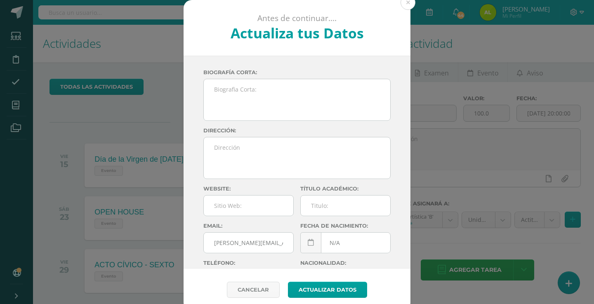
click at [412, 89] on div "Antes de continuar.... Actualiza tus Datos [PERSON_NAME] CnaHawWkMZee39aX5h73aQ…" at bounding box center [297, 155] width 588 height 311
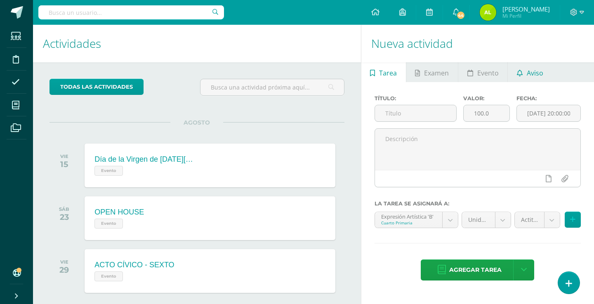
click at [535, 66] on span "Aviso" at bounding box center [535, 73] width 17 height 20
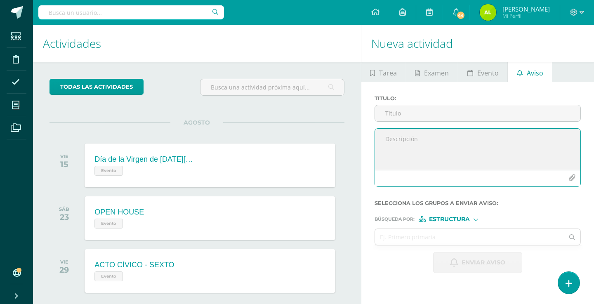
click at [434, 162] on textarea at bounding box center [478, 149] width 206 height 41
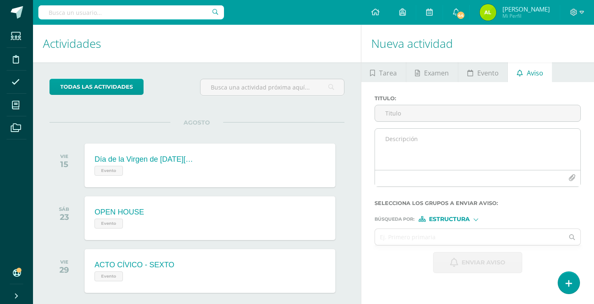
click at [570, 178] on icon "button" at bounding box center [572, 178] width 7 height 7
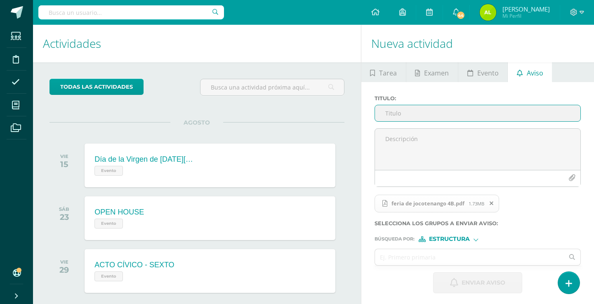
click at [398, 114] on input "Titulo :" at bounding box center [478, 113] width 206 height 16
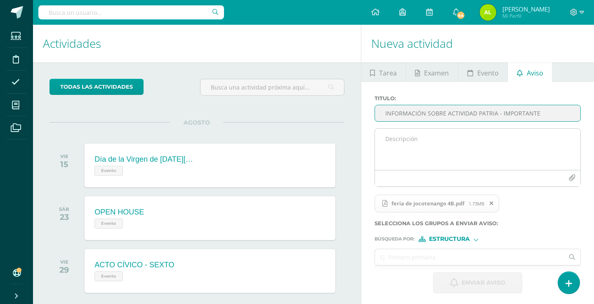
type input "INFORMACIÓN SOBRE ACTIVIDAD PATRIA - IMPORTANTE"
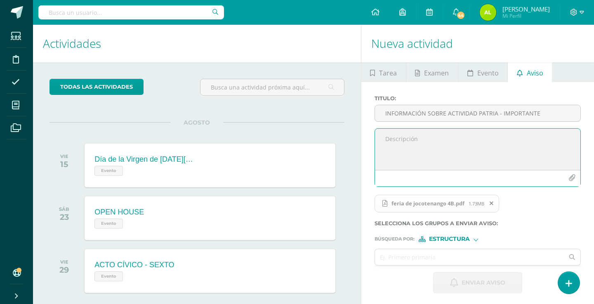
click at [487, 161] on textarea at bounding box center [478, 149] width 206 height 41
click at [470, 248] on form "Titulo : INFORMACIÓN SOBRE ACTIVIDAD PATRIA - IMPORTANTE feria de jocotenango 4…" at bounding box center [478, 194] width 206 height 198
click at [472, 242] on div "Estructura" at bounding box center [450, 240] width 62 height 6
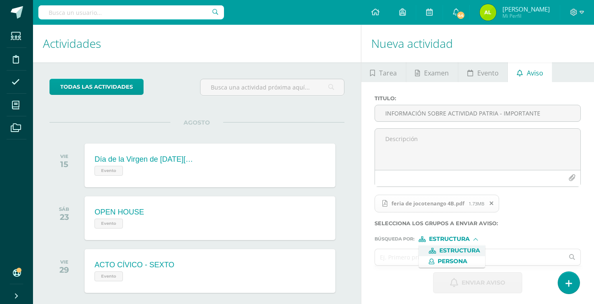
click at [402, 258] on input "text" at bounding box center [469, 257] width 189 height 16
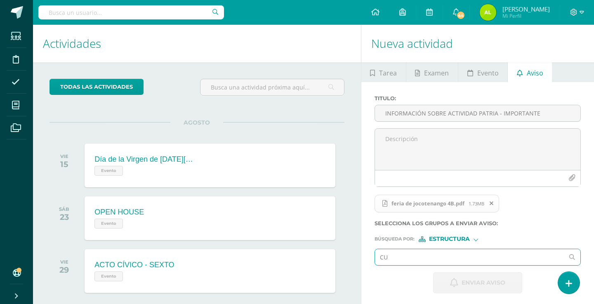
type input "CUA"
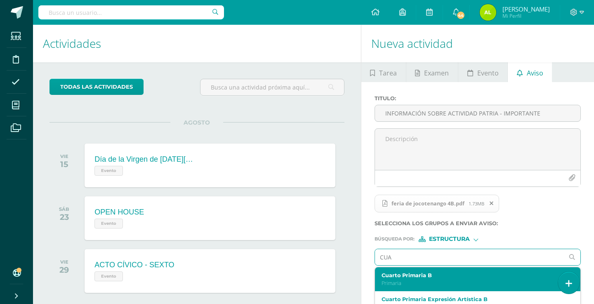
click at [416, 280] on div "Cuarto Primaria B Primaria" at bounding box center [474, 279] width 185 height 14
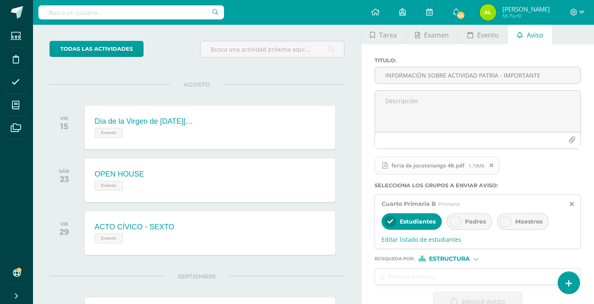
scroll to position [42, 0]
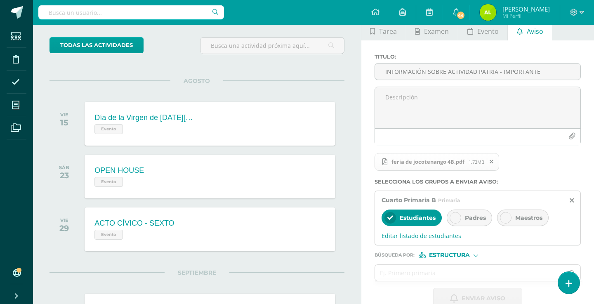
click at [454, 220] on icon at bounding box center [456, 218] width 6 height 6
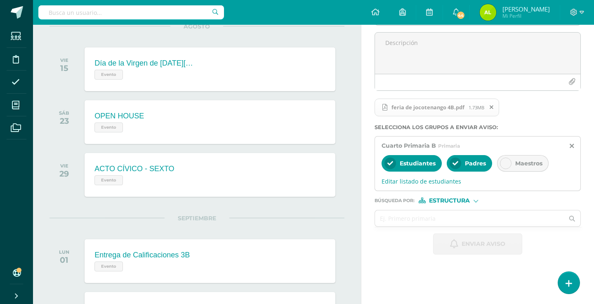
scroll to position [97, 0]
click at [548, 210] on form "Titulo : INFORMACIÓN SOBRE ACTIVIDAD PATRIA - IMPORTANTE feria de jocotenango 4…" at bounding box center [478, 127] width 206 height 256
click at [537, 214] on input "text" at bounding box center [469, 218] width 189 height 16
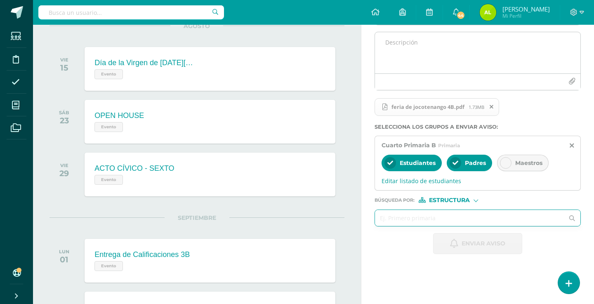
click at [447, 40] on textarea at bounding box center [478, 52] width 206 height 41
type textarea "F"
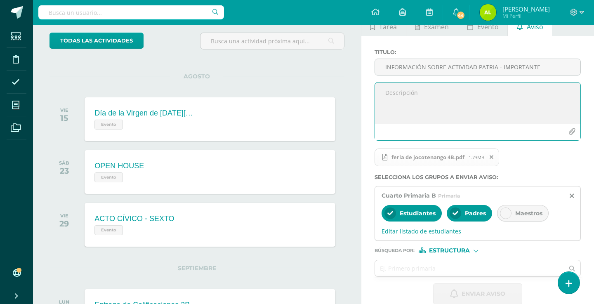
scroll to position [35, 0]
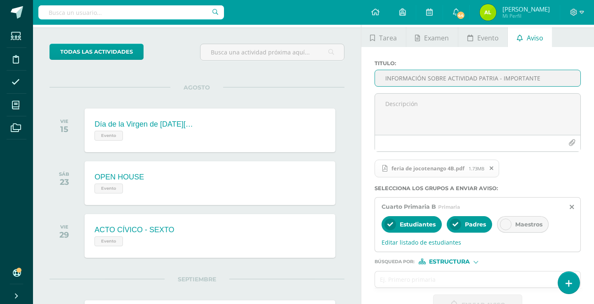
drag, startPoint x: 542, startPoint y: 82, endPoint x: 384, endPoint y: 71, distance: 158.9
click at [384, 71] on input "INFORMACIÓN SOBRE ACTIVIDAD PATRIA - IMPORTANTE" at bounding box center [478, 78] width 206 height 16
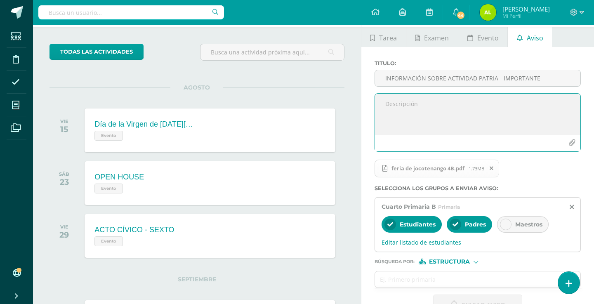
click at [383, 109] on textarea at bounding box center [478, 114] width 206 height 41
type textarea "e"
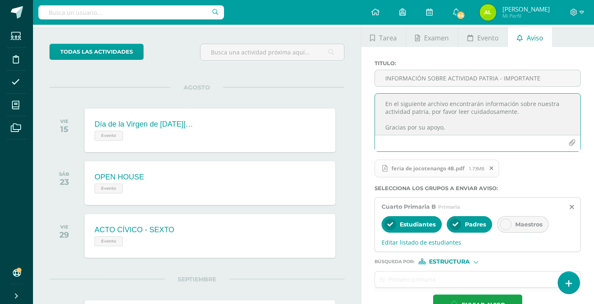
scroll to position [0, 0]
click at [509, 117] on textarea "En el siguiente archivo encontrarán información sobre nuestra actividad patria,…" at bounding box center [478, 114] width 206 height 41
click at [428, 114] on textarea "En el siguiente archivo encontrarán información sobre nuestra actividad patria,…" at bounding box center [478, 114] width 206 height 41
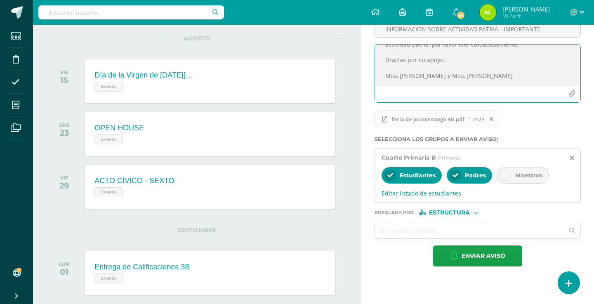
scroll to position [97, 0]
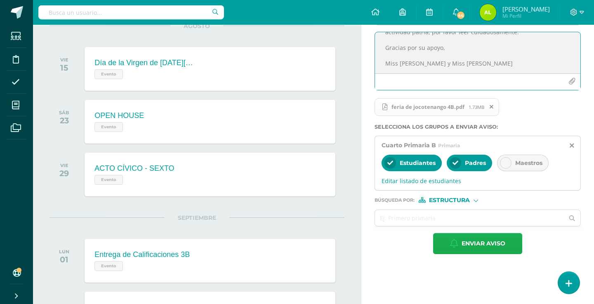
type textarea "En el siguiente archivo encontrarán información sobre nuestra actividad patria,…"
click at [451, 244] on icon "button" at bounding box center [454, 243] width 8 height 9
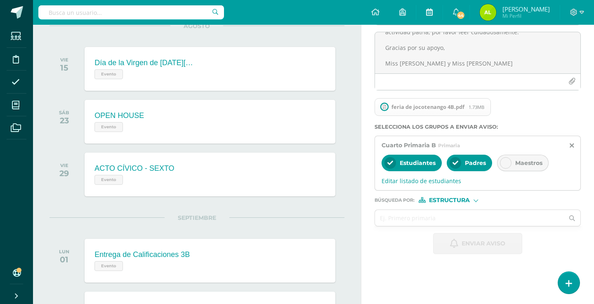
scroll to position [0, 0]
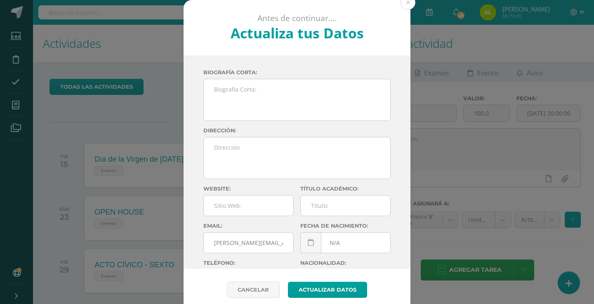
click at [513, 86] on div "Antes de continuar.... Actualiza tus Datos Morales Sierra Alejandra CnaHawWkMZe…" at bounding box center [297, 155] width 588 height 311
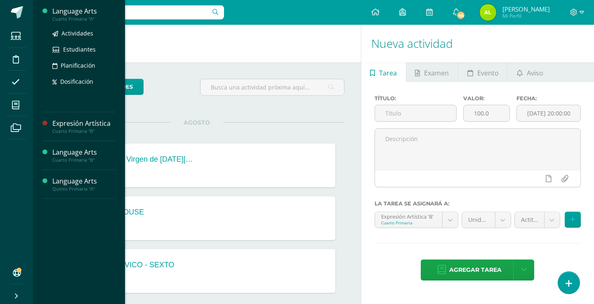
click at [84, 12] on div "Language Arts" at bounding box center [83, 11] width 63 height 9
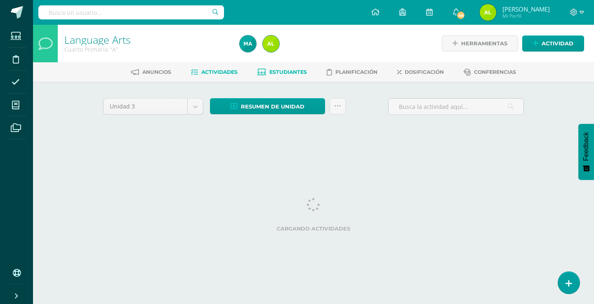
click at [281, 69] on span "Estudiantes" at bounding box center [289, 72] width 38 height 6
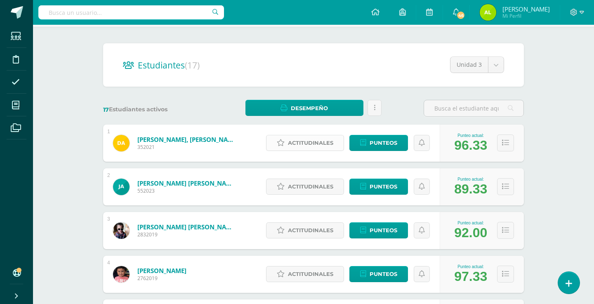
scroll to position [61, 0]
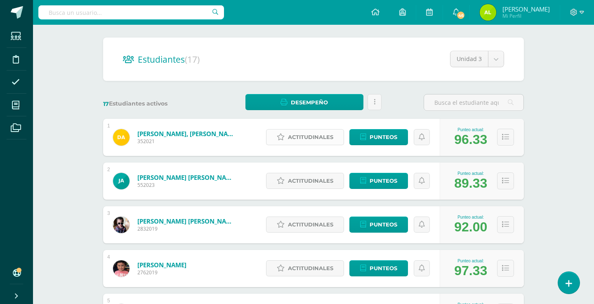
click at [310, 134] on span "Actitudinales" at bounding box center [310, 137] width 45 height 15
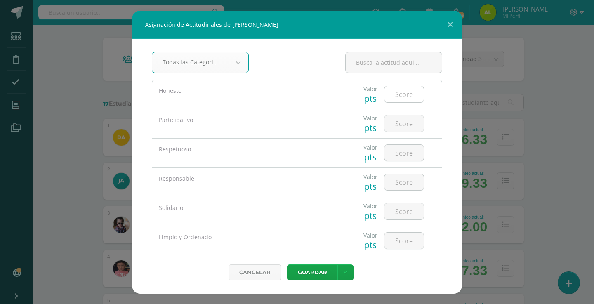
click at [410, 94] on input "number" at bounding box center [404, 94] width 39 height 16
type input "5"
click at [407, 115] on div at bounding box center [404, 123] width 47 height 29
click at [407, 123] on input "number" at bounding box center [404, 124] width 39 height 16
click at [455, 28] on button at bounding box center [451, 25] width 24 height 28
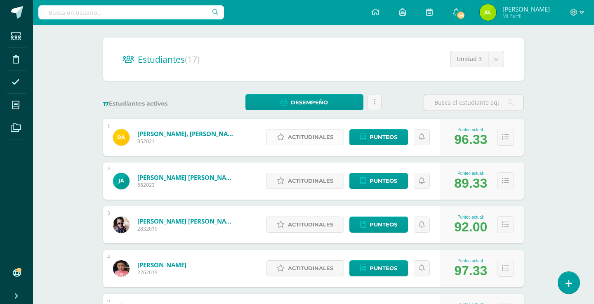
click at [323, 142] on span "Actitudinales" at bounding box center [310, 137] width 45 height 15
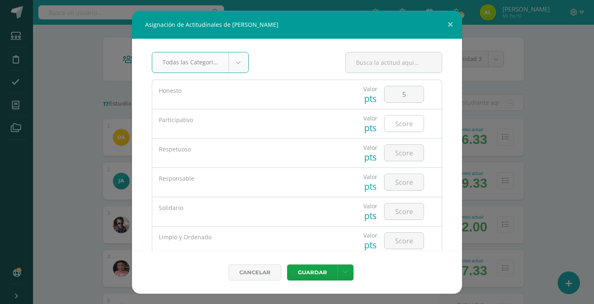
click at [408, 120] on input "number" at bounding box center [404, 124] width 39 height 16
type input "5"
click at [407, 159] on input "number" at bounding box center [404, 153] width 39 height 16
type input "5"
click at [407, 173] on div at bounding box center [404, 182] width 47 height 29
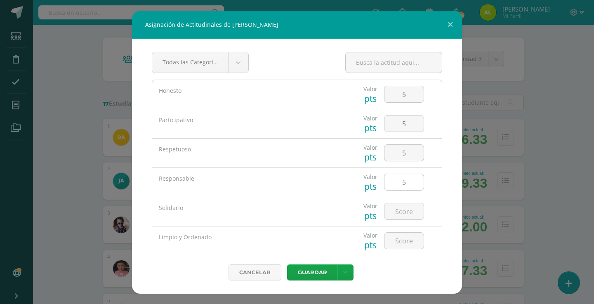
click at [407, 183] on input "5" at bounding box center [404, 182] width 39 height 16
type input "5"
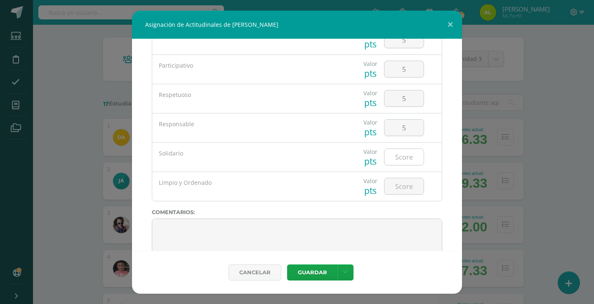
click at [407, 160] on input "number" at bounding box center [404, 157] width 39 height 16
type input "5"
click at [405, 195] on div at bounding box center [404, 186] width 40 height 17
click at [406, 191] on input "number" at bounding box center [404, 186] width 39 height 16
type input "5"
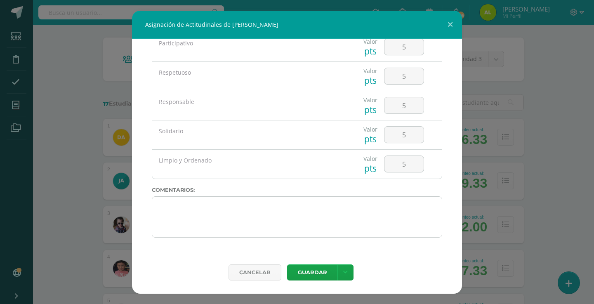
scroll to position [77, 0]
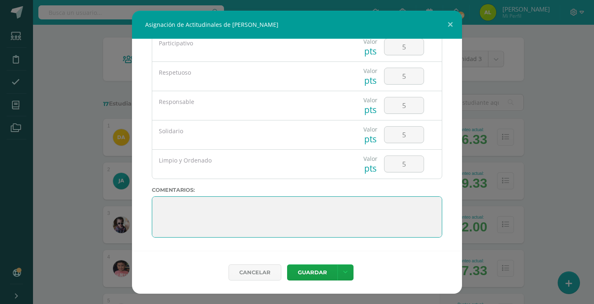
click at [360, 219] on textarea at bounding box center [297, 216] width 291 height 41
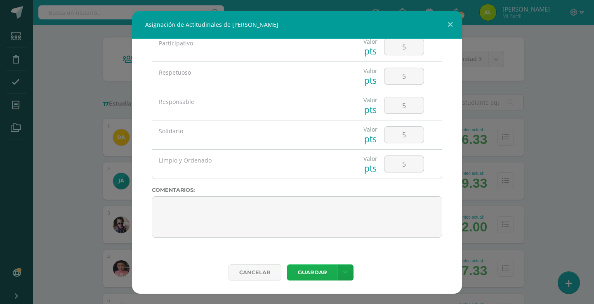
click at [310, 274] on button "Guardar" at bounding box center [312, 273] width 50 height 16
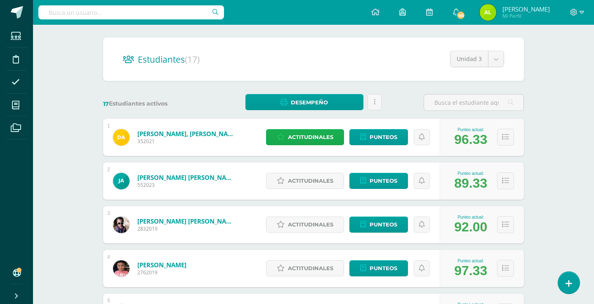
scroll to position [106, 0]
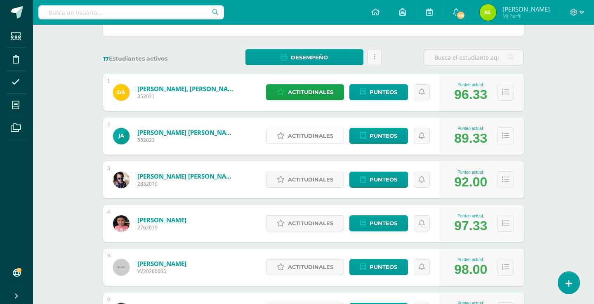
click at [308, 130] on span "Actitudinales" at bounding box center [310, 135] width 45 height 15
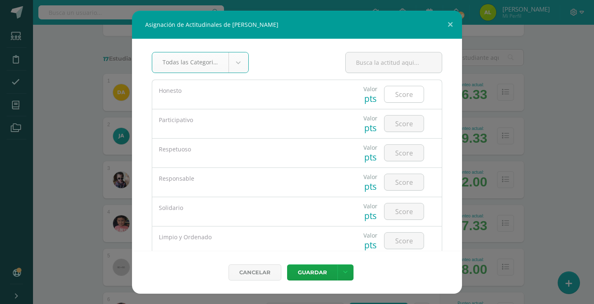
click at [404, 89] on input "number" at bounding box center [404, 94] width 39 height 16
type input "5"
click at [400, 121] on input "number" at bounding box center [404, 124] width 39 height 16
type input "3"
click at [404, 155] on input "number" at bounding box center [404, 153] width 39 height 16
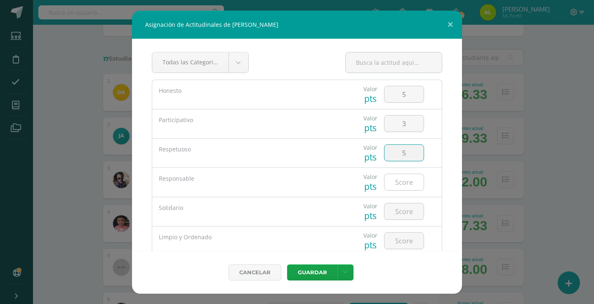
type input "5"
click at [403, 185] on input "number" at bounding box center [404, 182] width 39 height 16
type input "5"
click at [403, 206] on input "number" at bounding box center [404, 212] width 39 height 16
type input "5"
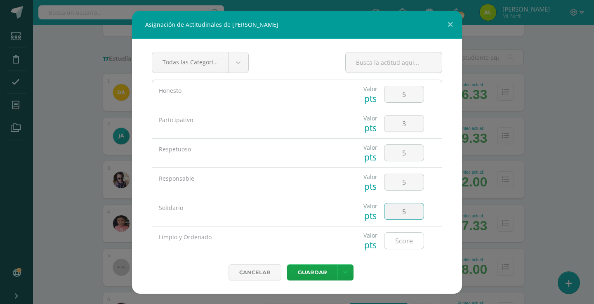
click at [397, 243] on input "number" at bounding box center [404, 241] width 39 height 16
type input "5"
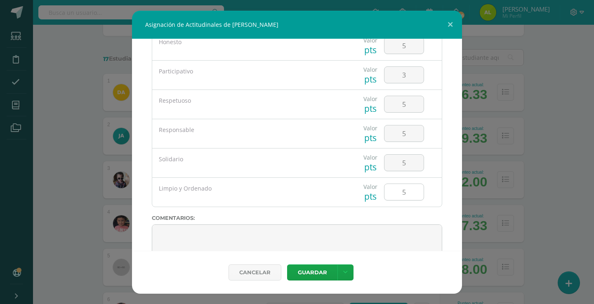
scroll to position [63, 0]
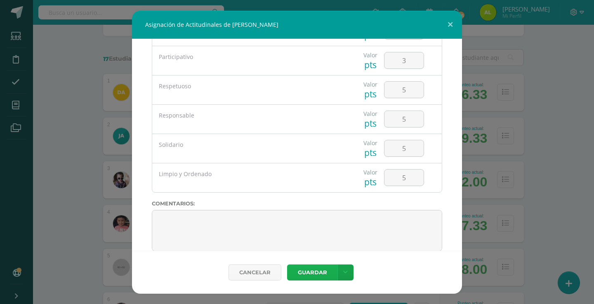
click at [313, 271] on button "Guardar" at bounding box center [312, 273] width 50 height 16
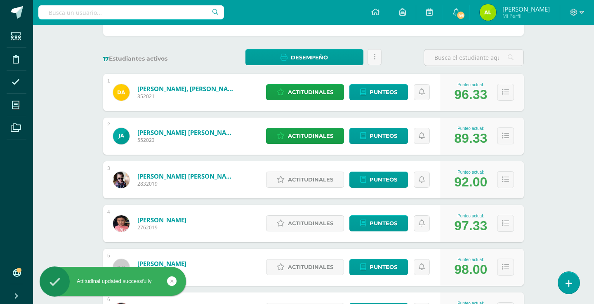
click at [305, 185] on span "Actitudinales" at bounding box center [310, 179] width 45 height 15
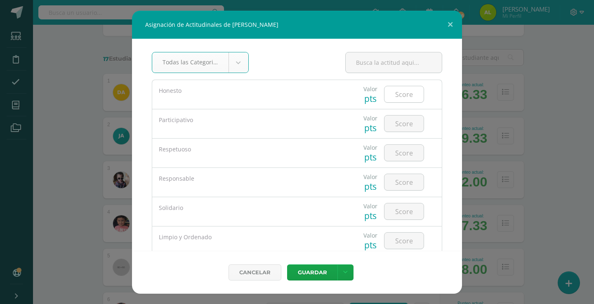
click at [406, 90] on input "number" at bounding box center [404, 94] width 39 height 16
type input "5"
click at [409, 117] on input "number" at bounding box center [404, 124] width 39 height 16
type input "5"
click at [400, 156] on input "number" at bounding box center [404, 153] width 39 height 16
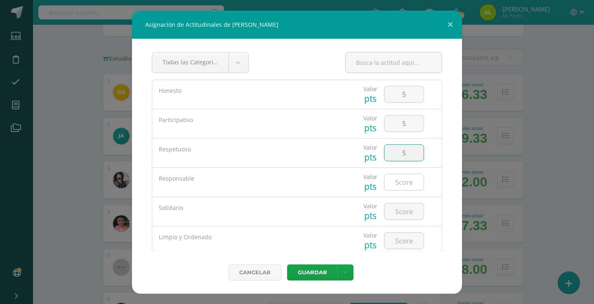
type input "5"
click at [400, 180] on input "number" at bounding box center [404, 182] width 39 height 16
type input "5"
click at [400, 209] on input "number" at bounding box center [404, 212] width 39 height 16
type input "5"
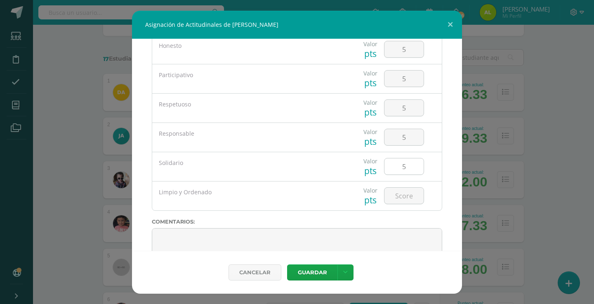
scroll to position [56, 0]
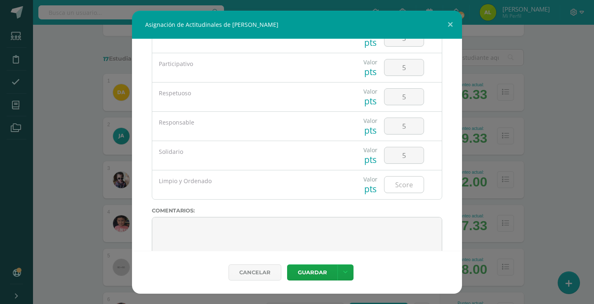
click at [400, 193] on input "number" at bounding box center [404, 185] width 39 height 16
type input "5"
click at [308, 272] on button "Guardar" at bounding box center [312, 273] width 50 height 16
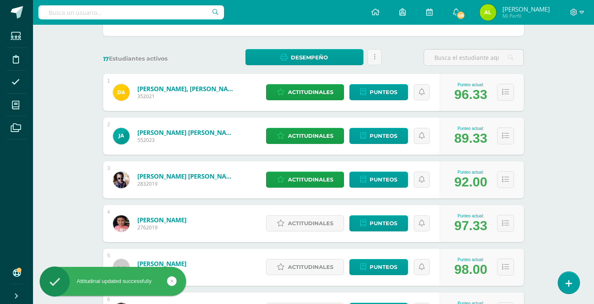
click at [298, 235] on div "Actitudinales Punteos" at bounding box center [351, 223] width 178 height 37
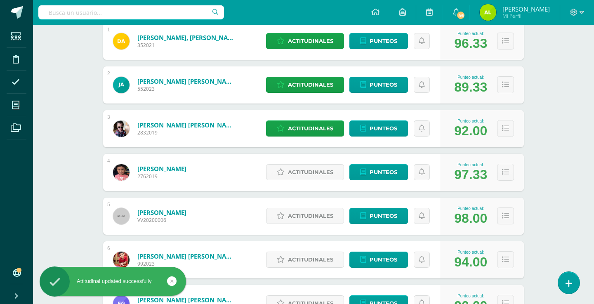
scroll to position [161, 0]
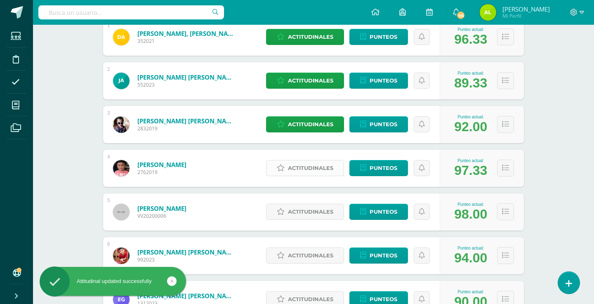
click at [300, 174] on span "Actitudinales" at bounding box center [310, 168] width 45 height 15
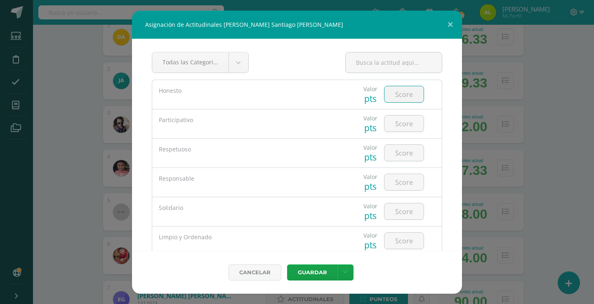
click at [405, 90] on input "number" at bounding box center [404, 94] width 39 height 16
type input "5"
click at [400, 121] on input "number" at bounding box center [404, 124] width 39 height 16
type input "5"
click at [391, 159] on input "number" at bounding box center [404, 153] width 39 height 16
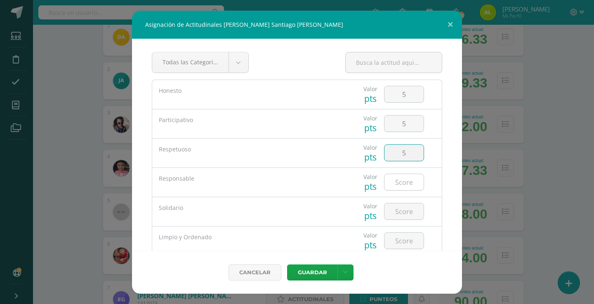
type input "5"
click at [395, 182] on input "number" at bounding box center [404, 182] width 39 height 16
type input "5"
click at [396, 204] on input "number" at bounding box center [404, 212] width 39 height 16
type input "5"
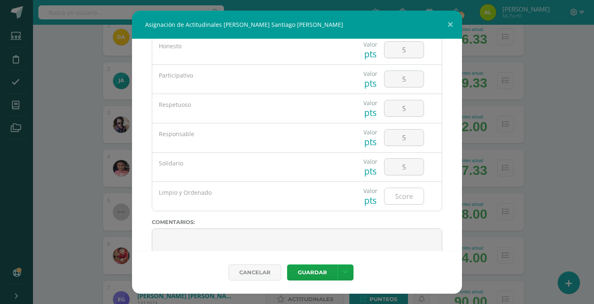
click at [401, 201] on input "number" at bounding box center [404, 196] width 39 height 16
type input "5"
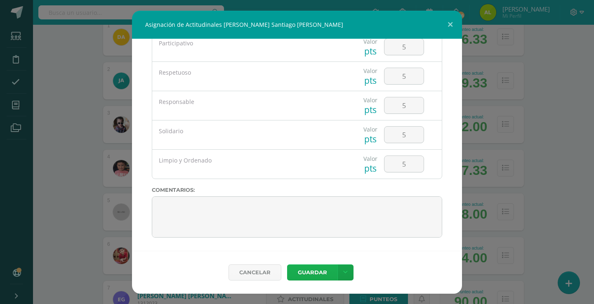
scroll to position [77, 0]
click at [310, 274] on button "Guardar" at bounding box center [312, 273] width 50 height 16
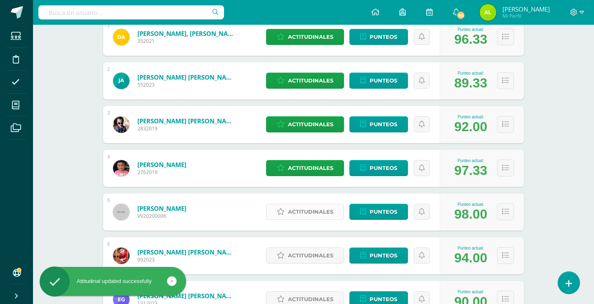
click at [305, 211] on span "Actitudinales" at bounding box center [310, 211] width 45 height 15
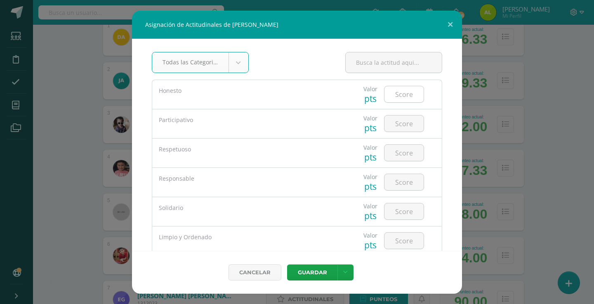
click at [396, 92] on input "number" at bounding box center [404, 94] width 39 height 16
type input "5"
click at [398, 130] on input "5" at bounding box center [404, 124] width 39 height 16
type input "5"
click at [398, 159] on input "number" at bounding box center [404, 153] width 39 height 16
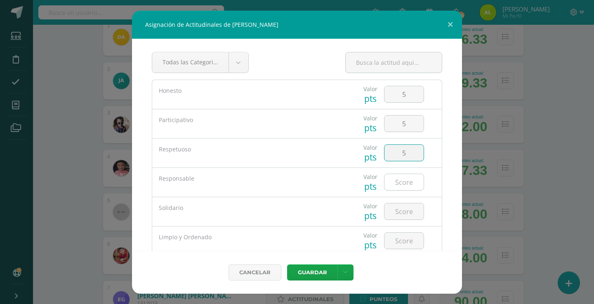
type input "5"
click at [398, 186] on input "number" at bounding box center [404, 182] width 39 height 16
type input "5"
click at [396, 206] on input "number" at bounding box center [404, 212] width 39 height 16
type input "5"
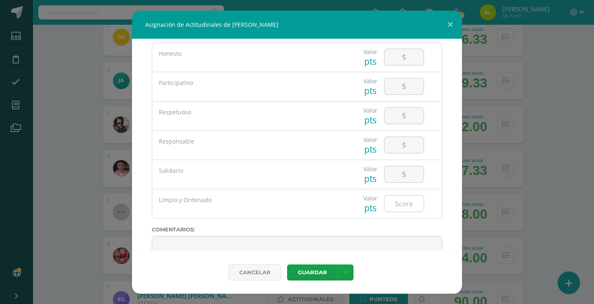
click at [401, 200] on input "number" at bounding box center [404, 204] width 39 height 16
type input "5"
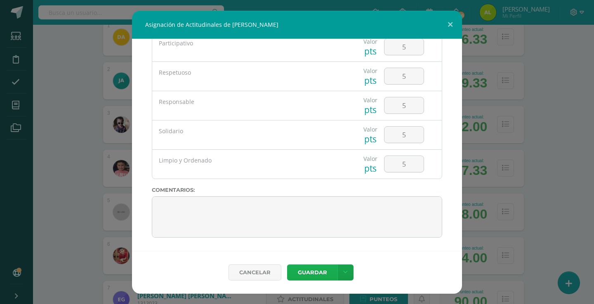
click at [309, 272] on button "Guardar" at bounding box center [312, 273] width 50 height 16
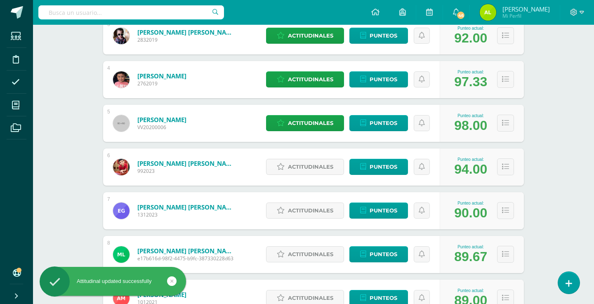
scroll to position [261, 0]
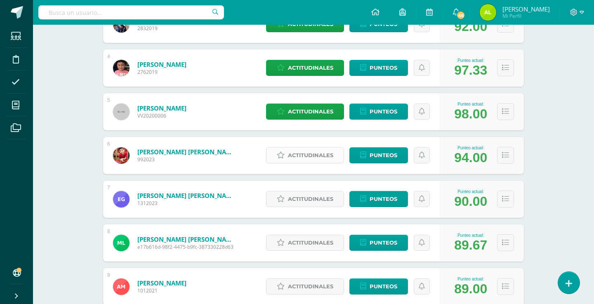
click at [310, 148] on span "Actitudinales" at bounding box center [310, 155] width 45 height 15
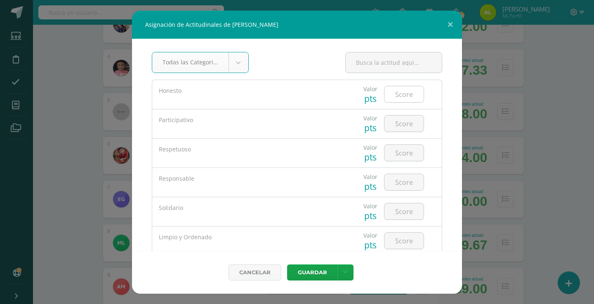
click at [404, 93] on input "number" at bounding box center [404, 94] width 39 height 16
type input "5"
click at [400, 127] on input "number" at bounding box center [404, 124] width 39 height 16
type input "5"
click at [400, 153] on input "number" at bounding box center [404, 153] width 39 height 16
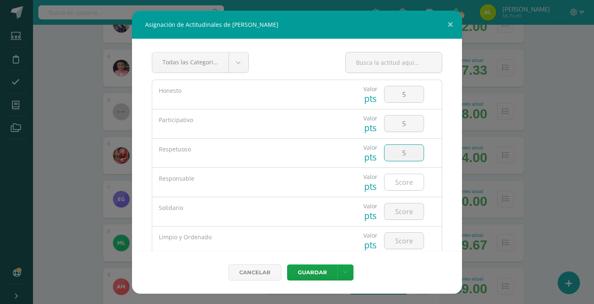
type input "5"
click at [400, 182] on input "number" at bounding box center [404, 182] width 39 height 16
type input "5"
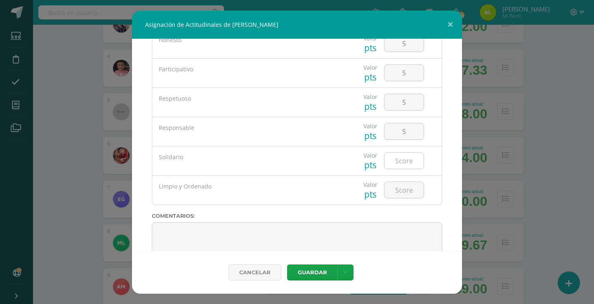
click at [398, 161] on input "number" at bounding box center [404, 161] width 39 height 16
type input "5"
click at [398, 190] on input "number" at bounding box center [404, 190] width 39 height 16
type input "5"
click at [313, 270] on button "Guardar" at bounding box center [312, 273] width 50 height 16
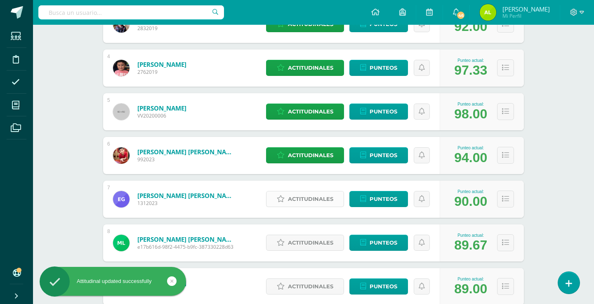
click at [318, 194] on span "Actitudinales" at bounding box center [310, 199] width 45 height 15
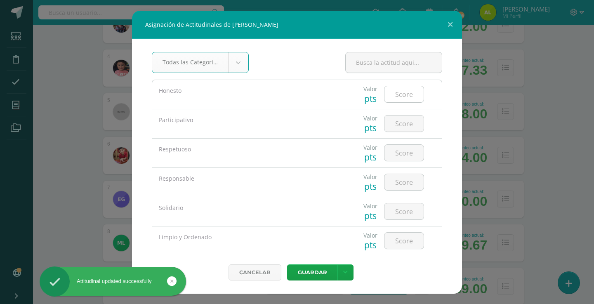
click at [405, 101] on input "number" at bounding box center [404, 94] width 39 height 16
type input "5"
click at [400, 124] on input "number" at bounding box center [404, 124] width 39 height 16
type input "5"
click at [396, 159] on input "5" at bounding box center [404, 153] width 39 height 16
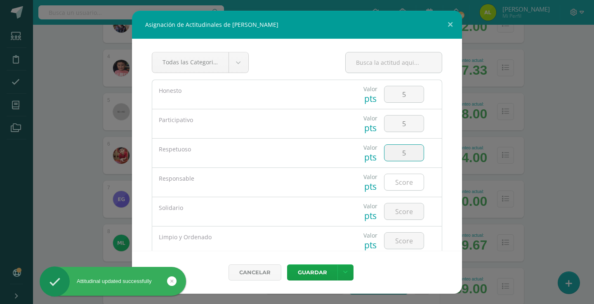
type input "5"
click at [396, 185] on input "5" at bounding box center [404, 182] width 39 height 16
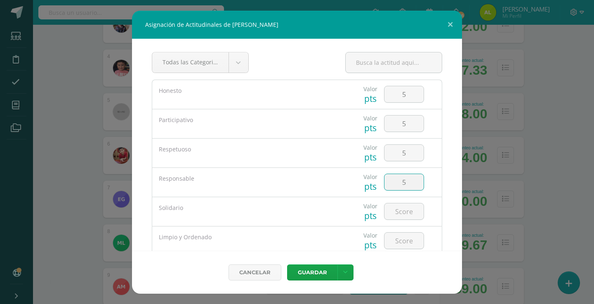
type input "5"
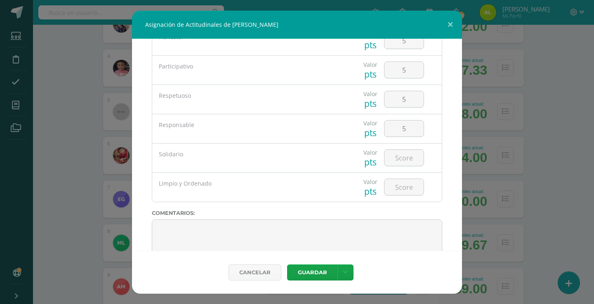
scroll to position [53, 0]
click at [400, 164] on input "number" at bounding box center [404, 158] width 39 height 16
type input "5"
click at [399, 190] on input "number" at bounding box center [404, 188] width 39 height 16
type input "5"
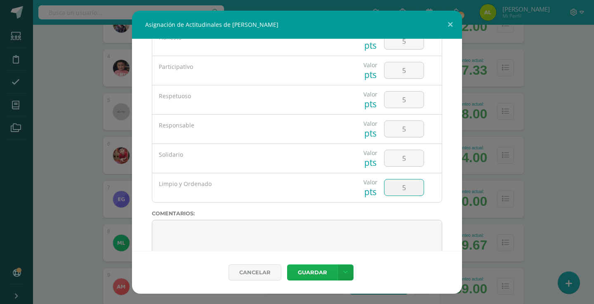
click at [316, 273] on button "Guardar" at bounding box center [312, 273] width 50 height 16
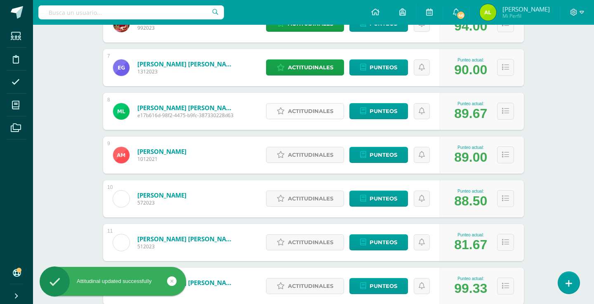
scroll to position [400, 0]
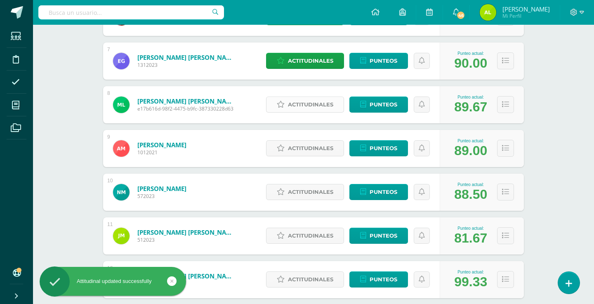
click at [314, 107] on span "Actitudinales" at bounding box center [310, 104] width 45 height 15
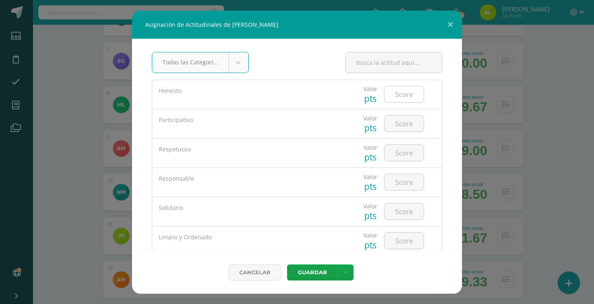
click at [401, 98] on input "number" at bounding box center [404, 94] width 39 height 16
type input "5"
click at [398, 128] on input "number" at bounding box center [404, 124] width 39 height 16
type input "3"
click at [393, 156] on input "number" at bounding box center [404, 153] width 39 height 16
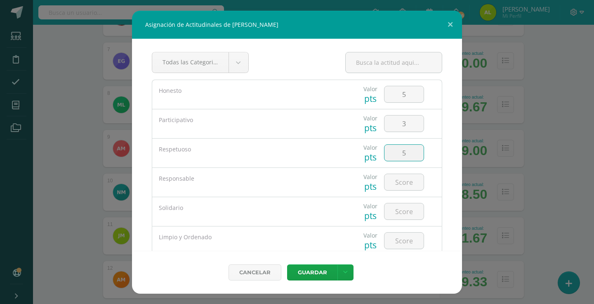
type input "5"
click at [397, 165] on div "5" at bounding box center [404, 153] width 47 height 29
click at [397, 185] on input "5" at bounding box center [404, 182] width 39 height 16
type input "5"
click at [397, 203] on div at bounding box center [404, 211] width 47 height 29
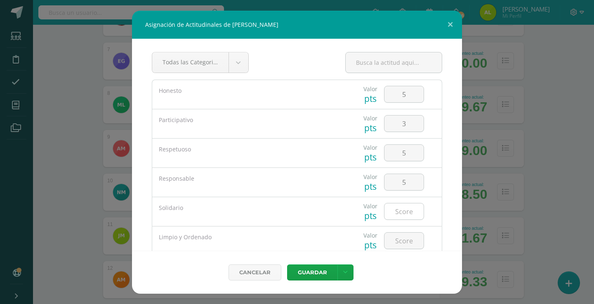
click at [397, 209] on input "number" at bounding box center [404, 212] width 39 height 16
type input "5"
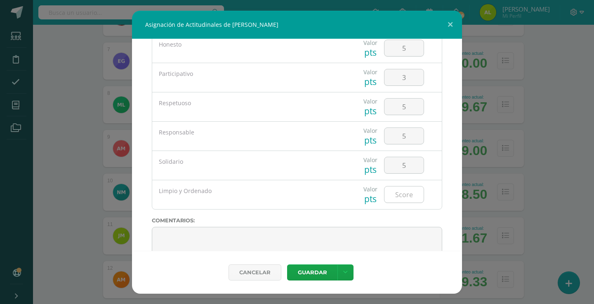
click at [409, 187] on input "number" at bounding box center [404, 195] width 39 height 16
type input "5"
click at [312, 272] on button "Guardar" at bounding box center [312, 273] width 50 height 16
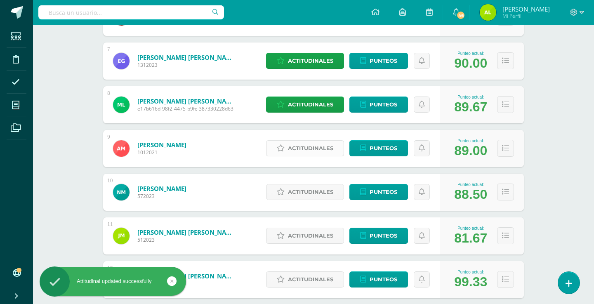
click at [298, 145] on span "Actitudinales" at bounding box center [310, 148] width 45 height 15
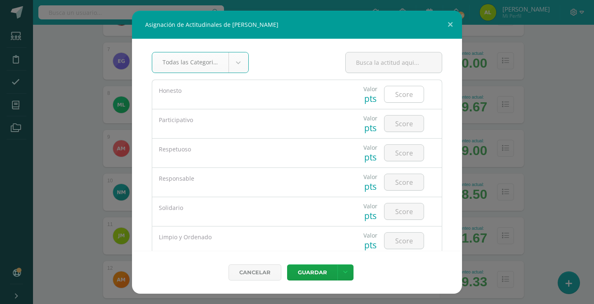
click at [412, 101] on input "number" at bounding box center [404, 94] width 39 height 16
type input "5"
click at [405, 133] on div at bounding box center [404, 123] width 47 height 29
click at [407, 127] on input "number" at bounding box center [404, 124] width 39 height 16
type input "5"
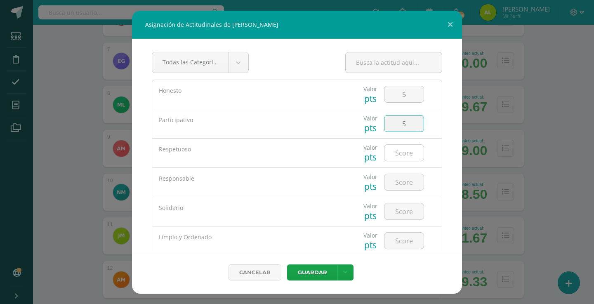
click at [407, 156] on input "number" at bounding box center [404, 153] width 39 height 16
type input "5"
click at [407, 178] on input "number" at bounding box center [404, 182] width 39 height 16
type input "5"
click at [397, 215] on input "5" at bounding box center [404, 212] width 39 height 16
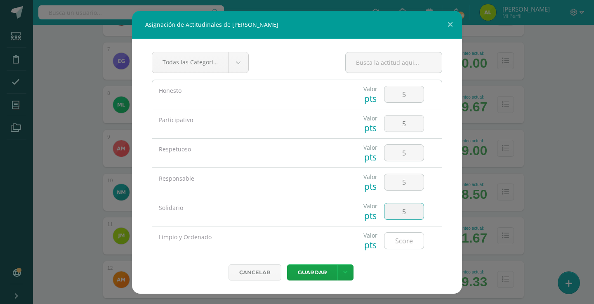
type input "5"
click at [397, 237] on input "number" at bounding box center [404, 241] width 39 height 16
type input "5"
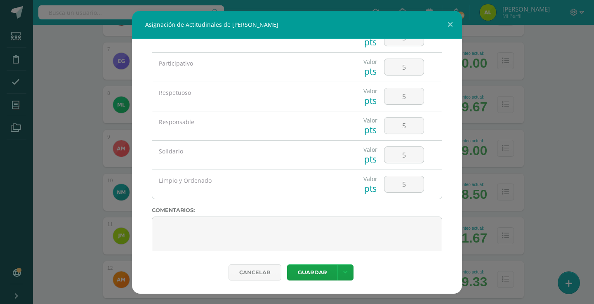
scroll to position [71, 0]
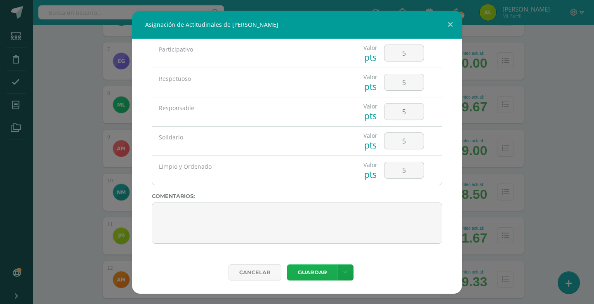
click at [312, 270] on button "Guardar" at bounding box center [312, 273] width 50 height 16
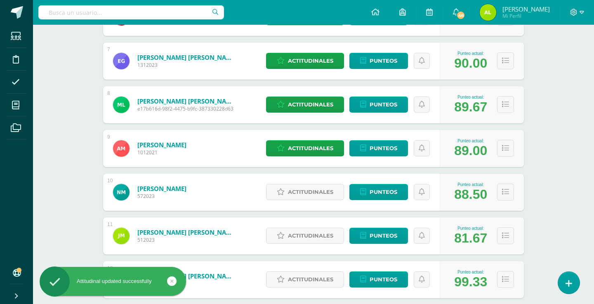
click at [541, 0] on div "Asignación de Actitudinales de Annika Mérida Monterroso Todas las Categorias To…" at bounding box center [297, 152] width 594 height 304
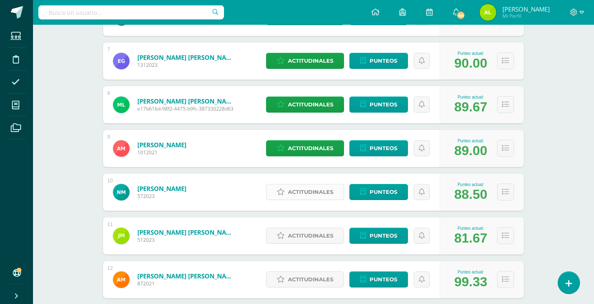
click at [299, 193] on span "Actitudinales" at bounding box center [310, 192] width 45 height 15
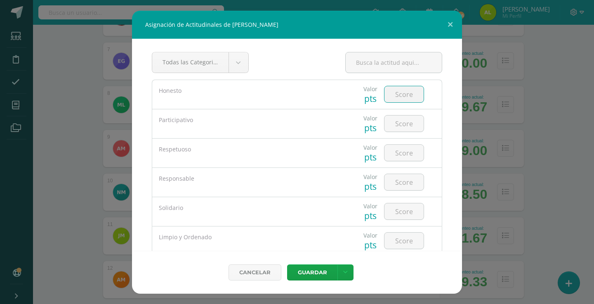
click at [416, 98] on input "number" at bounding box center [404, 94] width 39 height 16
type input "5"
click at [407, 133] on div at bounding box center [404, 123] width 47 height 29
click at [409, 125] on input "3" at bounding box center [404, 124] width 39 height 16
type input "3"
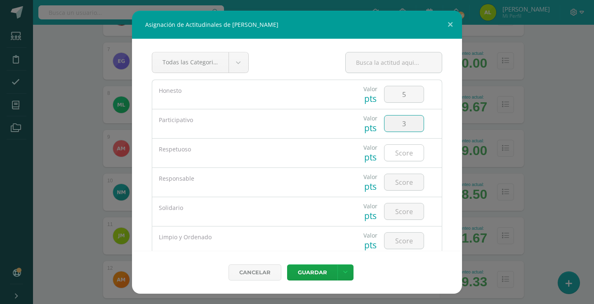
click at [401, 156] on input "number" at bounding box center [404, 153] width 39 height 16
type input "5"
click at [396, 183] on input "number" at bounding box center [404, 182] width 39 height 16
type input "5"
click at [398, 214] on input "number" at bounding box center [404, 212] width 39 height 16
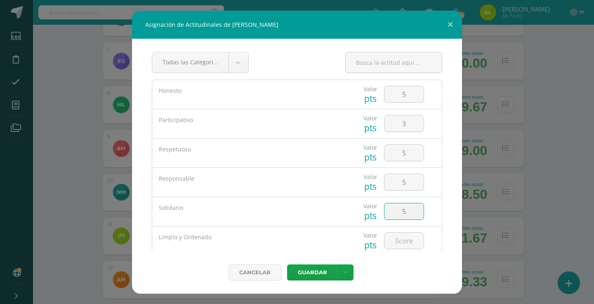
type input "5"
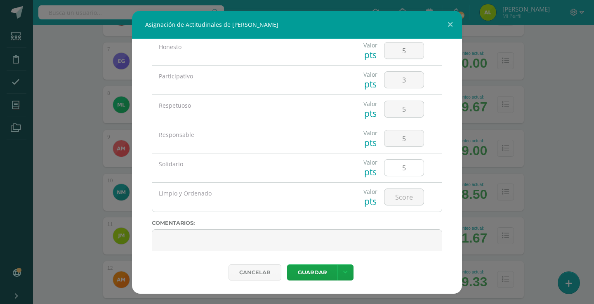
scroll to position [55, 0]
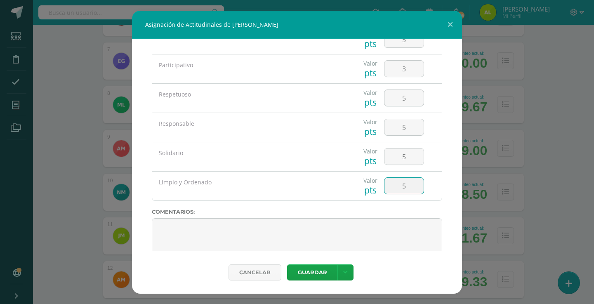
click at [405, 186] on input "5" at bounding box center [404, 186] width 39 height 16
type input "5"
click at [309, 271] on button "Guardar" at bounding box center [312, 273] width 50 height 16
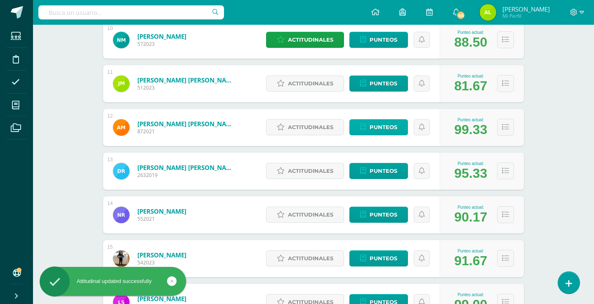
scroll to position [551, 0]
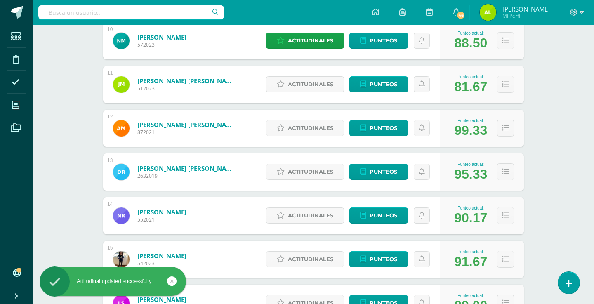
click at [293, 86] on span "Actitudinales" at bounding box center [310, 84] width 45 height 15
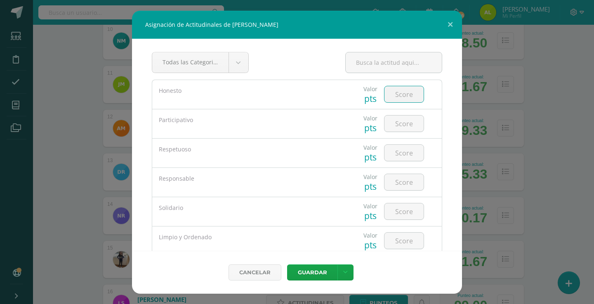
click at [400, 90] on input "number" at bounding box center [404, 94] width 39 height 16
type input "5"
click at [399, 125] on input "number" at bounding box center [404, 124] width 39 height 16
type input "3"
click at [398, 165] on div at bounding box center [404, 153] width 47 height 29
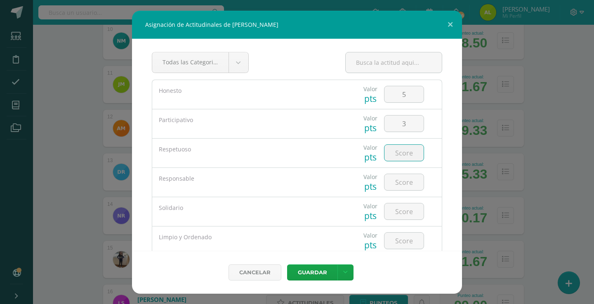
click at [398, 158] on input "number" at bounding box center [404, 153] width 39 height 16
type input "5"
click at [399, 185] on input "number" at bounding box center [404, 182] width 39 height 16
type input "4"
click at [399, 205] on input "number" at bounding box center [404, 212] width 39 height 16
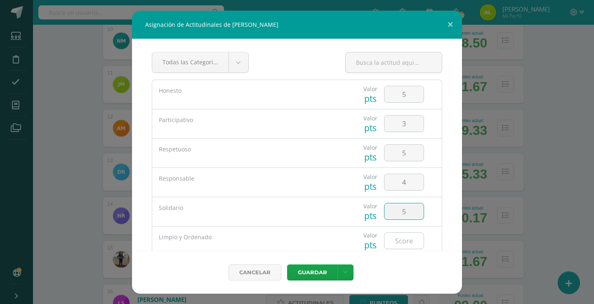
type input "5"
click at [400, 239] on input "number" at bounding box center [404, 241] width 39 height 16
type input "3"
click at [322, 275] on button "Guardar" at bounding box center [312, 273] width 50 height 16
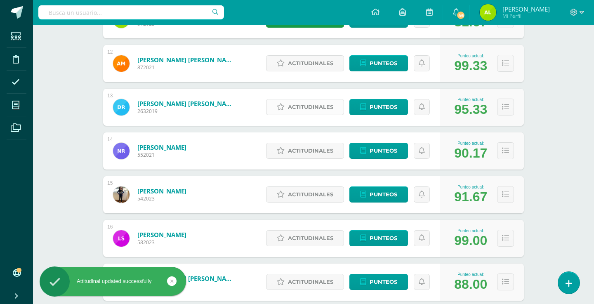
scroll to position [617, 0]
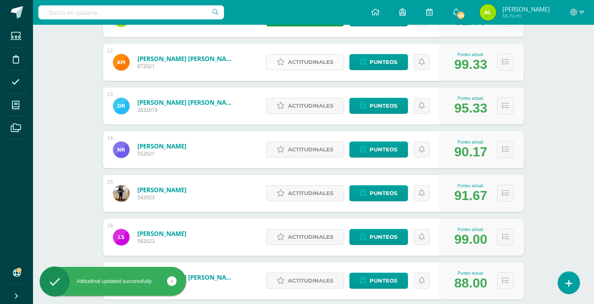
click at [296, 63] on span "Actitudinales" at bounding box center [310, 61] width 45 height 15
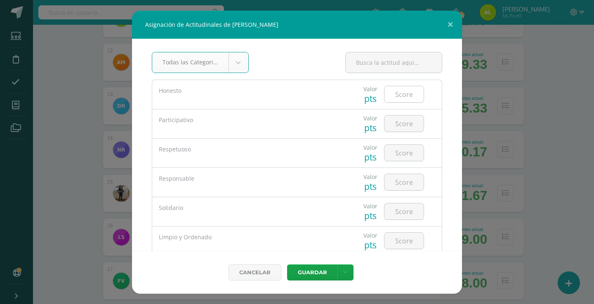
click at [412, 95] on input "number" at bounding box center [404, 94] width 39 height 16
type input "5"
click at [405, 124] on input "number" at bounding box center [404, 124] width 39 height 16
type input "5"
click at [405, 152] on input "number" at bounding box center [404, 153] width 39 height 16
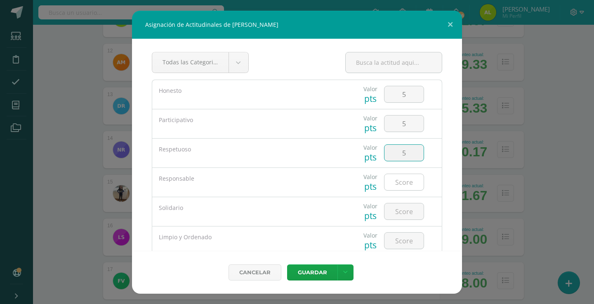
type input "5"
click at [404, 181] on input "5" at bounding box center [404, 182] width 39 height 16
type input "5"
click at [401, 214] on input "5" at bounding box center [404, 212] width 39 height 16
type input "5"
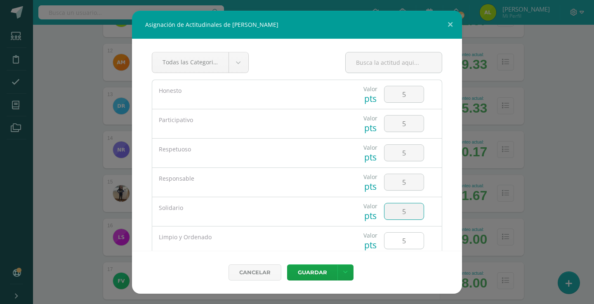
click at [401, 239] on input "5" at bounding box center [404, 241] width 39 height 16
type input "5"
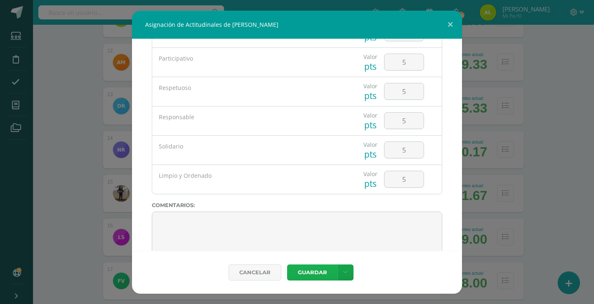
click at [308, 279] on button "Guardar" at bounding box center [312, 273] width 50 height 16
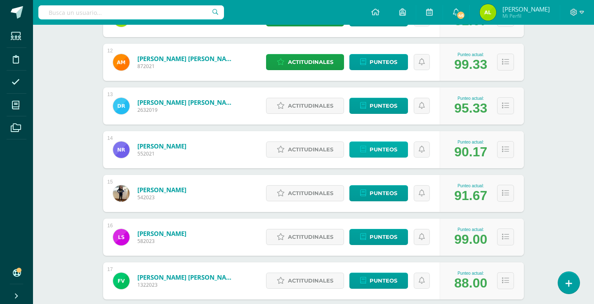
scroll to position [642, 0]
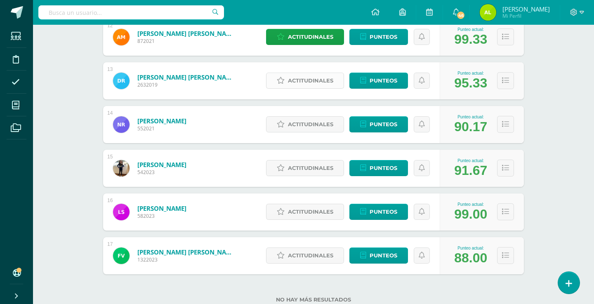
click at [317, 77] on span "Actitudinales" at bounding box center [310, 80] width 45 height 15
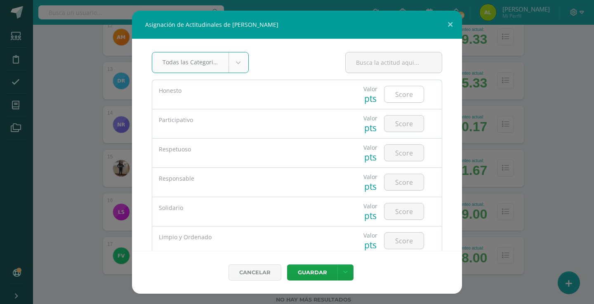
click at [421, 96] on input "number" at bounding box center [404, 94] width 39 height 16
type input "5"
click at [412, 123] on input "number" at bounding box center [404, 124] width 39 height 16
type input "5"
click at [405, 161] on input "number" at bounding box center [404, 153] width 39 height 16
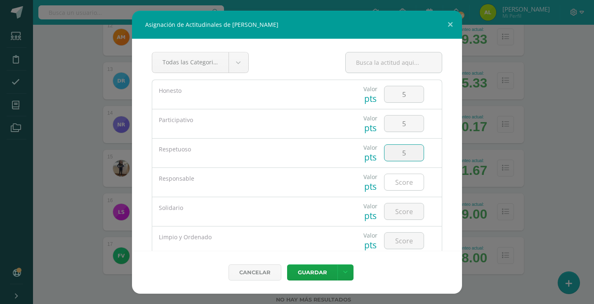
type input "5"
click at [405, 184] on input "number" at bounding box center [404, 182] width 39 height 16
type input "5"
click at [405, 210] on input "number" at bounding box center [404, 212] width 39 height 16
type input "5"
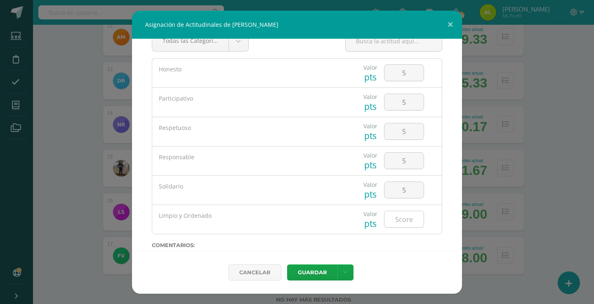
scroll to position [22, 0]
click at [403, 227] on div at bounding box center [404, 219] width 40 height 17
click at [402, 220] on input "number" at bounding box center [404, 219] width 39 height 16
type input "5"
click at [319, 276] on button "Guardar" at bounding box center [312, 273] width 50 height 16
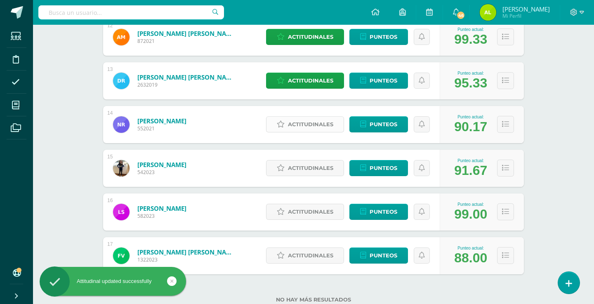
click at [306, 127] on span "Actitudinales" at bounding box center [310, 124] width 45 height 15
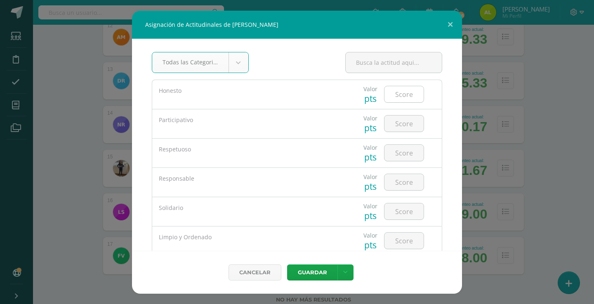
click at [405, 96] on input "number" at bounding box center [404, 94] width 39 height 16
type input "5"
click at [405, 117] on input "number" at bounding box center [404, 124] width 39 height 16
type input "3"
click at [400, 154] on input "number" at bounding box center [404, 153] width 39 height 16
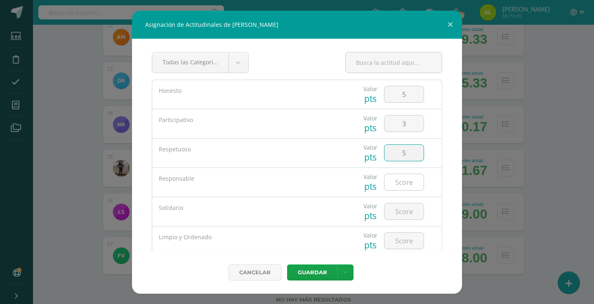
type input "5"
click at [405, 187] on input "number" at bounding box center [404, 182] width 39 height 16
type input "5"
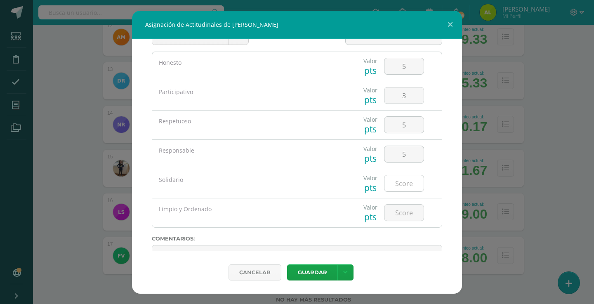
scroll to position [28, 0]
click at [400, 192] on div at bounding box center [404, 183] width 40 height 17
click at [404, 183] on input "number" at bounding box center [404, 183] width 39 height 16
type input "5"
click at [404, 206] on input "number" at bounding box center [404, 212] width 39 height 16
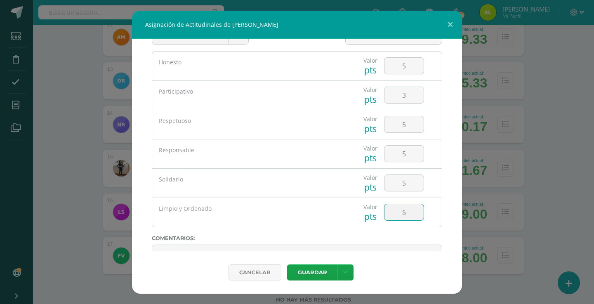
type input "5"
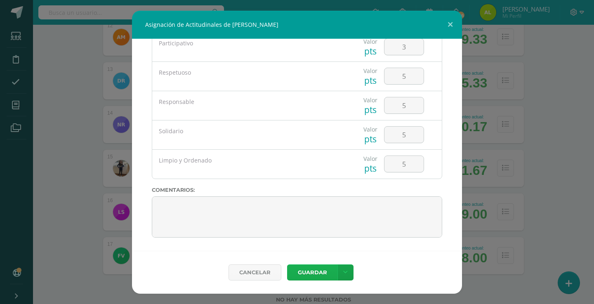
scroll to position [77, 0]
click at [305, 270] on button "Guardar" at bounding box center [312, 273] width 50 height 16
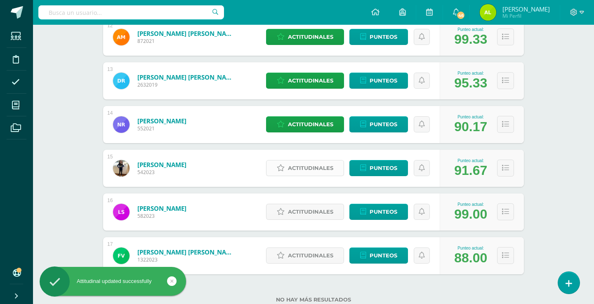
click at [312, 170] on span "Actitudinales" at bounding box center [310, 168] width 45 height 15
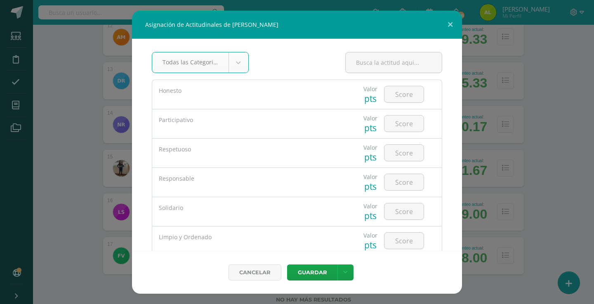
click at [407, 84] on div at bounding box center [404, 94] width 47 height 29
click at [407, 92] on input "number" at bounding box center [404, 94] width 39 height 16
type input "5"
click at [397, 119] on input "number" at bounding box center [404, 124] width 39 height 16
type input "3"
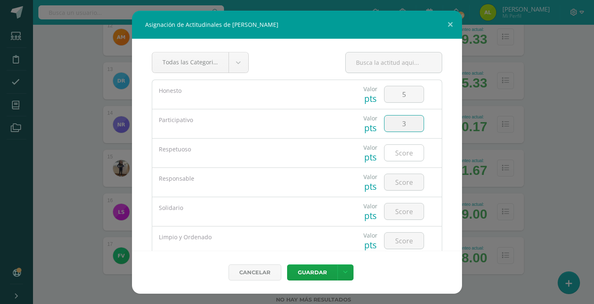
click at [400, 154] on input "number" at bounding box center [404, 153] width 39 height 16
type input "5"
click at [401, 182] on input "number" at bounding box center [404, 182] width 39 height 16
type input "5"
click at [401, 210] on input "5" at bounding box center [404, 212] width 39 height 16
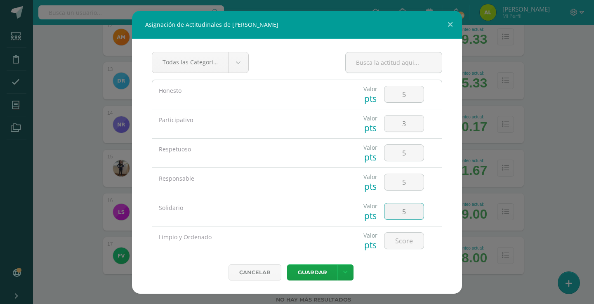
type input "5"
click at [401, 232] on div at bounding box center [404, 241] width 47 height 29
click at [401, 237] on input "5" at bounding box center [404, 241] width 39 height 16
type input "5"
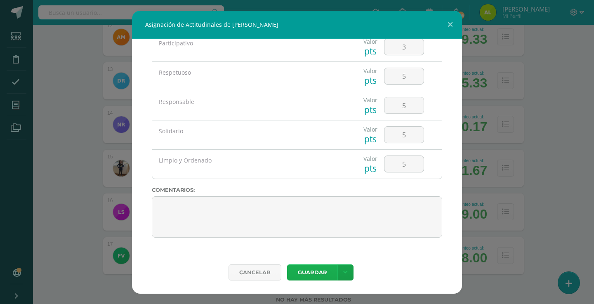
click at [317, 277] on button "Guardar" at bounding box center [312, 273] width 50 height 16
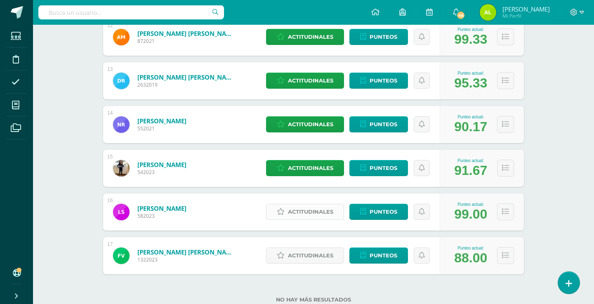
click at [303, 206] on span "Actitudinales" at bounding box center [310, 211] width 45 height 15
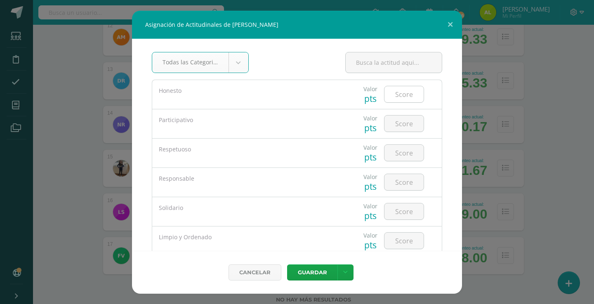
click at [399, 92] on input "number" at bounding box center [404, 94] width 39 height 16
type input "5"
click at [399, 132] on div at bounding box center [404, 123] width 40 height 17
click at [405, 125] on input "number" at bounding box center [404, 124] width 39 height 16
type input "5"
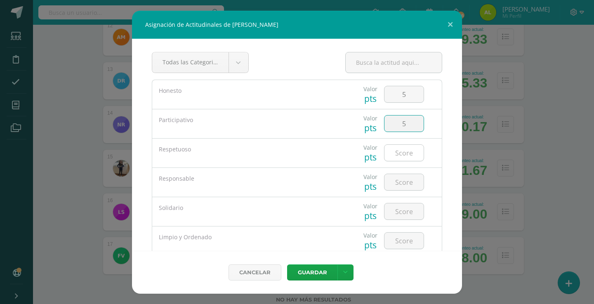
click at [405, 149] on input "number" at bounding box center [404, 153] width 39 height 16
type input "5"
click at [405, 188] on input "number" at bounding box center [404, 182] width 39 height 16
type input "5"
click at [404, 213] on input "number" at bounding box center [404, 212] width 39 height 16
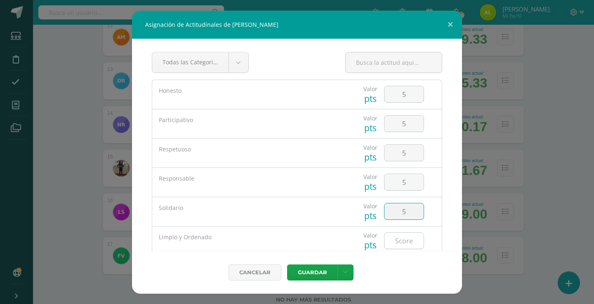
type input "5"
click at [403, 247] on input "5" at bounding box center [404, 241] width 39 height 16
type input "5"
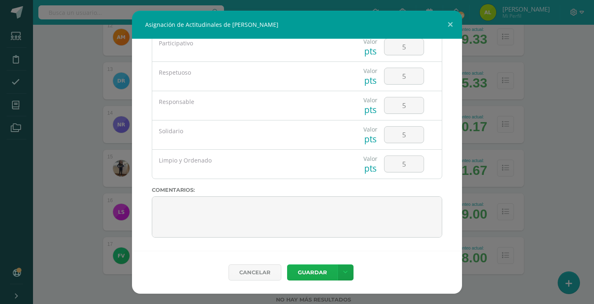
click at [312, 265] on button "Guardar" at bounding box center [312, 273] width 50 height 16
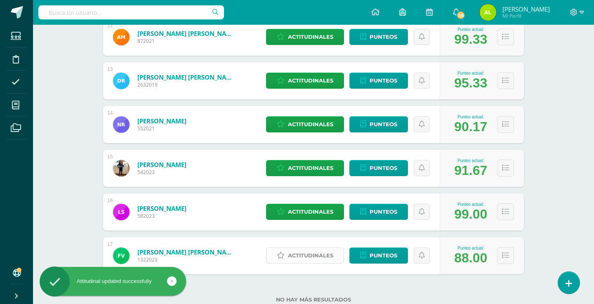
click at [316, 258] on span "Actitudinales" at bounding box center [310, 255] width 45 height 15
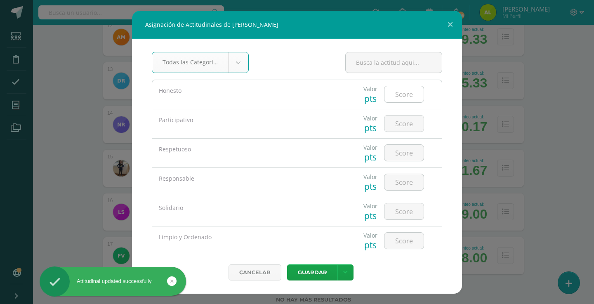
click at [411, 97] on input "number" at bounding box center [404, 94] width 39 height 16
type input "5"
click at [408, 135] on div at bounding box center [404, 123] width 47 height 29
click at [408, 128] on input "number" at bounding box center [404, 124] width 39 height 16
type input "3"
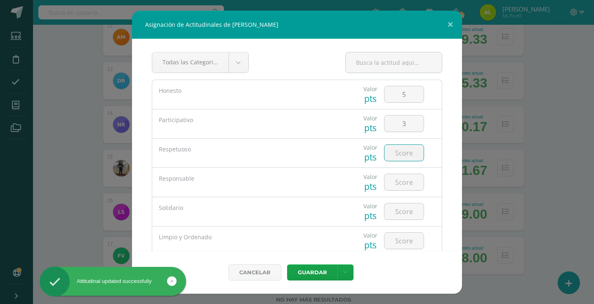
click at [404, 154] on input "number" at bounding box center [404, 153] width 39 height 16
type input "5"
click at [400, 182] on input "number" at bounding box center [404, 182] width 39 height 16
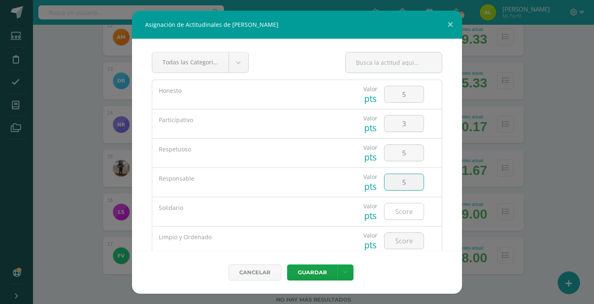
type input "5"
click at [402, 210] on input "number" at bounding box center [404, 212] width 39 height 16
type input "5"
click at [402, 232] on div at bounding box center [404, 241] width 47 height 29
click at [399, 246] on input "number" at bounding box center [404, 241] width 39 height 16
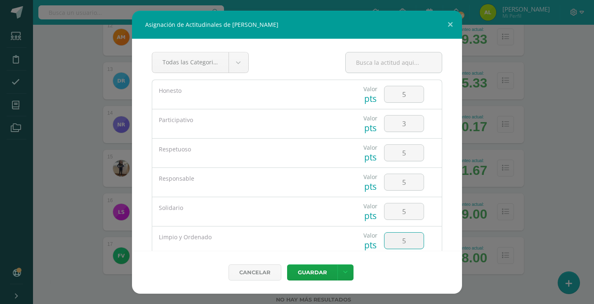
type input "5"
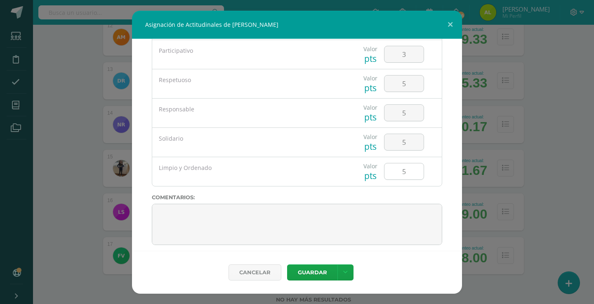
scroll to position [70, 0]
click at [307, 277] on button "Guardar" at bounding box center [312, 273] width 50 height 16
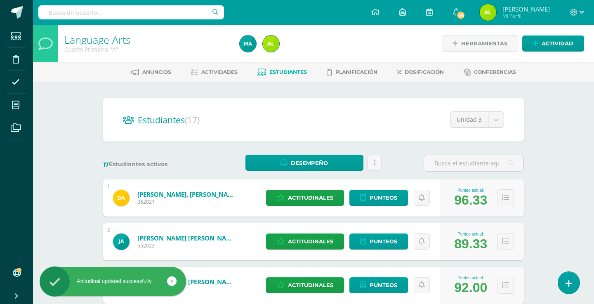
scroll to position [0, 0]
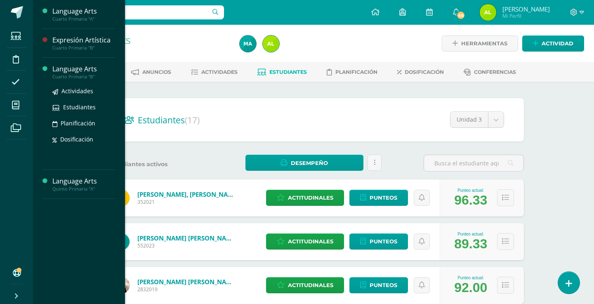
click at [88, 74] on div "Cuarto Primaria "B"" at bounding box center [83, 77] width 63 height 6
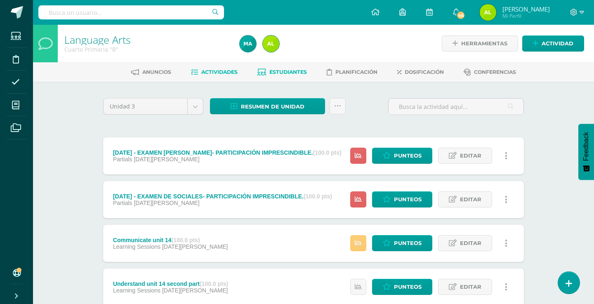
click at [275, 72] on span "Estudiantes" at bounding box center [289, 72] width 38 height 6
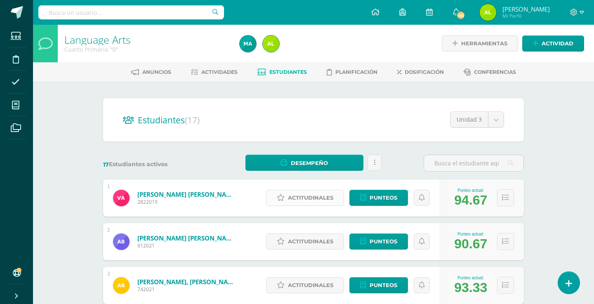
click at [328, 201] on span "Actitudinales" at bounding box center [310, 197] width 45 height 15
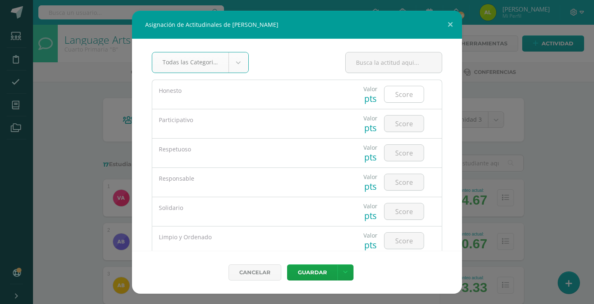
click at [402, 103] on div at bounding box center [404, 94] width 40 height 17
click at [407, 126] on input "number" at bounding box center [404, 124] width 39 height 16
type input "5"
click at [404, 95] on input "number" at bounding box center [404, 94] width 39 height 16
type input "5"
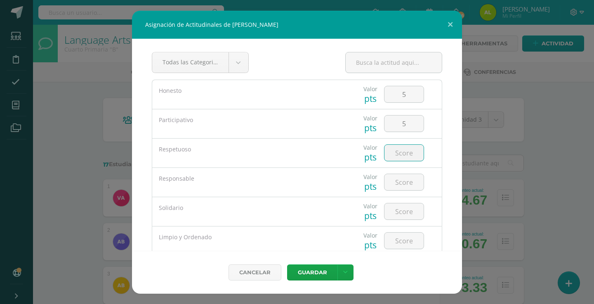
click at [402, 146] on input "number" at bounding box center [404, 153] width 39 height 16
type input "5"
click at [406, 180] on input "number" at bounding box center [404, 182] width 39 height 16
type input "5"
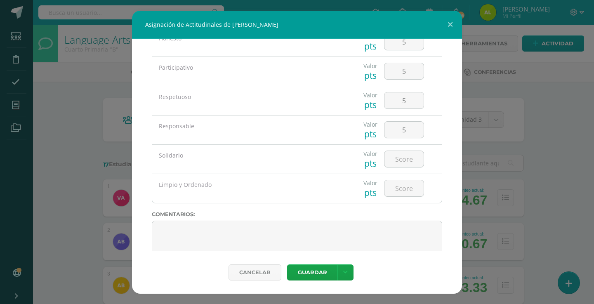
scroll to position [53, 0]
click at [402, 162] on input "number" at bounding box center [404, 159] width 39 height 16
type input "5"
click at [402, 193] on input "number" at bounding box center [404, 188] width 39 height 16
type input "5"
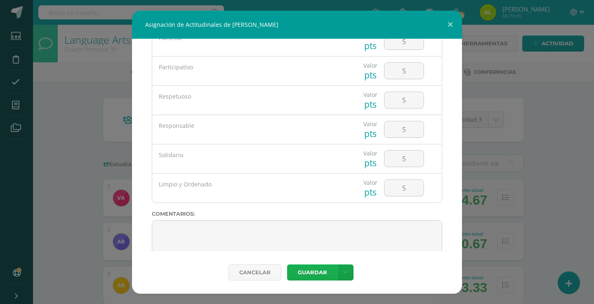
click at [308, 274] on button "Guardar" at bounding box center [312, 273] width 50 height 16
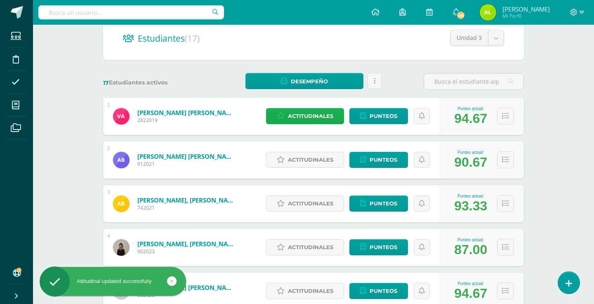
scroll to position [100, 0]
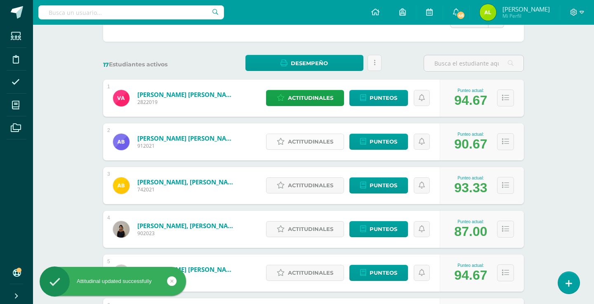
click at [327, 140] on span "Actitudinales" at bounding box center [310, 141] width 45 height 15
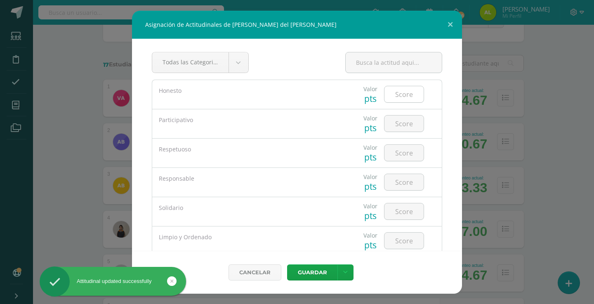
click at [407, 106] on div at bounding box center [404, 94] width 47 height 29
click at [401, 100] on input "number" at bounding box center [404, 94] width 39 height 16
type input "5"
click at [401, 123] on input "number" at bounding box center [404, 124] width 39 height 16
type input "5"
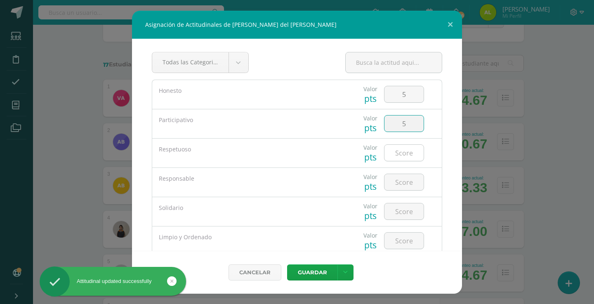
click at [401, 159] on input "number" at bounding box center [404, 153] width 39 height 16
type input "5"
click at [401, 185] on input "5" at bounding box center [404, 182] width 39 height 16
type input "5"
click at [401, 205] on input "5" at bounding box center [404, 212] width 39 height 16
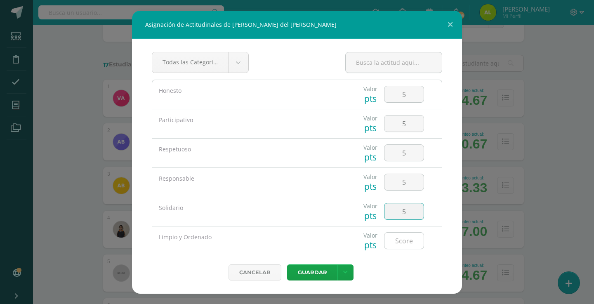
type input "5"
click at [399, 237] on input "5" at bounding box center [404, 241] width 39 height 16
type input "5"
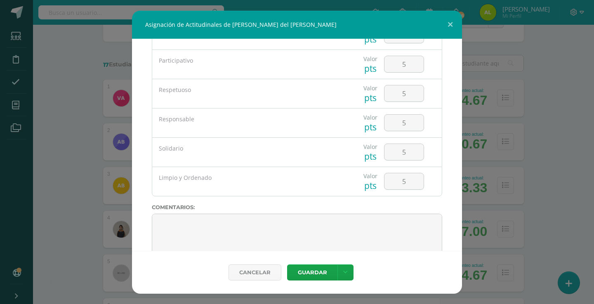
scroll to position [71, 0]
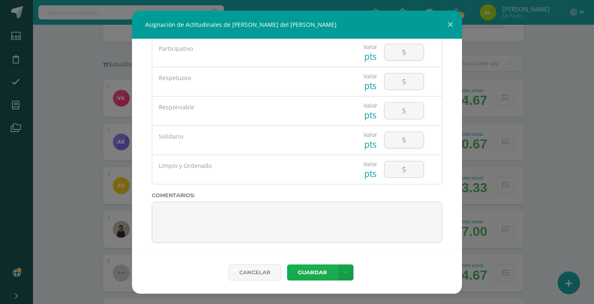
click at [296, 273] on button "Guardar" at bounding box center [312, 273] width 50 height 16
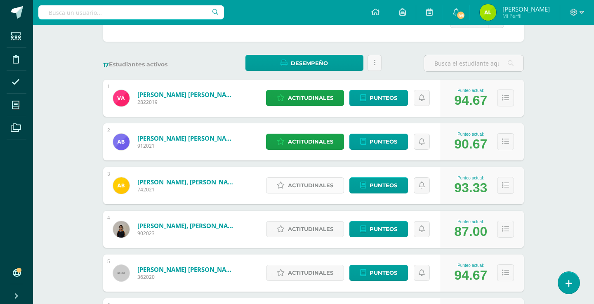
click at [299, 196] on div "Actitudinales Punteos" at bounding box center [351, 185] width 178 height 37
click at [304, 184] on span "Actitudinales" at bounding box center [310, 185] width 45 height 15
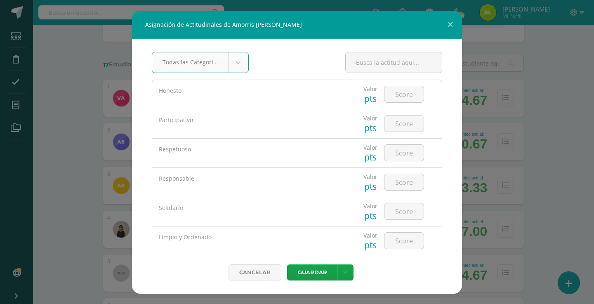
click at [409, 109] on div at bounding box center [404, 94] width 47 height 29
click at [402, 102] on input "number" at bounding box center [404, 94] width 39 height 16
type input "5"
click at [400, 123] on input "number" at bounding box center [404, 124] width 39 height 16
type input "5"
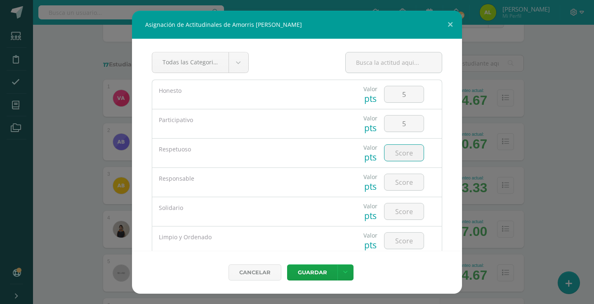
click at [400, 156] on input "number" at bounding box center [404, 153] width 39 height 16
type input "4"
click at [402, 178] on input "number" at bounding box center [404, 182] width 39 height 16
type input "5"
click at [398, 208] on input "number" at bounding box center [404, 212] width 39 height 16
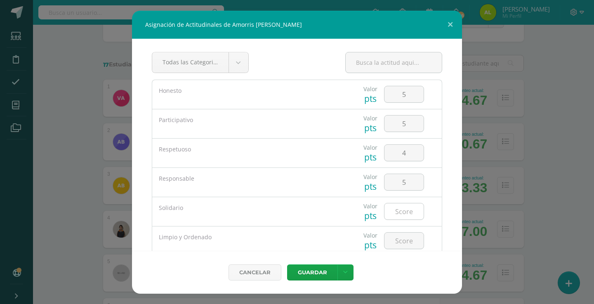
scroll to position [15, 0]
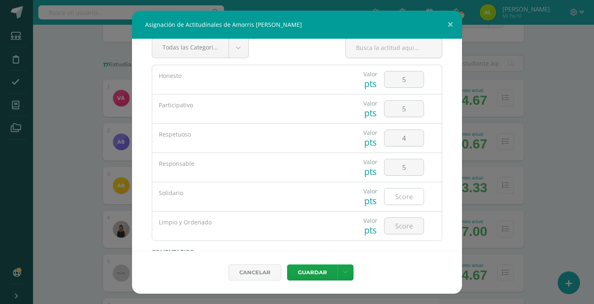
click at [411, 204] on input "number" at bounding box center [404, 197] width 39 height 16
type input "6"
click at [411, 221] on input "number" at bounding box center [404, 226] width 39 height 16
type input "4"
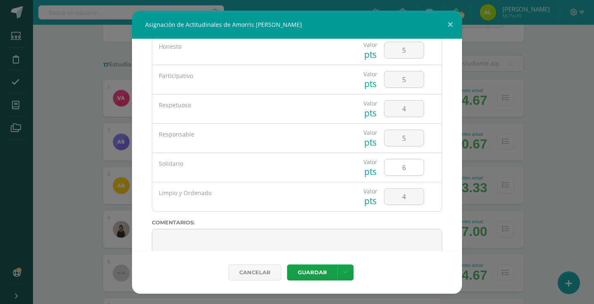
scroll to position [46, 0]
click at [400, 168] on input "6" at bounding box center [404, 165] width 39 height 16
click at [406, 169] on input "6" at bounding box center [404, 165] width 39 height 16
type input "5"
click at [315, 273] on button "Guardar" at bounding box center [312, 273] width 50 height 16
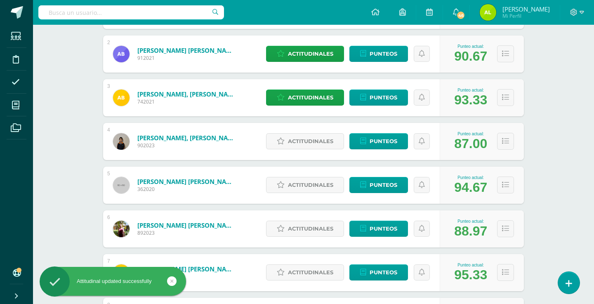
scroll to position [201, 0]
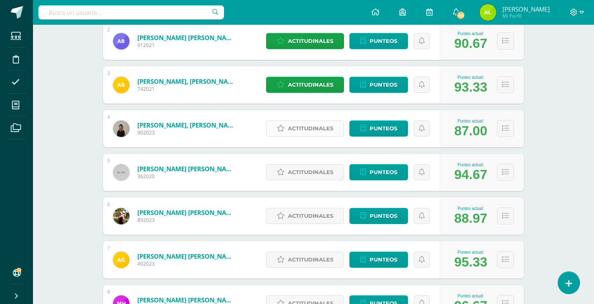
click at [301, 125] on span "Actitudinales" at bounding box center [310, 128] width 45 height 15
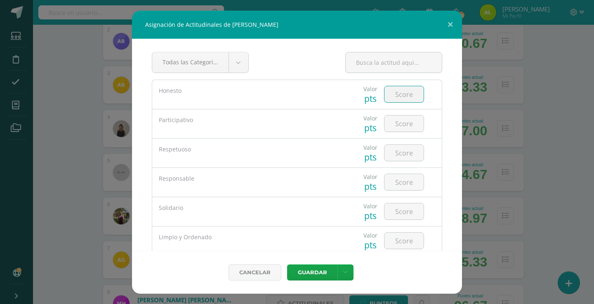
click at [405, 100] on input "number" at bounding box center [404, 94] width 39 height 16
type input "5"
click at [403, 123] on input "number" at bounding box center [404, 124] width 39 height 16
type input "2"
click at [416, 146] on input "number" at bounding box center [404, 153] width 39 height 16
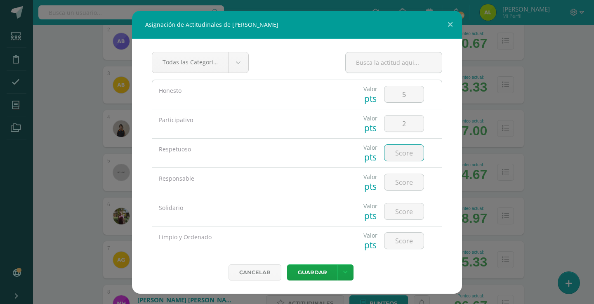
click at [416, 152] on input "number" at bounding box center [404, 153] width 39 height 16
type input "5"
click at [409, 182] on input "4" at bounding box center [404, 182] width 39 height 16
type input "4"
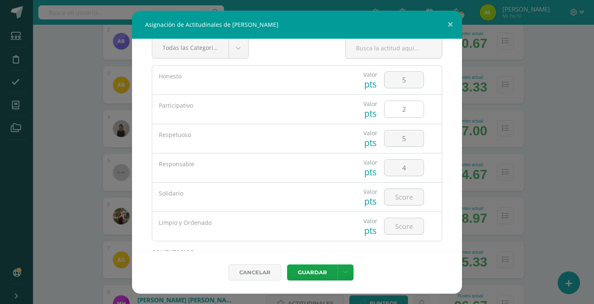
scroll to position [17, 0]
click at [410, 189] on input "number" at bounding box center [404, 195] width 39 height 16
type input "5"
click at [397, 230] on input "number" at bounding box center [404, 224] width 39 height 16
type input "5"
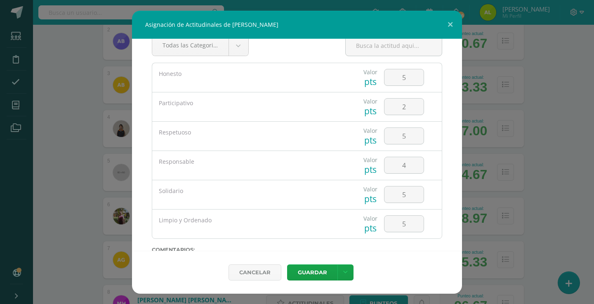
click at [314, 285] on div "Cancelar Guardar Guardar y poblar en todos mis cursos" at bounding box center [297, 272] width 330 height 43
click at [317, 275] on button "Guardar" at bounding box center [312, 273] width 50 height 16
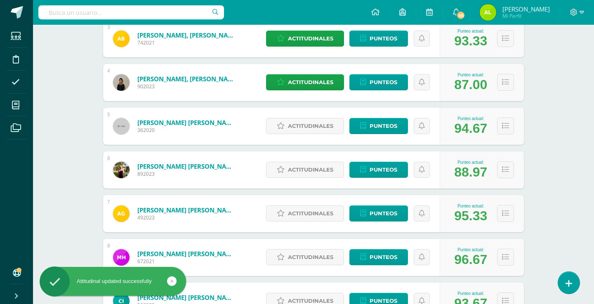
scroll to position [253, 0]
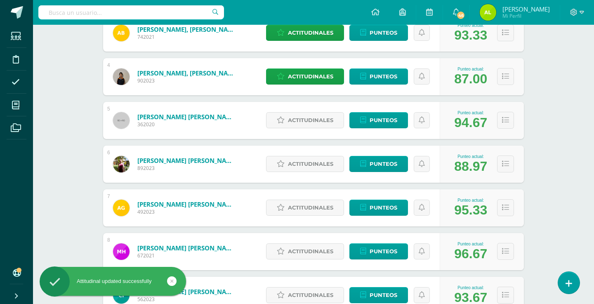
click at [305, 110] on div "Actitudinales Punteos" at bounding box center [351, 120] width 178 height 37
click at [303, 120] on span "Actitudinales" at bounding box center [310, 120] width 45 height 15
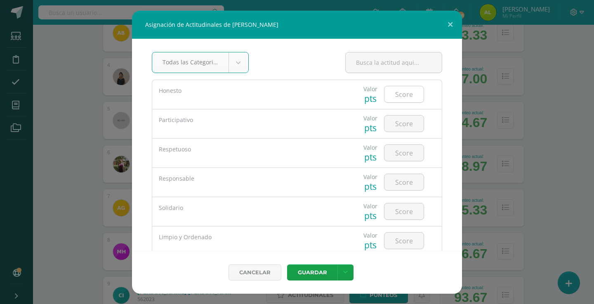
click at [398, 93] on input "number" at bounding box center [404, 94] width 39 height 16
type input "5"
click at [397, 125] on input "number" at bounding box center [404, 124] width 39 height 16
type input "5"
click at [400, 155] on input "number" at bounding box center [404, 153] width 39 height 16
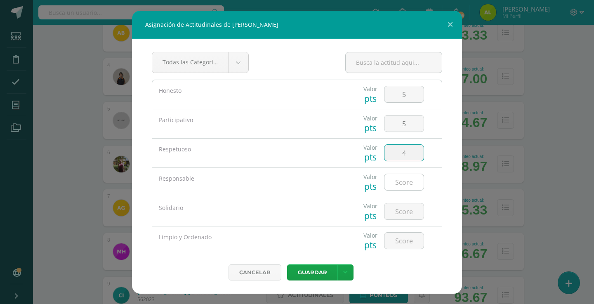
type input "4"
click at [397, 182] on input "number" at bounding box center [404, 182] width 39 height 16
type input "5"
click at [397, 217] on input "number" at bounding box center [404, 212] width 39 height 16
type input "5"
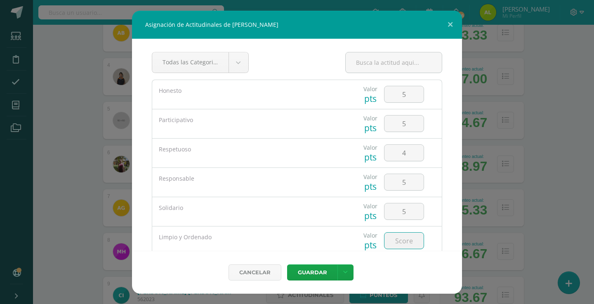
click at [399, 248] on input "number" at bounding box center [404, 241] width 39 height 16
type input "5"
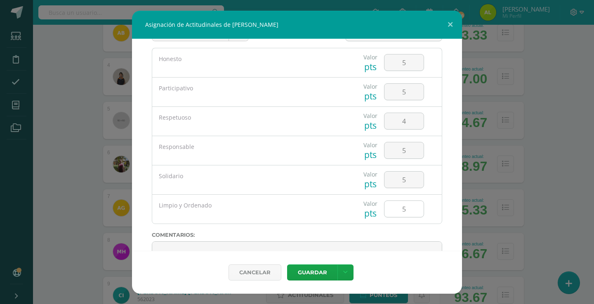
scroll to position [37, 0]
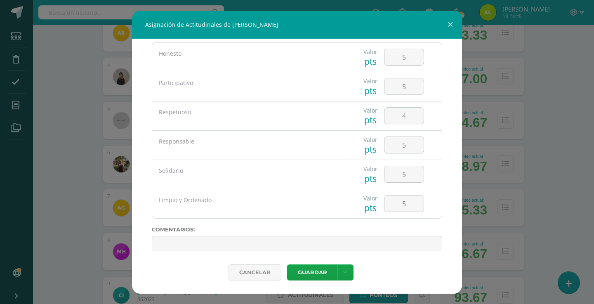
click at [297, 285] on div "Cancelar Guardar Guardar y poblar en todos mis cursos" at bounding box center [297, 272] width 330 height 43
click at [308, 279] on button "Guardar" at bounding box center [312, 273] width 50 height 16
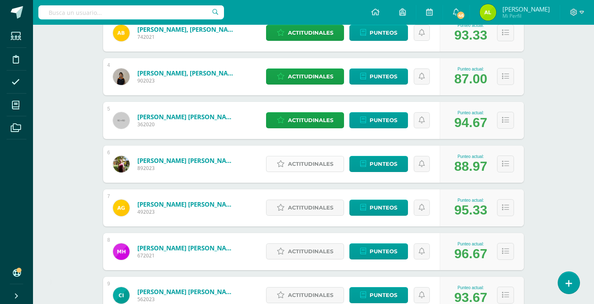
click at [323, 163] on span "Actitudinales" at bounding box center [310, 163] width 45 height 15
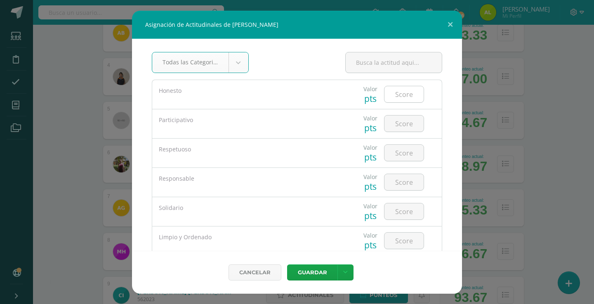
click at [412, 99] on input "number" at bounding box center [404, 94] width 39 height 16
type input "5"
click at [410, 129] on input "number" at bounding box center [404, 124] width 39 height 16
type input "3"
click at [408, 154] on input "number" at bounding box center [404, 153] width 39 height 16
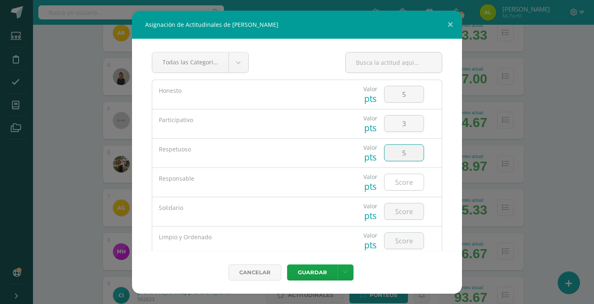
type input "5"
click at [404, 189] on input "number" at bounding box center [404, 182] width 39 height 16
type input "5"
click at [404, 208] on input "number" at bounding box center [404, 212] width 39 height 16
type input "5"
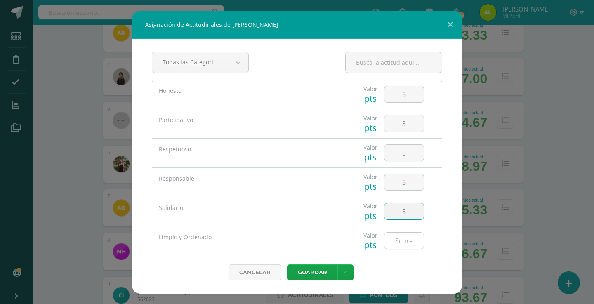
click at [404, 236] on input "number" at bounding box center [404, 241] width 39 height 16
type input "5"
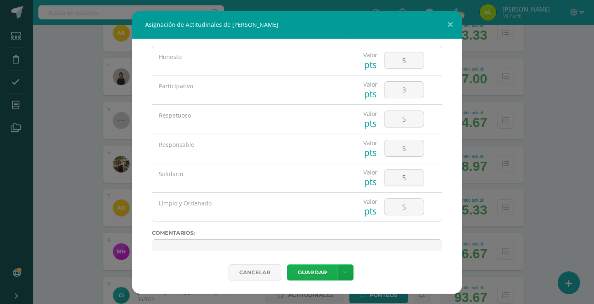
click at [315, 274] on button "Guardar" at bounding box center [312, 273] width 50 height 16
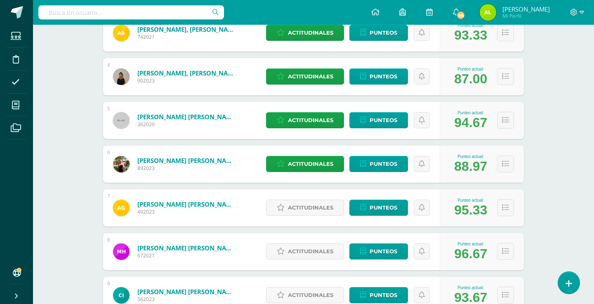
scroll to position [318, 0]
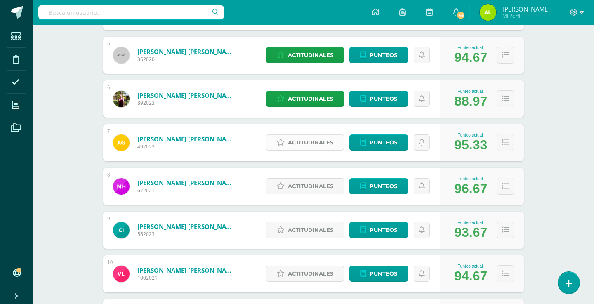
click at [296, 143] on span "Actitudinales" at bounding box center [310, 142] width 45 height 15
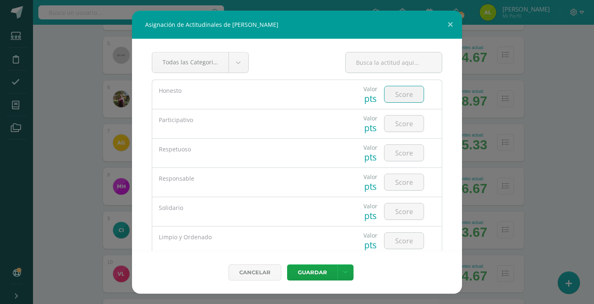
click at [409, 96] on input "number" at bounding box center [404, 94] width 39 height 16
type input "5"
click at [406, 132] on input "number" at bounding box center [404, 124] width 39 height 16
type input "5"
click at [403, 164] on div at bounding box center [404, 153] width 47 height 29
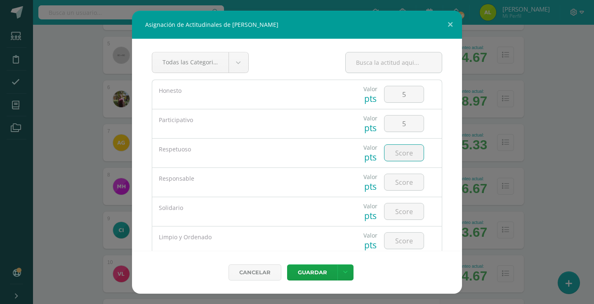
click at [408, 159] on input "number" at bounding box center [404, 153] width 39 height 16
type input "5"
click at [408, 178] on input "number" at bounding box center [404, 182] width 39 height 16
type input "5"
click at [407, 208] on input "number" at bounding box center [404, 212] width 39 height 16
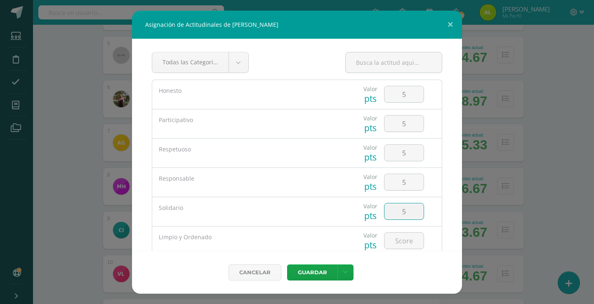
type input "5"
click at [401, 250] on div at bounding box center [404, 241] width 47 height 29
click at [401, 241] on input "number" at bounding box center [404, 241] width 39 height 16
type input "5"
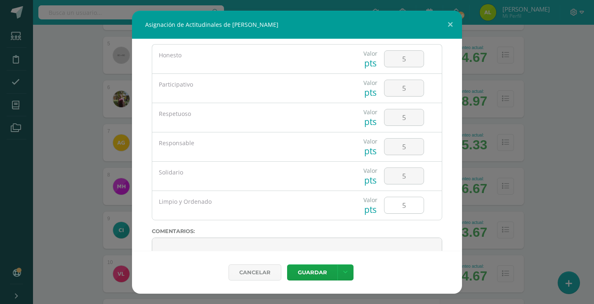
scroll to position [43, 0]
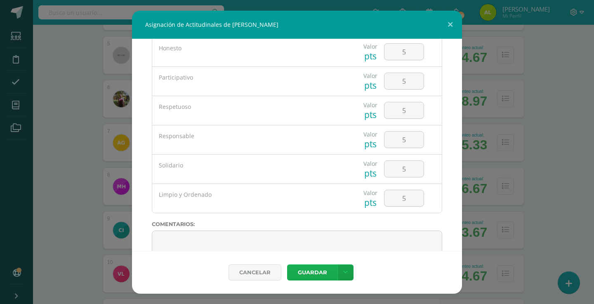
click at [317, 274] on button "Guardar" at bounding box center [312, 273] width 50 height 16
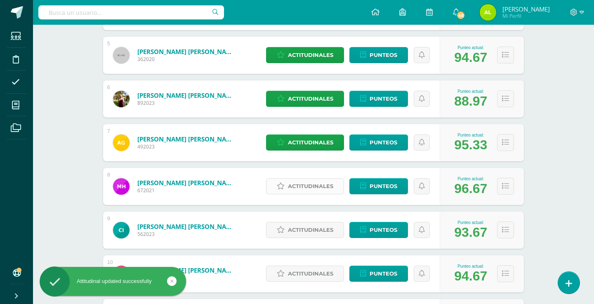
click at [294, 186] on span "Actitudinales" at bounding box center [310, 186] width 45 height 15
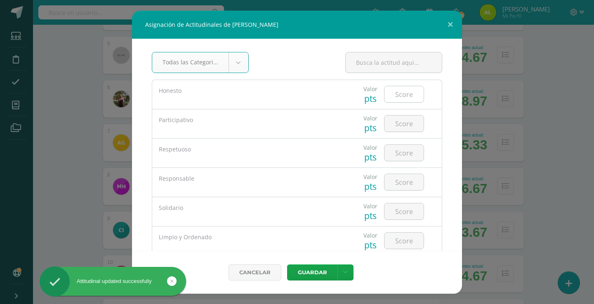
click at [413, 94] on input "number" at bounding box center [404, 94] width 39 height 16
type input "5"
click at [410, 124] on input "number" at bounding box center [404, 124] width 39 height 16
type input "5"
click at [405, 157] on input "number" at bounding box center [404, 153] width 39 height 16
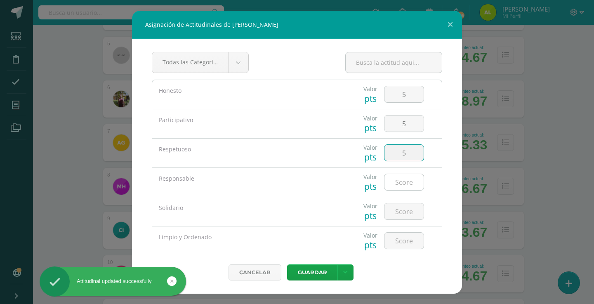
type input "5"
click at [405, 184] on input "number" at bounding box center [404, 182] width 39 height 16
type input "5"
click at [400, 217] on input "number" at bounding box center [404, 212] width 39 height 16
type input "5"
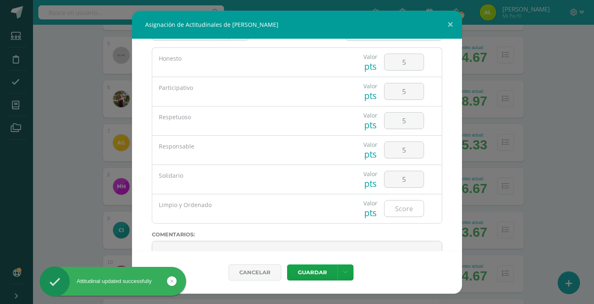
scroll to position [35, 0]
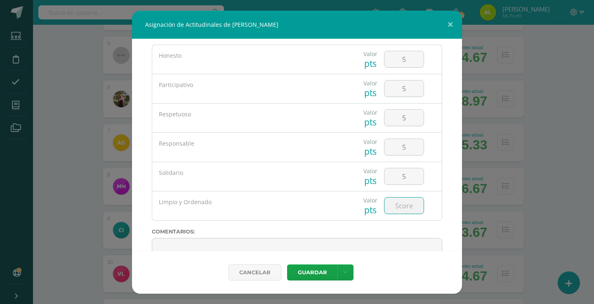
click at [405, 205] on input "number" at bounding box center [404, 206] width 39 height 16
type input "4"
click at [318, 273] on button "Guardar" at bounding box center [312, 273] width 50 height 16
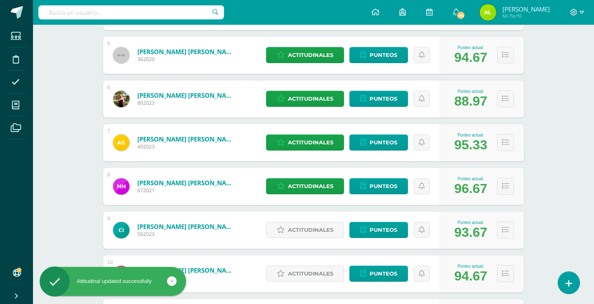
click at [291, 234] on span "Actitudinales" at bounding box center [310, 229] width 45 height 15
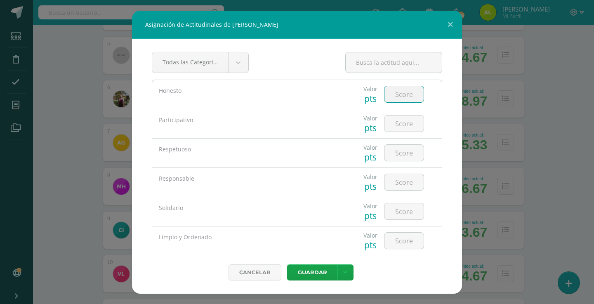
click at [393, 94] on input "number" at bounding box center [404, 94] width 39 height 16
type input "5"
click at [404, 129] on input "number" at bounding box center [404, 124] width 39 height 16
type input "4"
click at [402, 161] on input "number" at bounding box center [404, 153] width 39 height 16
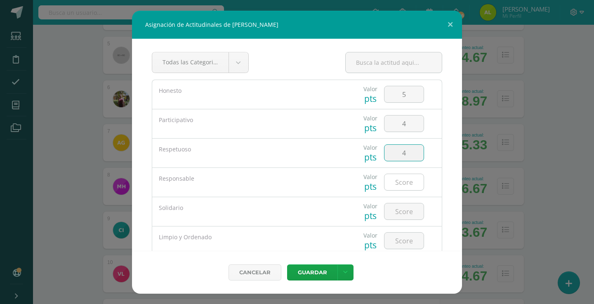
type input "4"
click at [403, 185] on input "number" at bounding box center [404, 182] width 39 height 16
click at [414, 163] on div "4" at bounding box center [404, 153] width 47 height 29
click at [413, 154] on input "4" at bounding box center [404, 153] width 39 height 16
type input "5"
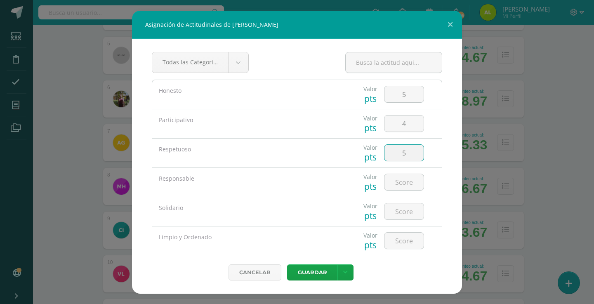
click at [410, 174] on div at bounding box center [404, 182] width 47 height 29
click at [408, 178] on input "number" at bounding box center [404, 182] width 39 height 16
type input "5"
click at [402, 214] on input "number" at bounding box center [404, 212] width 39 height 16
type input "5"
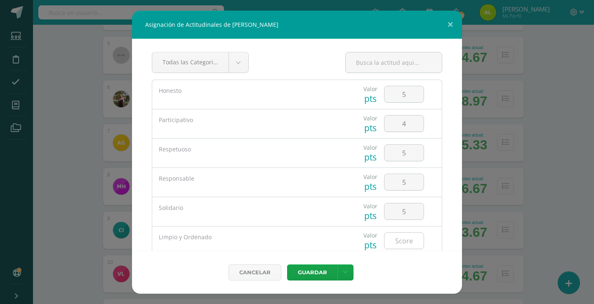
click at [402, 233] on div at bounding box center [404, 240] width 40 height 17
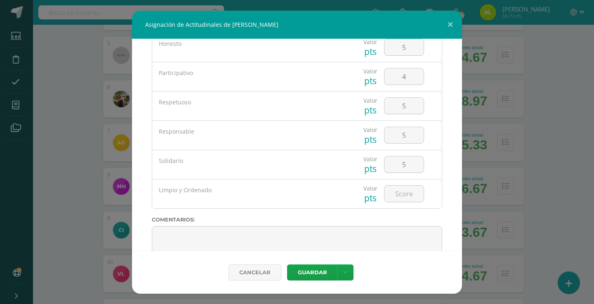
scroll to position [46, 0]
click at [402, 195] on input "5" at bounding box center [404, 195] width 39 height 16
type input "5"
click at [314, 274] on button "Guardar" at bounding box center [312, 273] width 50 height 16
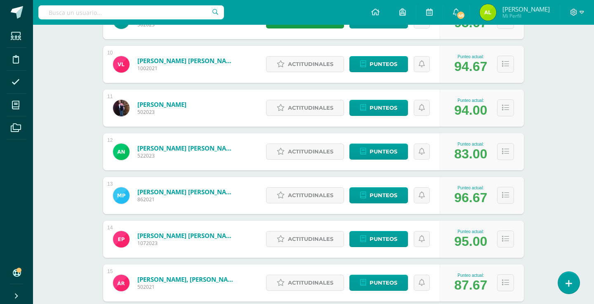
scroll to position [527, 0]
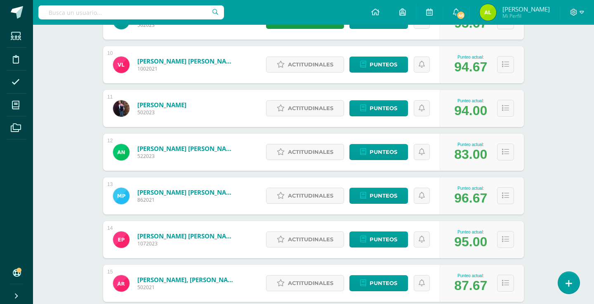
click at [319, 71] on span "Actitudinales" at bounding box center [310, 64] width 45 height 15
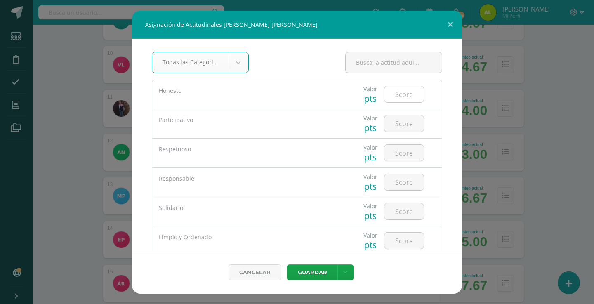
click at [396, 95] on input "number" at bounding box center [404, 94] width 39 height 16
type input "5"
click at [397, 122] on input "number" at bounding box center [404, 124] width 39 height 16
type input "5"
click at [401, 149] on input "5" at bounding box center [404, 153] width 39 height 16
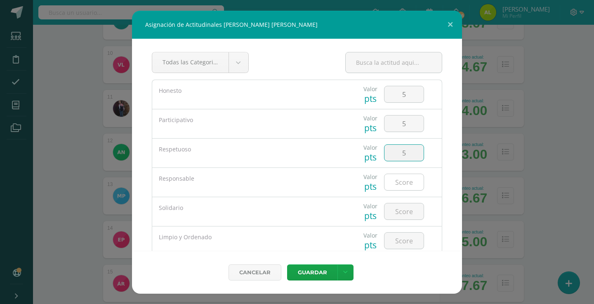
type input "5"
click at [401, 178] on input "number" at bounding box center [404, 182] width 39 height 16
type input "5"
click at [394, 221] on div at bounding box center [404, 211] width 47 height 29
click at [395, 216] on input "number" at bounding box center [404, 212] width 39 height 16
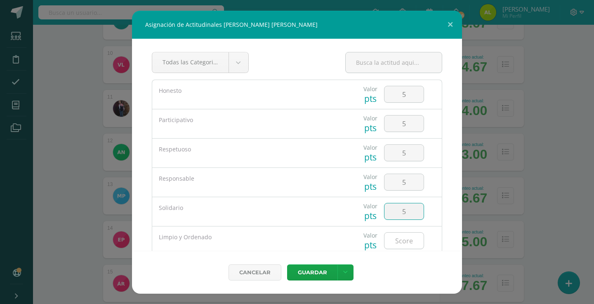
type input "5"
click at [395, 236] on input "number" at bounding box center [404, 241] width 39 height 16
type input "5"
click at [310, 272] on button "Guardar" at bounding box center [312, 273] width 50 height 16
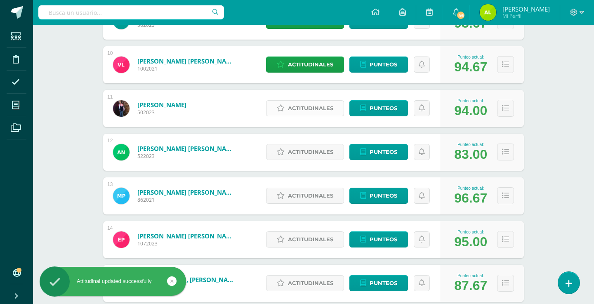
click at [316, 106] on span "Actitudinales" at bounding box center [310, 108] width 45 height 15
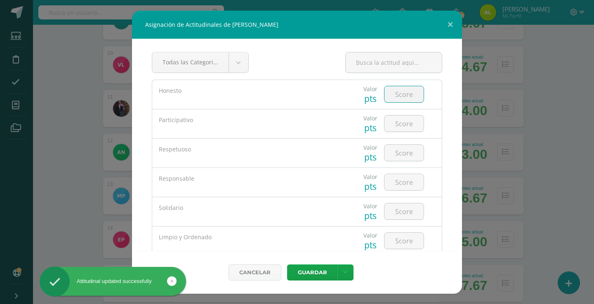
click at [406, 97] on input "number" at bounding box center [404, 94] width 39 height 16
type input "5"
click at [404, 126] on input "number" at bounding box center [404, 124] width 39 height 16
type input "5"
click at [404, 147] on input "number" at bounding box center [404, 153] width 39 height 16
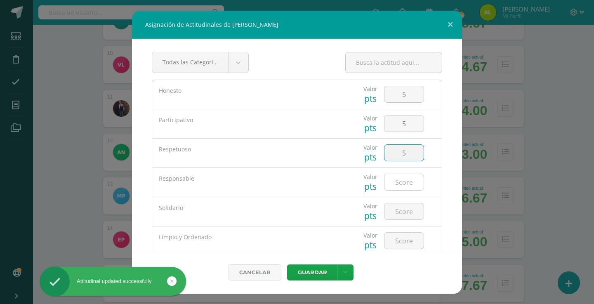
type input "5"
click at [404, 175] on input "number" at bounding box center [404, 182] width 39 height 16
type input "5"
click at [401, 205] on input "number" at bounding box center [404, 212] width 39 height 16
type input "5"
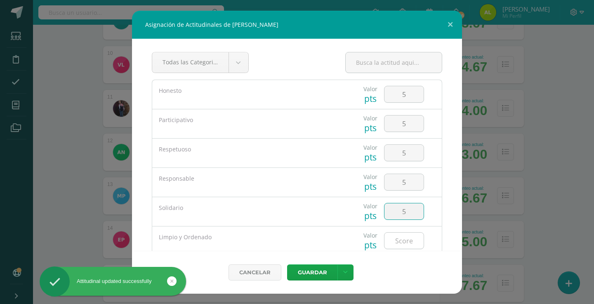
click at [402, 241] on input "number" at bounding box center [404, 241] width 39 height 16
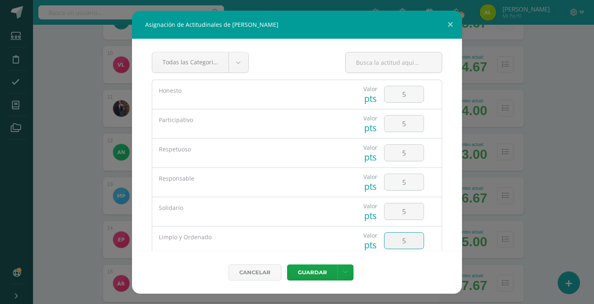
type input "5"
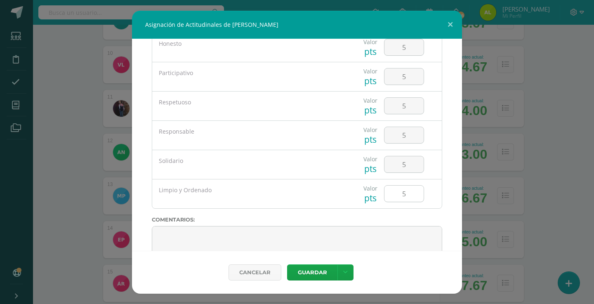
scroll to position [58, 0]
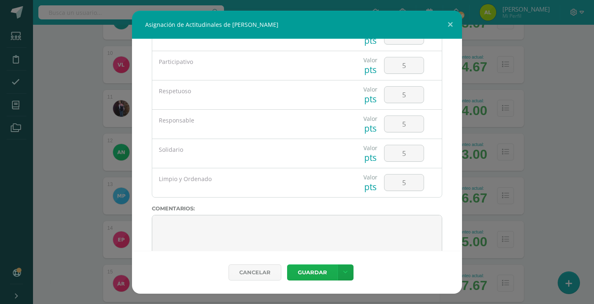
click at [320, 273] on button "Guardar" at bounding box center [312, 273] width 50 height 16
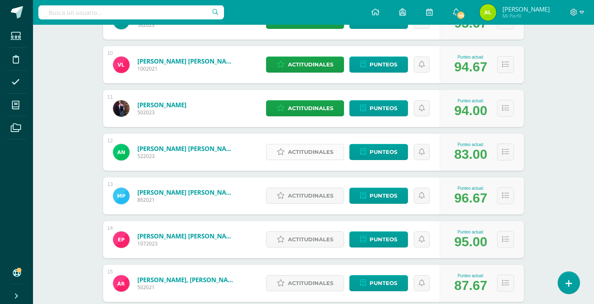
click at [286, 154] on link "Actitudinales" at bounding box center [305, 152] width 78 height 16
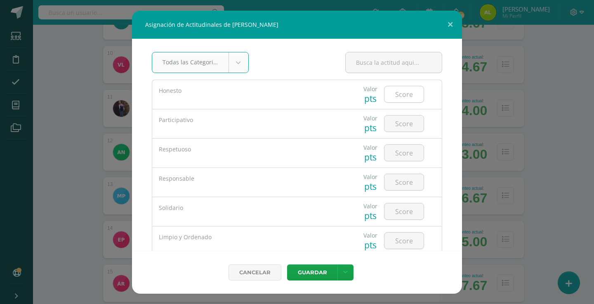
click at [406, 97] on input "number" at bounding box center [404, 94] width 39 height 16
type input "5"
click at [398, 128] on input "number" at bounding box center [404, 124] width 39 height 16
type input "3"
click at [395, 154] on input "number" at bounding box center [404, 153] width 39 height 16
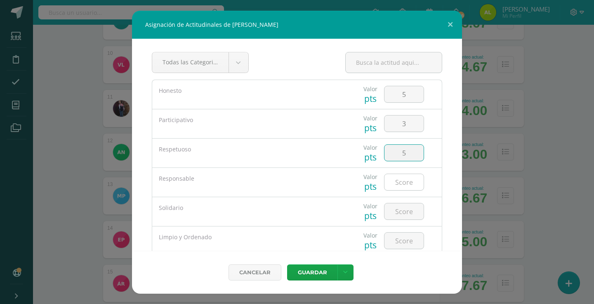
type input "5"
click at [395, 188] on input "number" at bounding box center [404, 182] width 39 height 16
type input "5"
click at [395, 203] on div at bounding box center [404, 211] width 47 height 29
click at [395, 213] on input "5" at bounding box center [404, 212] width 39 height 16
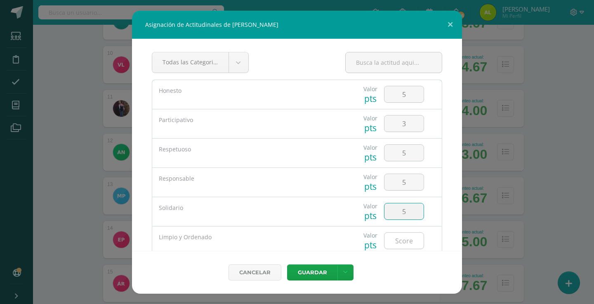
type input "5"
click at [395, 236] on input "number" at bounding box center [404, 241] width 39 height 16
type input "5"
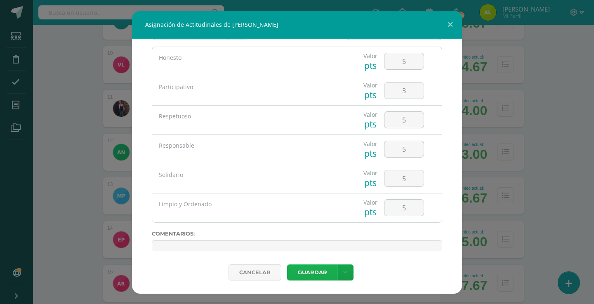
click at [318, 271] on button "Guardar" at bounding box center [312, 273] width 50 height 16
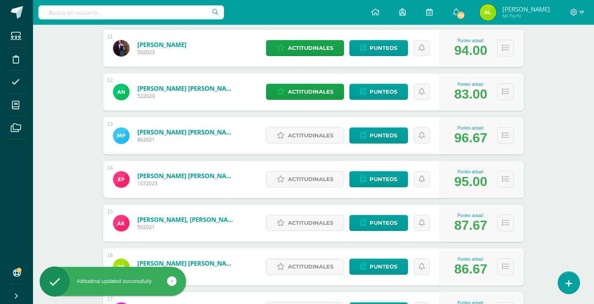
scroll to position [589, 0]
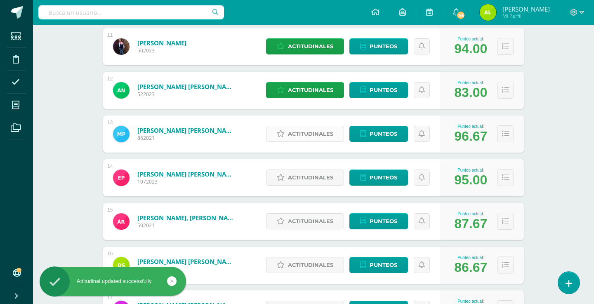
click at [311, 137] on span "Actitudinales" at bounding box center [310, 133] width 45 height 15
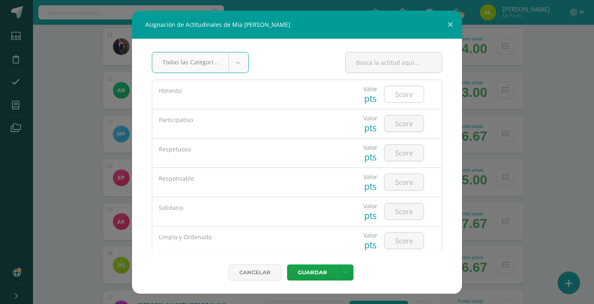
click at [415, 97] on input "number" at bounding box center [404, 94] width 39 height 16
type input "5"
click at [409, 117] on input "number" at bounding box center [404, 124] width 39 height 16
type input "5"
click at [408, 153] on input "number" at bounding box center [404, 153] width 39 height 16
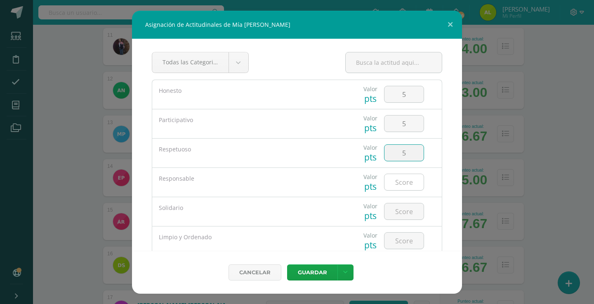
type input "5"
click at [404, 191] on div at bounding box center [404, 182] width 40 height 17
click at [405, 191] on div at bounding box center [404, 182] width 40 height 17
click at [405, 187] on input "number" at bounding box center [404, 182] width 39 height 16
type input "5"
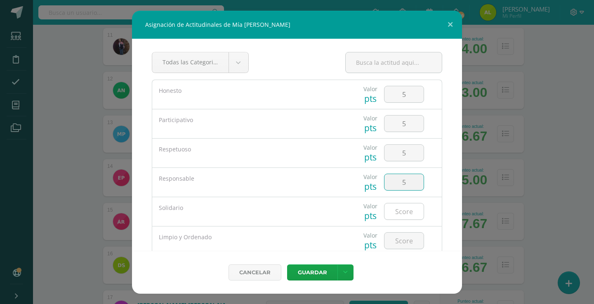
drag, startPoint x: 405, startPoint y: 206, endPoint x: 405, endPoint y: 211, distance: 5.0
click at [405, 206] on input "number" at bounding box center [404, 212] width 39 height 16
type input "5"
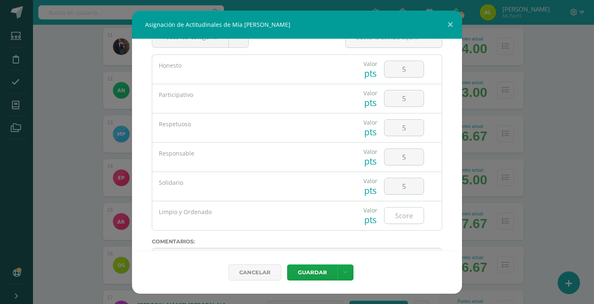
scroll to position [26, 0]
click at [402, 218] on input "5" at bounding box center [404, 214] width 39 height 16
type input "5"
click at [305, 275] on button "Guardar" at bounding box center [312, 273] width 50 height 16
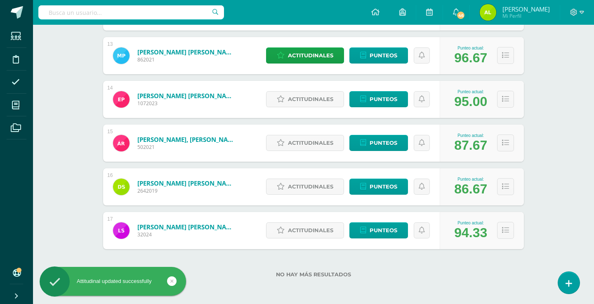
scroll to position [667, 0]
click at [333, 92] on span "Actitudinales" at bounding box center [310, 99] width 45 height 15
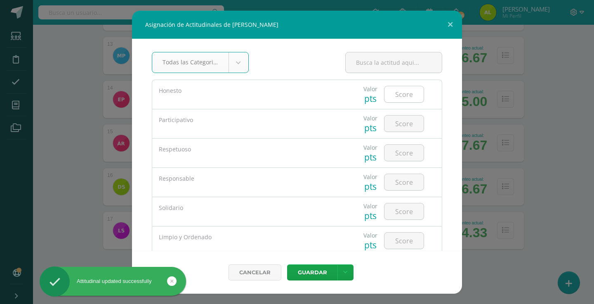
click at [408, 97] on input "number" at bounding box center [404, 94] width 39 height 16
type input "5"
click at [408, 121] on input "number" at bounding box center [404, 124] width 39 height 16
type input "5"
click at [406, 166] on div at bounding box center [404, 153] width 47 height 29
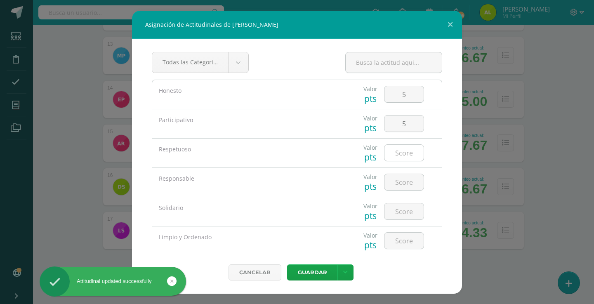
click at [409, 152] on input "number" at bounding box center [404, 153] width 39 height 16
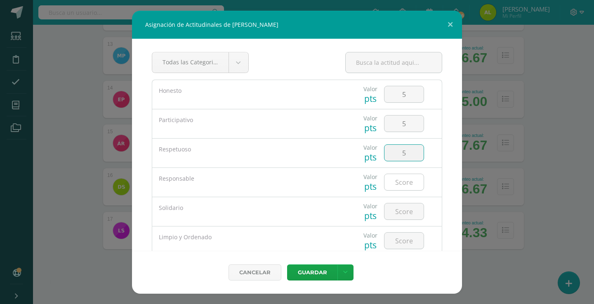
type input "5"
click at [407, 179] on input "number" at bounding box center [404, 182] width 39 height 16
type input "5"
click at [407, 207] on input "number" at bounding box center [404, 212] width 39 height 16
type input "5"
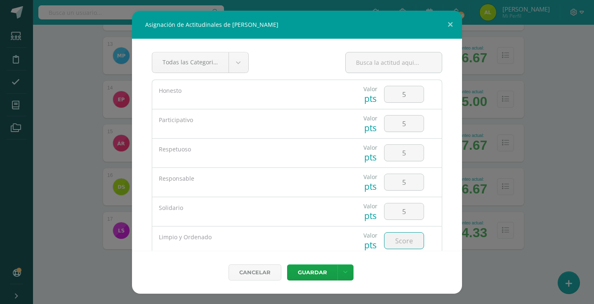
click at [402, 241] on input "number" at bounding box center [404, 241] width 39 height 16
type input "5"
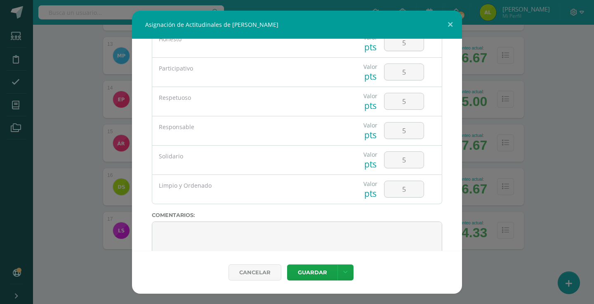
scroll to position [61, 0]
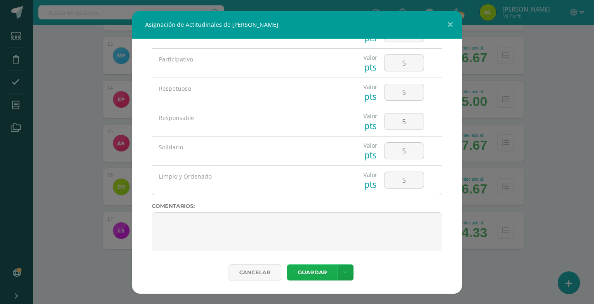
click at [322, 272] on button "Guardar" at bounding box center [312, 273] width 50 height 16
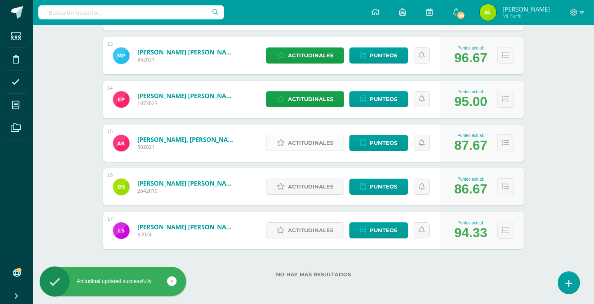
click at [295, 142] on span "Actitudinales" at bounding box center [310, 142] width 45 height 15
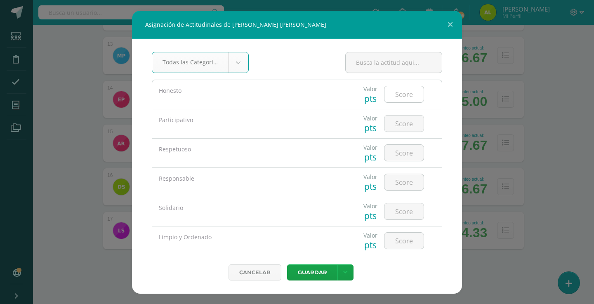
click at [406, 95] on input "number" at bounding box center [404, 94] width 39 height 16
type input "5"
click at [404, 118] on input "number" at bounding box center [404, 124] width 39 height 16
type input "3"
click at [403, 147] on input "number" at bounding box center [404, 153] width 39 height 16
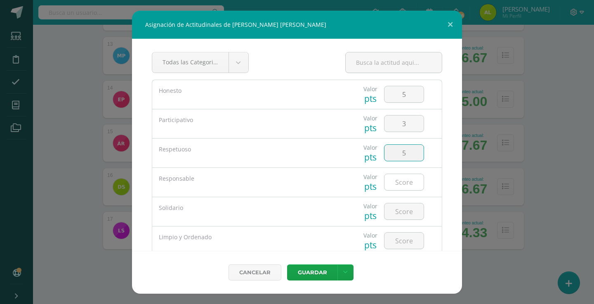
type input "5"
click at [400, 182] on input "number" at bounding box center [404, 182] width 39 height 16
type input "5"
click at [400, 206] on input "number" at bounding box center [404, 212] width 39 height 16
type input "5"
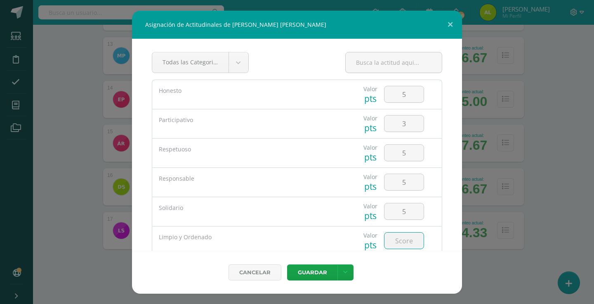
click at [400, 238] on input "5" at bounding box center [404, 241] width 39 height 16
type input "5"
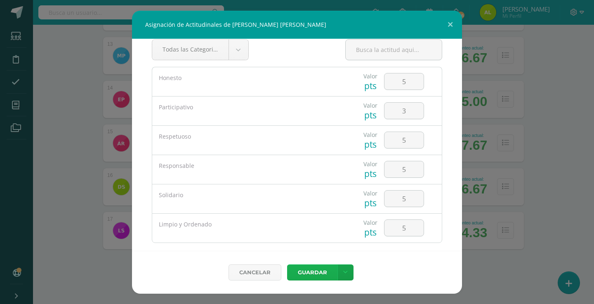
click at [324, 270] on button "Guardar" at bounding box center [312, 273] width 50 height 16
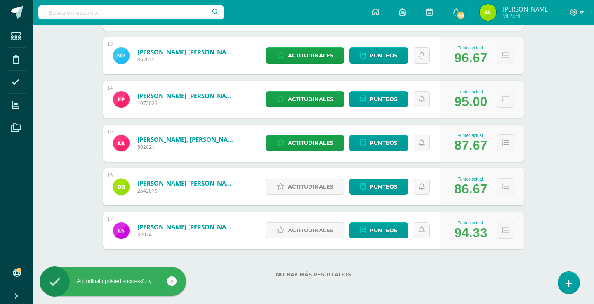
click at [300, 200] on div "Actitudinales Punteos" at bounding box center [351, 186] width 178 height 37
click at [303, 193] on span "Actitudinales" at bounding box center [310, 186] width 45 height 15
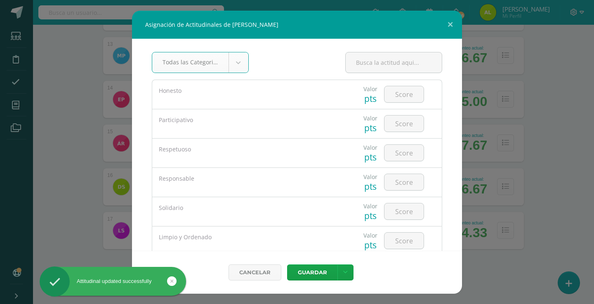
click at [411, 104] on div at bounding box center [404, 94] width 47 height 29
click at [409, 94] on input "number" at bounding box center [404, 94] width 39 height 16
type input "5"
click at [402, 121] on input "number" at bounding box center [404, 124] width 39 height 16
type input "2"
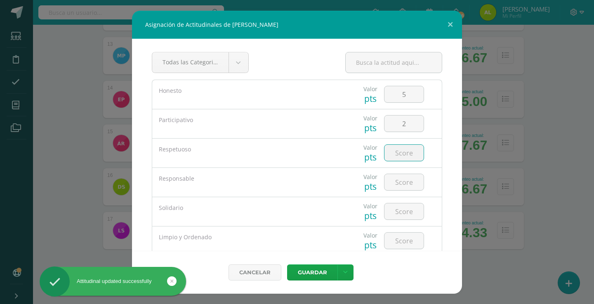
click at [401, 149] on input "number" at bounding box center [404, 153] width 39 height 16
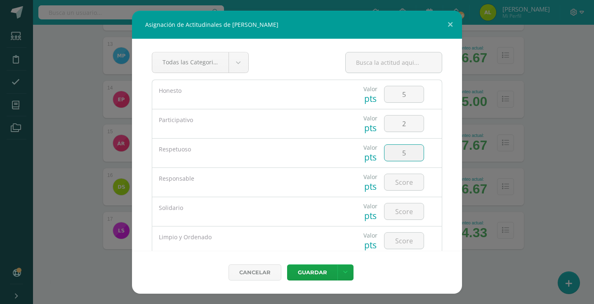
type input "5"
click at [401, 171] on div at bounding box center [404, 182] width 47 height 29
click at [401, 177] on input "number" at bounding box center [404, 182] width 39 height 16
type input "5"
click at [401, 205] on input "number" at bounding box center [404, 212] width 39 height 16
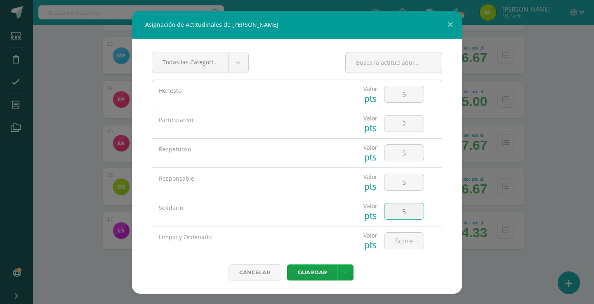
type input "5"
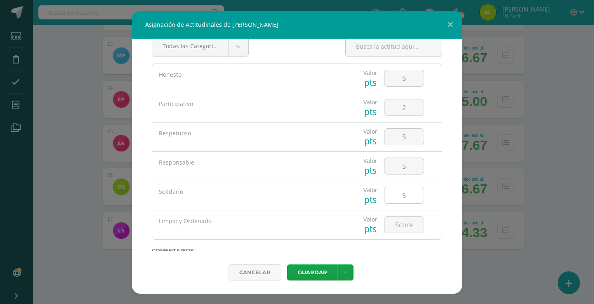
scroll to position [19, 0]
click at [399, 227] on input "number" at bounding box center [404, 222] width 39 height 16
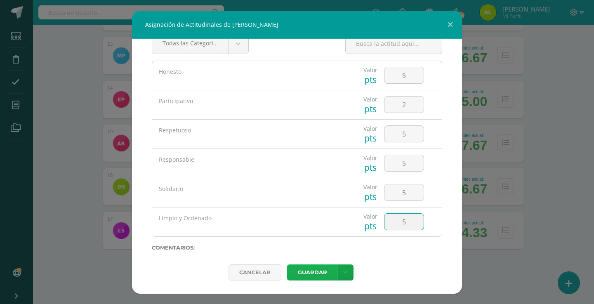
type input "5"
click at [316, 272] on button "Guardar" at bounding box center [312, 273] width 50 height 16
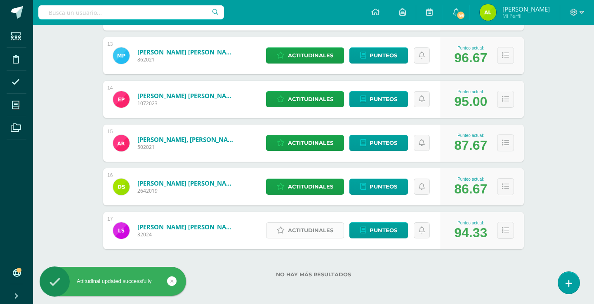
click at [323, 227] on span "Actitudinales" at bounding box center [310, 230] width 45 height 15
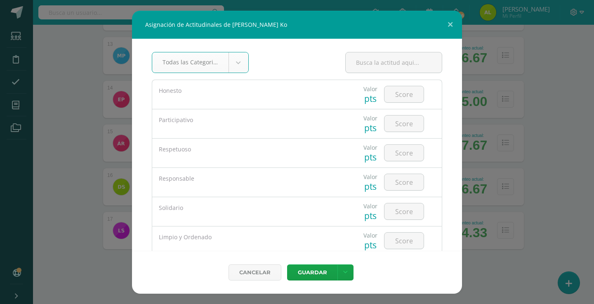
click at [515, 74] on div "Asignación de Actitudinales de Leah Gisselle Soberanis Ko Todas las Categorias …" at bounding box center [297, 152] width 588 height 283
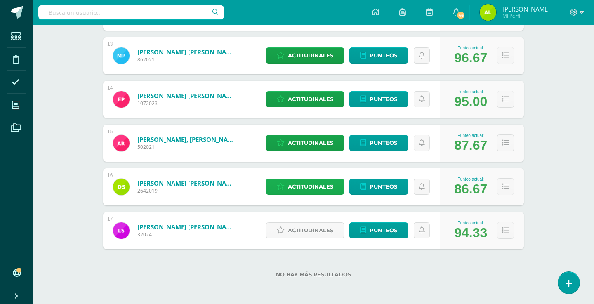
click at [308, 182] on span "Actitudinales" at bounding box center [310, 186] width 45 height 15
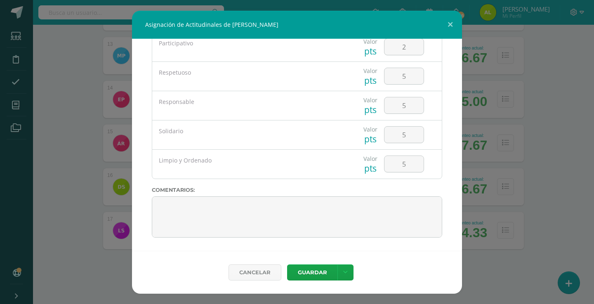
scroll to position [77, 0]
click at [453, 27] on button at bounding box center [451, 25] width 24 height 28
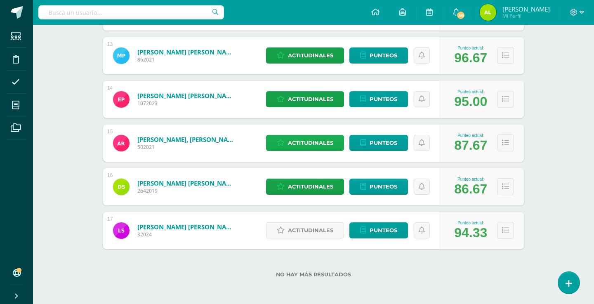
click at [311, 140] on span "Actitudinales" at bounding box center [310, 142] width 45 height 15
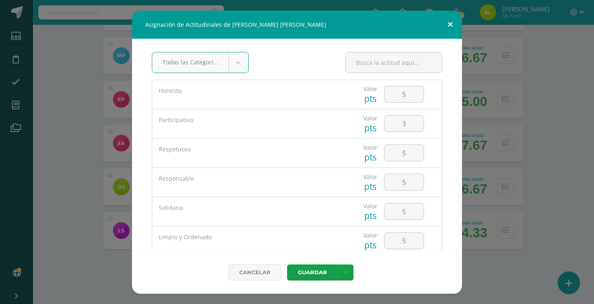
click at [448, 26] on button at bounding box center [451, 25] width 24 height 28
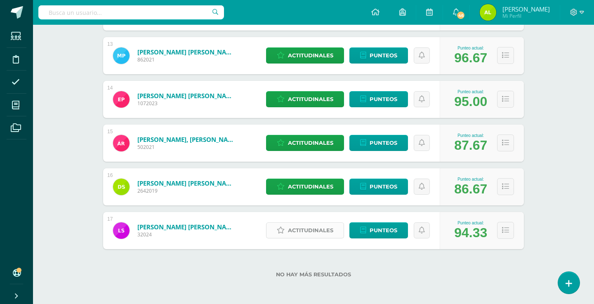
click at [329, 230] on span "Actitudinales" at bounding box center [310, 230] width 45 height 15
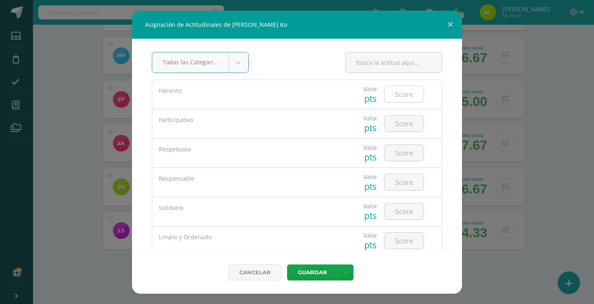
click at [404, 92] on input "number" at bounding box center [404, 94] width 39 height 16
type input "5"
click at [400, 131] on input "number" at bounding box center [404, 124] width 39 height 16
type input "5"
click at [400, 156] on input "number" at bounding box center [404, 153] width 39 height 16
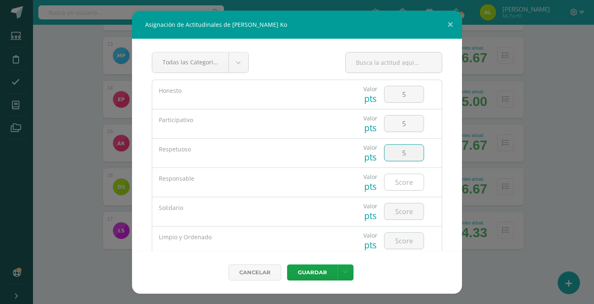
type input "5"
click at [400, 180] on input "number" at bounding box center [404, 182] width 39 height 16
type input "5"
click at [399, 208] on input "number" at bounding box center [404, 212] width 39 height 16
type input "5"
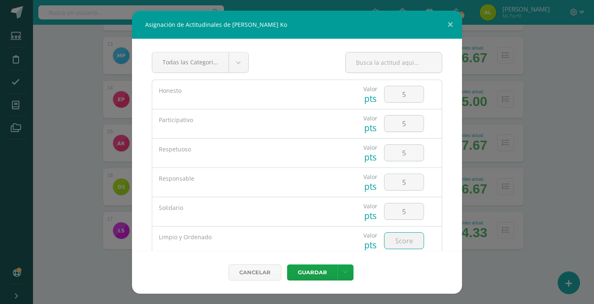
click at [397, 244] on input "number" at bounding box center [404, 241] width 39 height 16
type input "5"
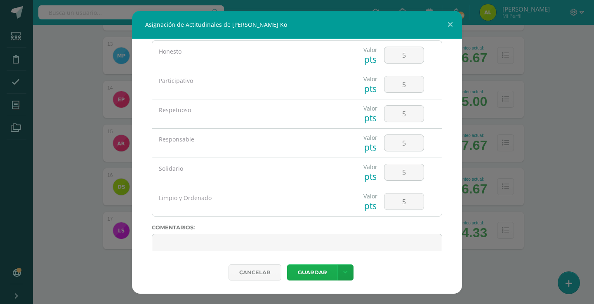
click at [306, 272] on button "Guardar" at bounding box center [312, 273] width 50 height 16
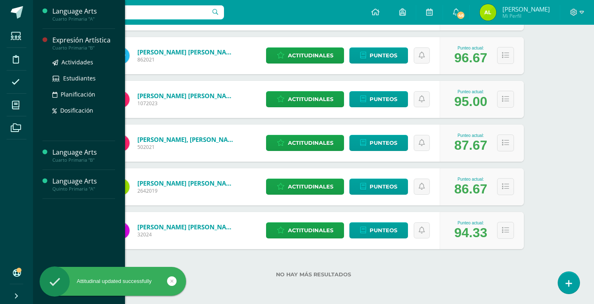
click at [99, 38] on div "Expresión Artística" at bounding box center [83, 40] width 63 height 9
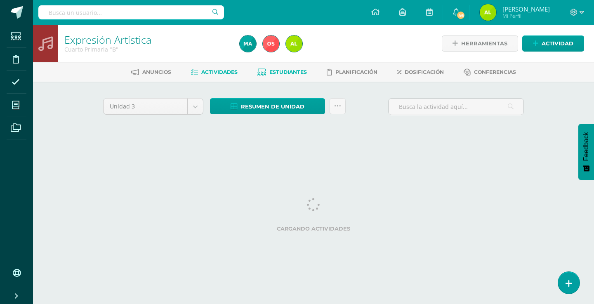
click at [278, 77] on link "Estudiantes" at bounding box center [283, 72] width 50 height 13
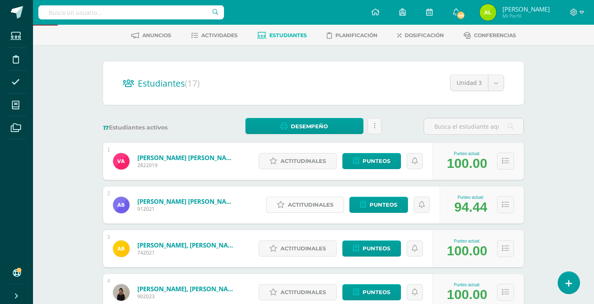
scroll to position [25, 0]
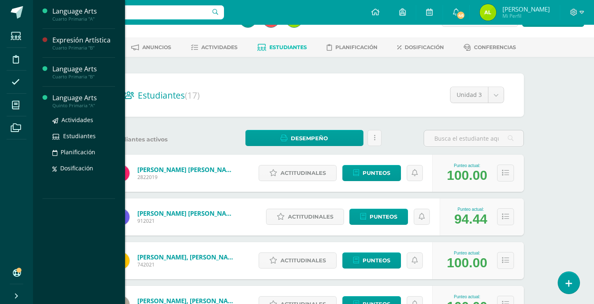
click at [83, 92] on div "Language Arts Quinto Primaria "A" Actividades Estudiantes Planificación Dosific…" at bounding box center [79, 143] width 73 height 112
click at [82, 95] on div "Language Arts" at bounding box center [83, 97] width 63 height 9
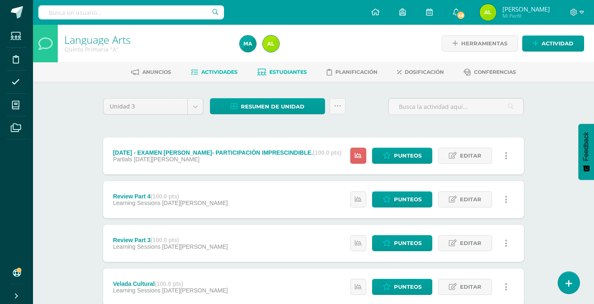
click at [292, 69] on span "Estudiantes" at bounding box center [289, 72] width 38 height 6
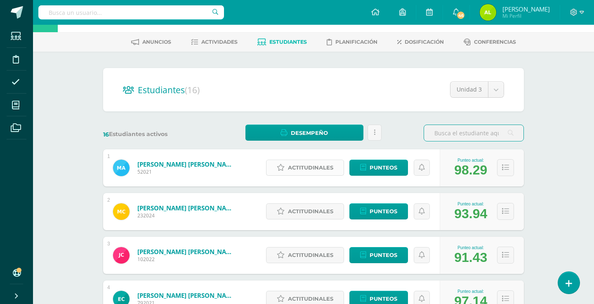
scroll to position [42, 0]
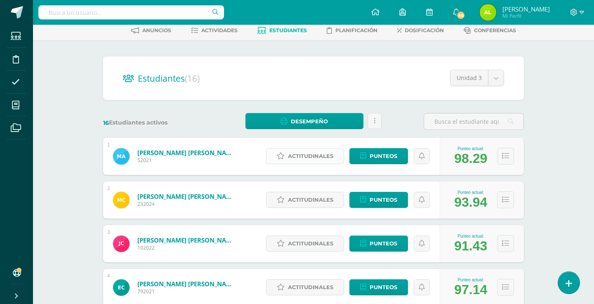
click at [298, 154] on span "Actitudinales" at bounding box center [310, 156] width 45 height 15
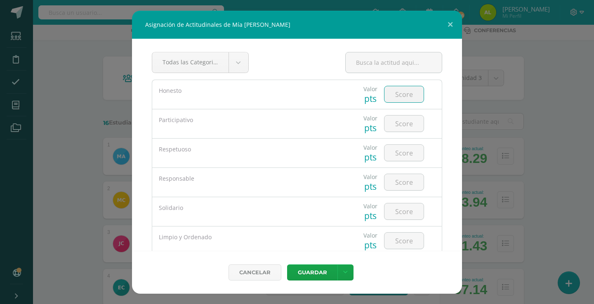
click at [414, 102] on input "number" at bounding box center [404, 94] width 39 height 16
type input "5"
click at [405, 131] on input "5" at bounding box center [404, 124] width 39 height 16
type input "5"
click at [400, 154] on input "number" at bounding box center [404, 153] width 39 height 16
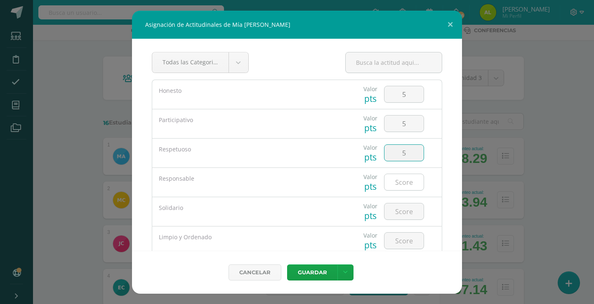
type input "5"
click at [400, 174] on div at bounding box center [404, 182] width 40 height 17
click at [400, 186] on input "5" at bounding box center [404, 182] width 39 height 16
type input "5"
click at [397, 206] on input "number" at bounding box center [404, 212] width 39 height 16
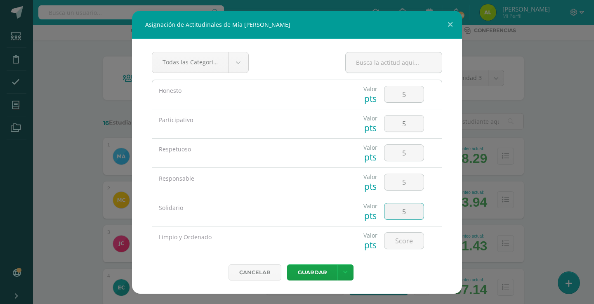
type input "5"
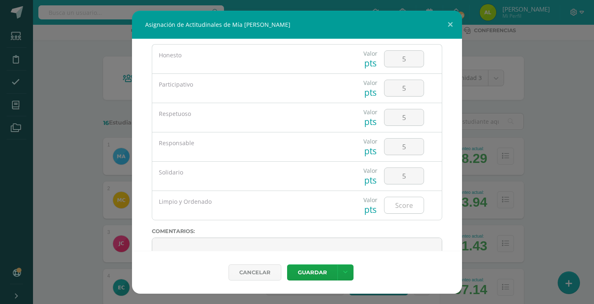
click at [396, 210] on input "number" at bounding box center [404, 205] width 39 height 16
type input "5"
click at [312, 274] on button "Guardar" at bounding box center [312, 273] width 50 height 16
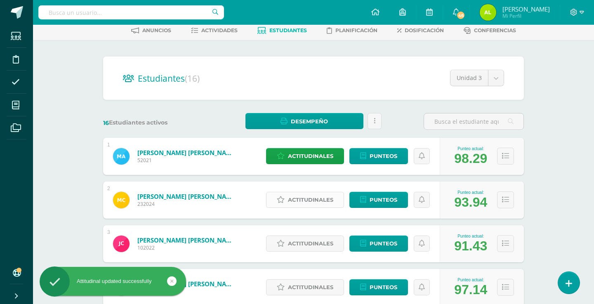
click at [309, 194] on span "Actitudinales" at bounding box center [310, 199] width 45 height 15
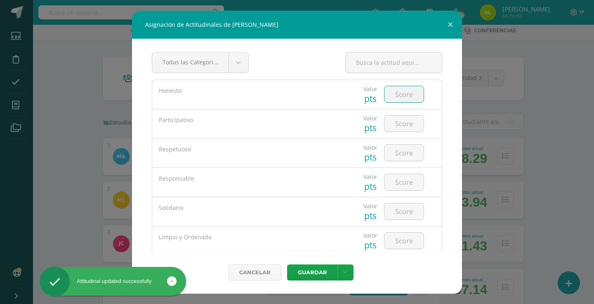
click at [390, 96] on input "number" at bounding box center [404, 94] width 39 height 16
type input "5"
click at [394, 120] on input "number" at bounding box center [404, 124] width 39 height 16
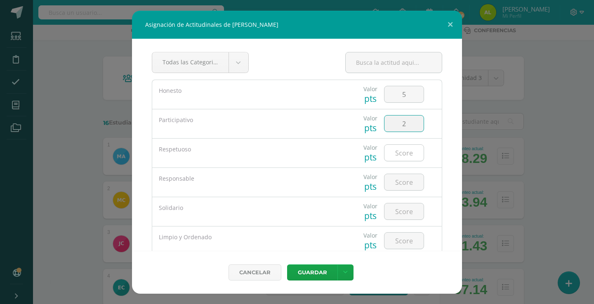
type input "2"
click at [394, 157] on input "number" at bounding box center [404, 153] width 39 height 16
type input "5"
click at [398, 187] on input "number" at bounding box center [404, 182] width 39 height 16
type input "5"
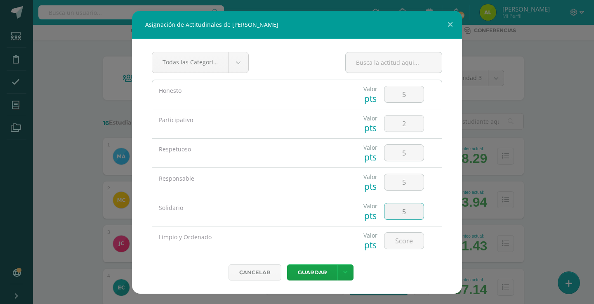
click at [398, 207] on input "5" at bounding box center [404, 212] width 39 height 16
type input "5"
click at [398, 239] on input "5" at bounding box center [404, 241] width 39 height 16
type input "5"
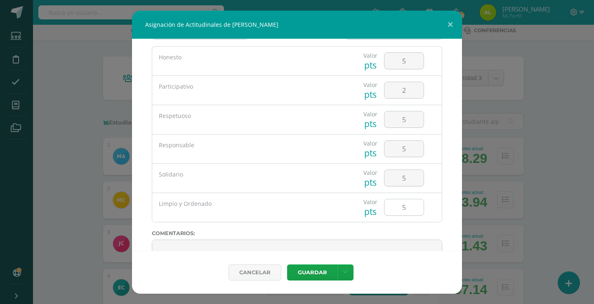
scroll to position [40, 0]
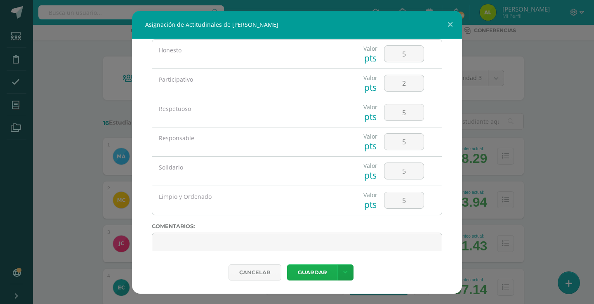
click at [310, 276] on button "Guardar" at bounding box center [312, 273] width 50 height 16
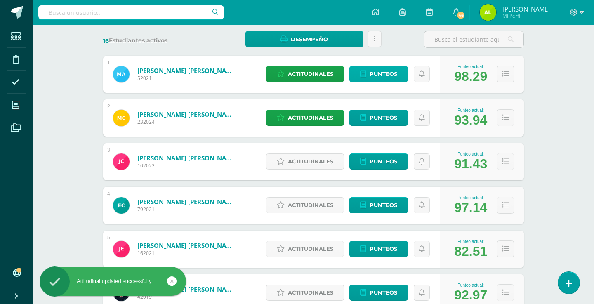
scroll to position [155, 0]
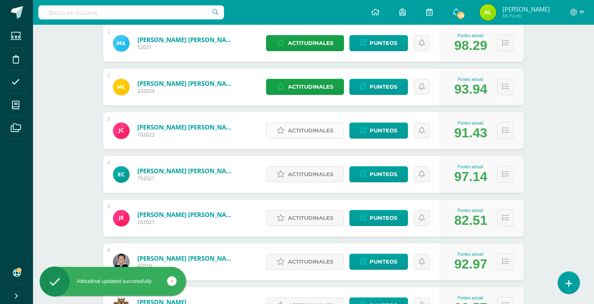
click at [318, 124] on span "Actitudinales" at bounding box center [310, 130] width 45 height 15
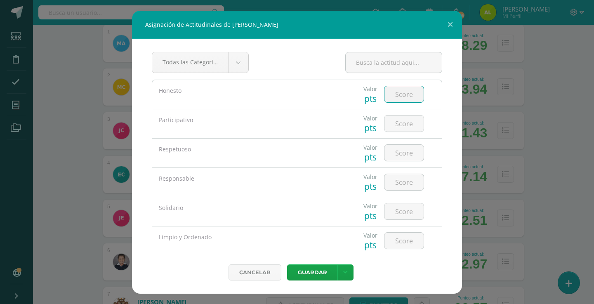
click at [402, 100] on input "number" at bounding box center [404, 94] width 39 height 16
type input "5"
click at [400, 125] on input "number" at bounding box center [404, 124] width 39 height 16
type input "5"
click at [400, 160] on input "number" at bounding box center [404, 153] width 39 height 16
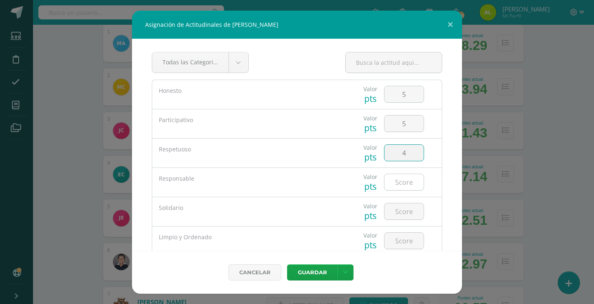
type input "4"
click at [402, 184] on input "number" at bounding box center [404, 182] width 39 height 16
type input "5"
click at [396, 215] on input "number" at bounding box center [404, 212] width 39 height 16
type input "5"
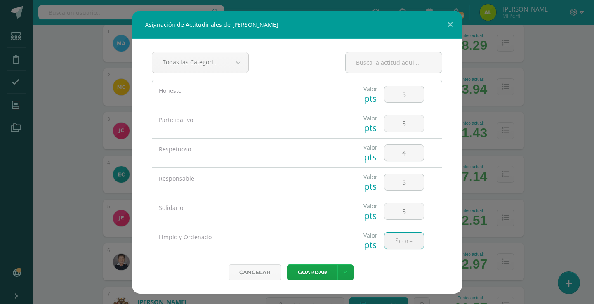
click at [396, 245] on input "number" at bounding box center [404, 241] width 39 height 16
type input "5"
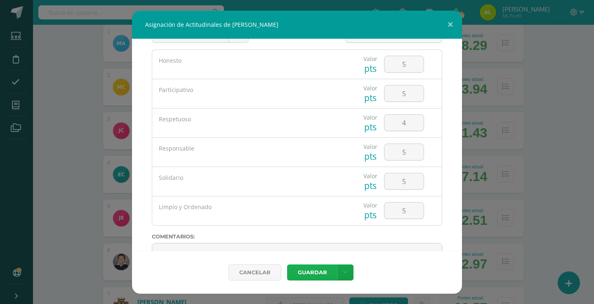
click at [323, 273] on button "Guardar" at bounding box center [312, 273] width 50 height 16
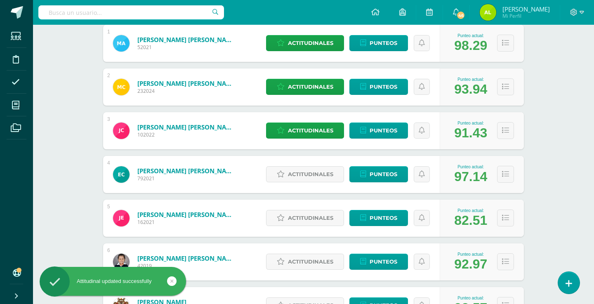
click at [284, 175] on icon at bounding box center [281, 174] width 8 height 7
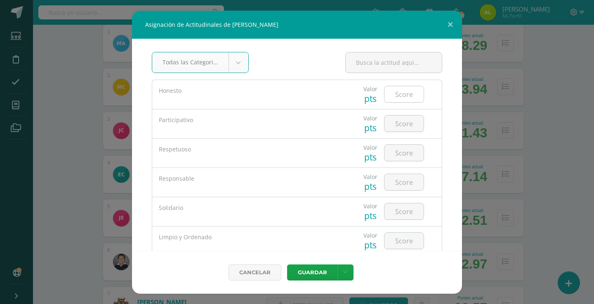
click at [408, 99] on input "number" at bounding box center [404, 94] width 39 height 16
type input "5"
click at [397, 125] on input "number" at bounding box center [404, 124] width 39 height 16
type input "5"
click at [397, 154] on input "number" at bounding box center [404, 153] width 39 height 16
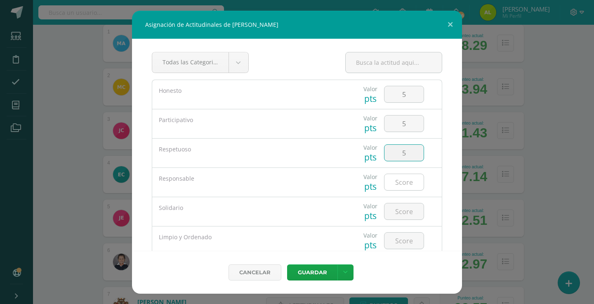
type input "5"
click at [397, 185] on input "5" at bounding box center [404, 182] width 39 height 16
type input "5"
click at [397, 210] on input "5" at bounding box center [404, 212] width 39 height 16
type input "5"
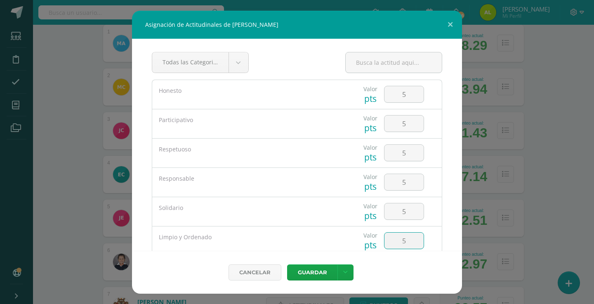
click at [397, 246] on input "5" at bounding box center [404, 241] width 39 height 16
type input "5"
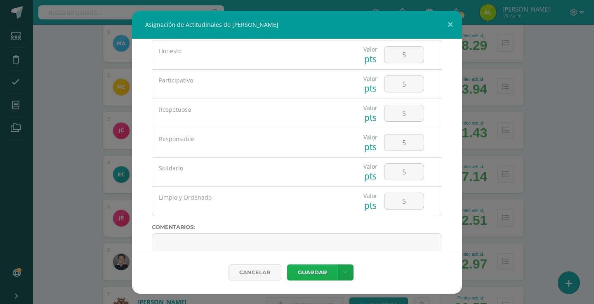
click at [304, 279] on button "Guardar" at bounding box center [312, 273] width 50 height 16
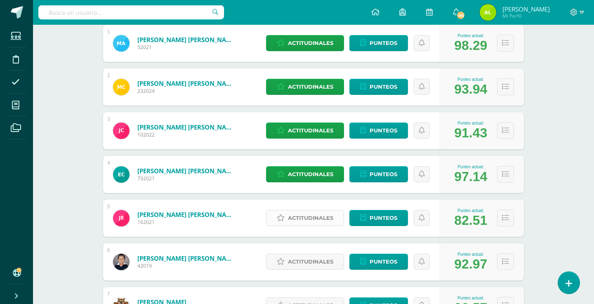
click at [291, 214] on span "Actitudinales" at bounding box center [310, 218] width 45 height 15
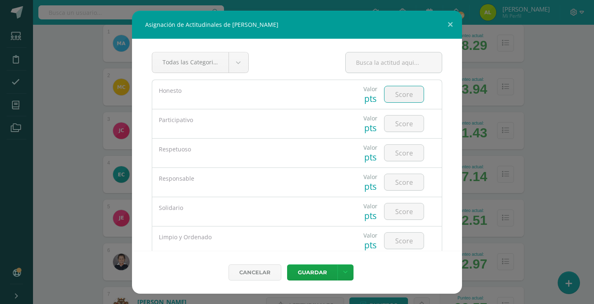
click at [405, 100] on input "number" at bounding box center [404, 94] width 39 height 16
type input "5"
click at [405, 123] on input "number" at bounding box center [404, 124] width 39 height 16
type input "3"
click at [400, 163] on div at bounding box center [404, 153] width 47 height 29
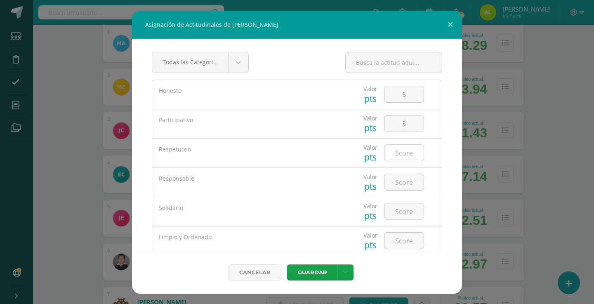
click at [400, 156] on input "number" at bounding box center [404, 153] width 39 height 16
type input "5"
click at [392, 193] on div at bounding box center [404, 182] width 47 height 29
click at [395, 189] on input "5" at bounding box center [404, 182] width 39 height 16
type input "5"
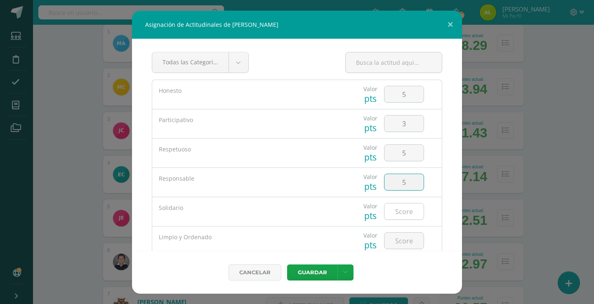
click at [396, 211] on input "number" at bounding box center [404, 212] width 39 height 16
type input "5"
click at [398, 243] on input "5" at bounding box center [404, 241] width 39 height 16
type input "5"
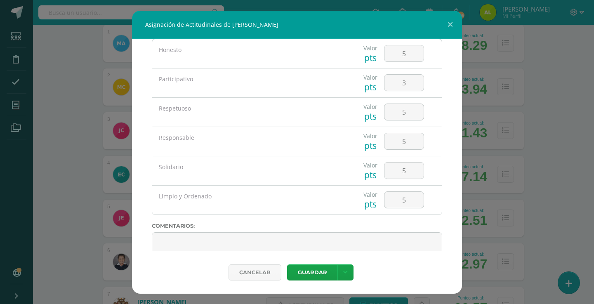
scroll to position [52, 0]
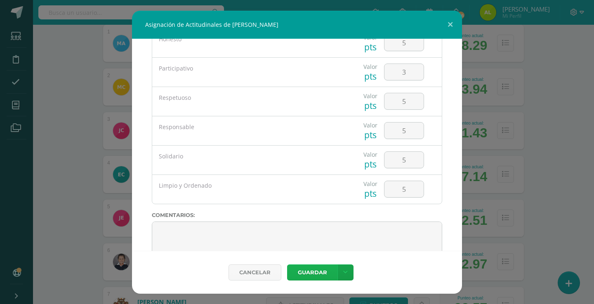
click at [308, 271] on button "Guardar" at bounding box center [312, 273] width 50 height 16
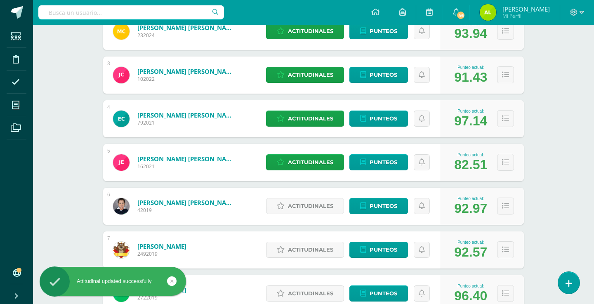
scroll to position [222, 0]
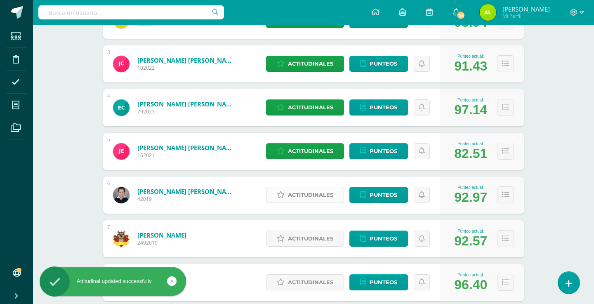
click at [303, 196] on span "Actitudinales" at bounding box center [310, 194] width 45 height 15
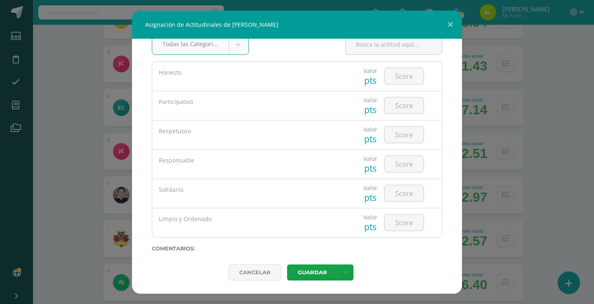
scroll to position [21, 0]
click at [413, 74] on input "number" at bounding box center [404, 73] width 39 height 16
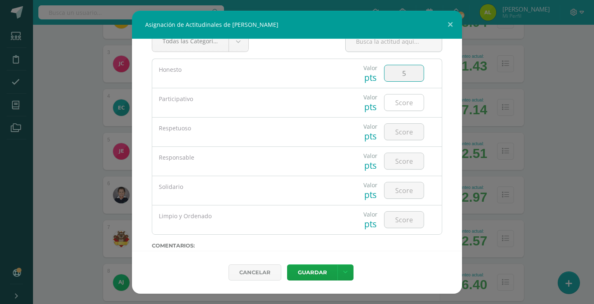
type input "5"
click at [409, 99] on input "number" at bounding box center [404, 103] width 39 height 16
type input "2"
click at [402, 140] on input "number" at bounding box center [404, 132] width 39 height 16
type input "5"
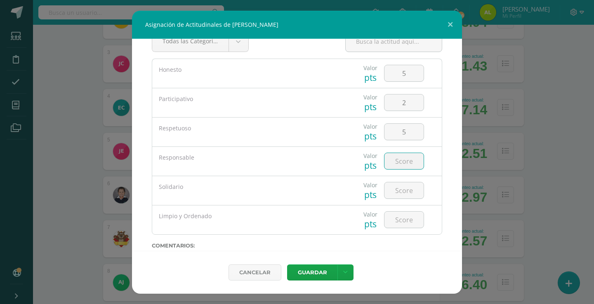
click at [399, 162] on input "number" at bounding box center [404, 161] width 39 height 16
type input "5"
click at [400, 194] on input "number" at bounding box center [404, 190] width 39 height 16
type input "5"
click at [400, 216] on input "5" at bounding box center [404, 220] width 39 height 16
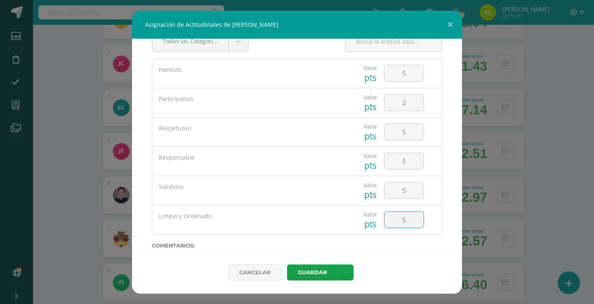
type input "5"
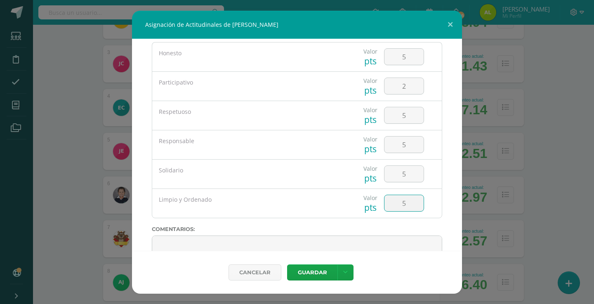
scroll to position [41, 0]
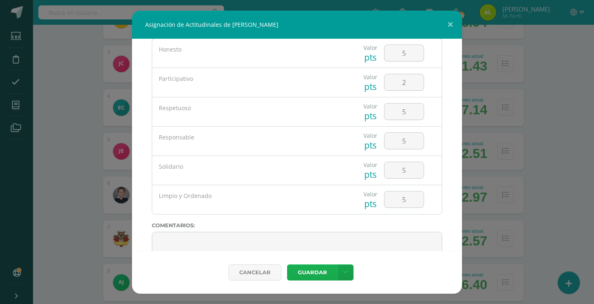
click at [314, 279] on button "Guardar" at bounding box center [312, 273] width 50 height 16
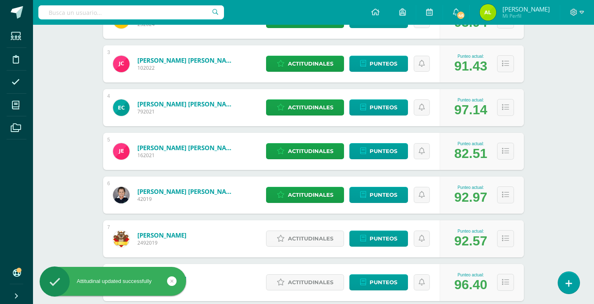
click at [324, 227] on div "Actitudinales Punteos" at bounding box center [351, 238] width 178 height 37
click at [310, 235] on span "Actitudinales" at bounding box center [310, 238] width 45 height 15
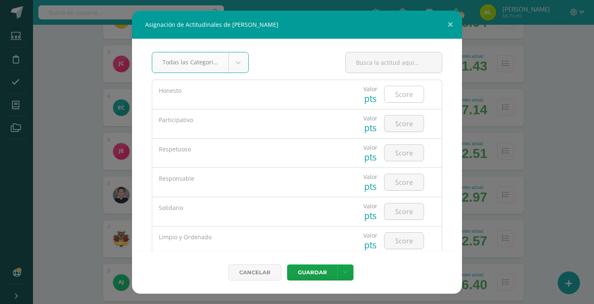
click at [411, 97] on input "number" at bounding box center [404, 94] width 39 height 16
type input "5"
click at [406, 122] on input "number" at bounding box center [404, 124] width 39 height 16
type input "5"
click at [405, 146] on input "5" at bounding box center [404, 153] width 39 height 16
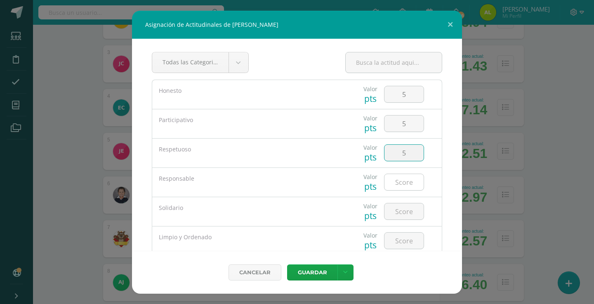
type input "5"
click at [402, 187] on input "number" at bounding box center [404, 182] width 39 height 16
type input "5"
click at [397, 214] on input "5" at bounding box center [404, 212] width 39 height 16
type input "5"
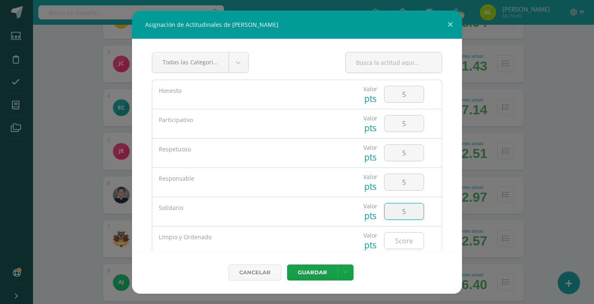
click at [397, 241] on input "number" at bounding box center [404, 241] width 39 height 16
type input "5"
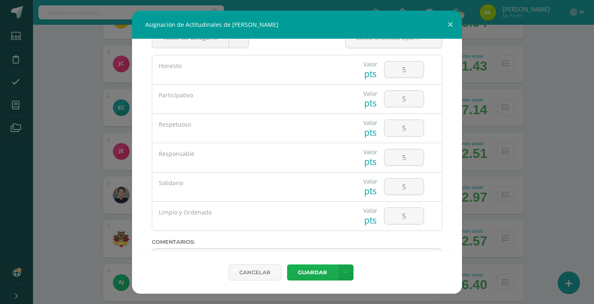
click at [310, 277] on button "Guardar" at bounding box center [312, 273] width 50 height 16
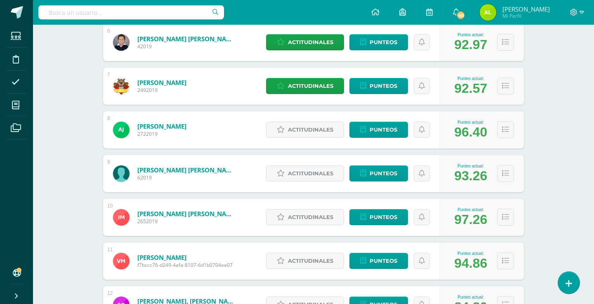
scroll to position [384, 0]
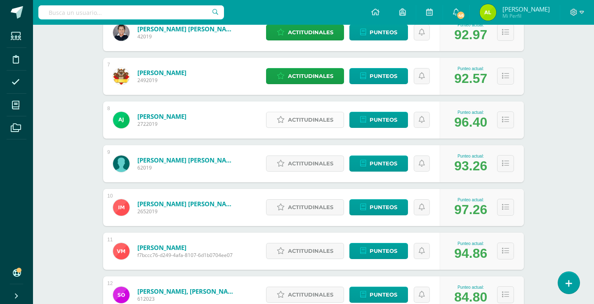
click at [316, 123] on span "Actitudinales" at bounding box center [310, 119] width 45 height 15
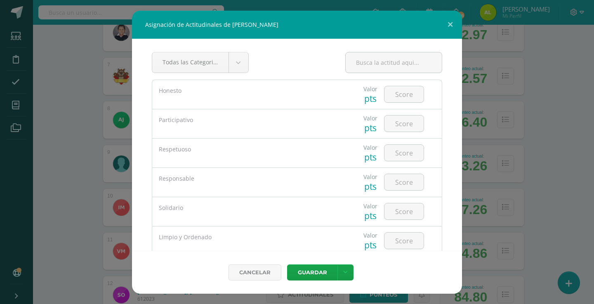
click at [510, 2] on div "Asignación de Actitudinales de [PERSON_NAME] Todas las Categorias Todas las Cat…" at bounding box center [297, 152] width 594 height 304
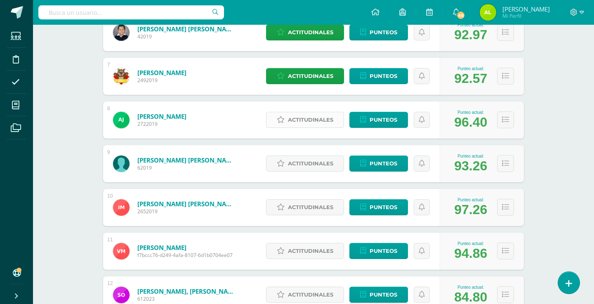
click at [317, 122] on span "Actitudinales" at bounding box center [310, 119] width 45 height 15
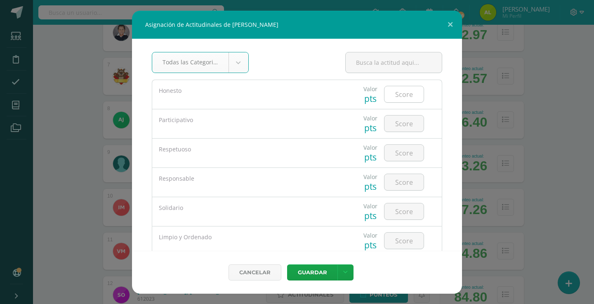
click at [409, 97] on input "number" at bounding box center [404, 94] width 39 height 16
type input "5"
click at [400, 129] on input "number" at bounding box center [404, 124] width 39 height 16
type input "5"
click at [400, 152] on input "number" at bounding box center [404, 153] width 39 height 16
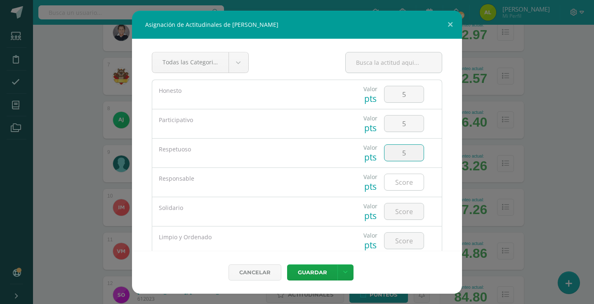
type input "5"
click at [400, 188] on input "5" at bounding box center [404, 182] width 39 height 16
type input "5"
click at [393, 217] on input "5" at bounding box center [404, 212] width 39 height 16
type input "5"
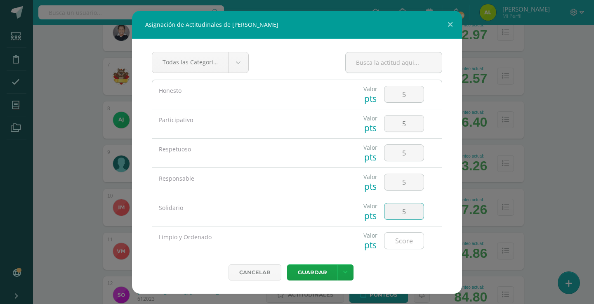
click at [393, 233] on input "number" at bounding box center [404, 241] width 39 height 16
type input "5"
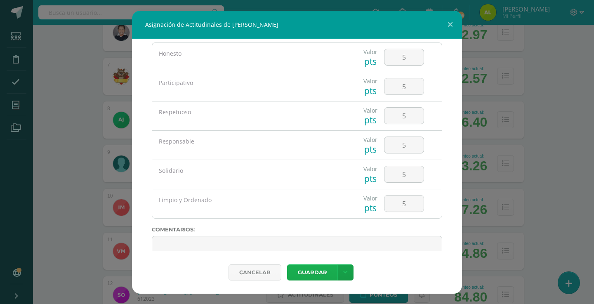
click at [303, 278] on button "Guardar" at bounding box center [312, 273] width 50 height 16
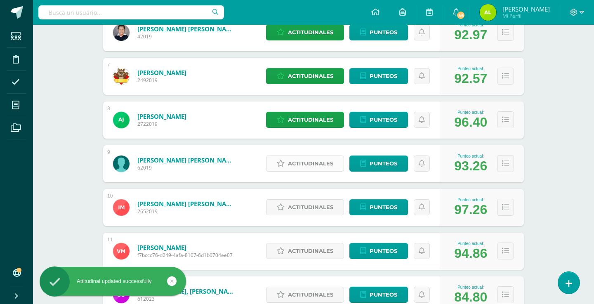
click at [317, 166] on span "Actitudinales" at bounding box center [310, 163] width 45 height 15
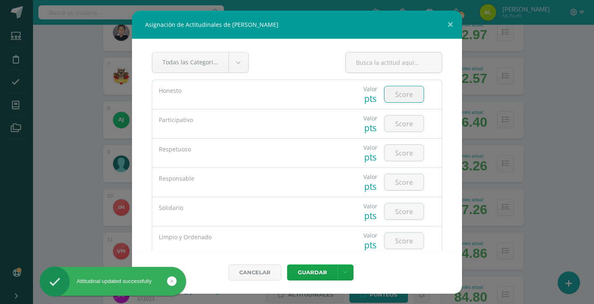
click at [392, 97] on input "number" at bounding box center [404, 94] width 39 height 16
type input "5"
click at [392, 119] on input "number" at bounding box center [404, 124] width 39 height 16
type input "5"
click at [392, 157] on input "number" at bounding box center [404, 153] width 39 height 16
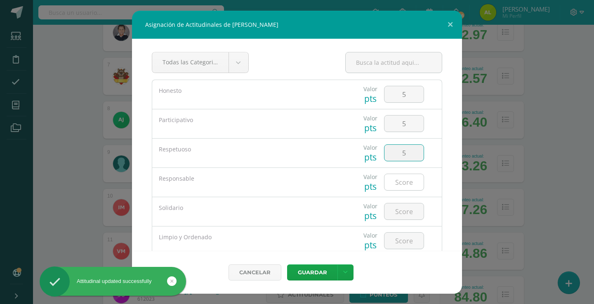
type input "5"
click at [393, 182] on input "number" at bounding box center [404, 182] width 39 height 16
type input "5"
click at [393, 206] on input "number" at bounding box center [404, 212] width 39 height 16
type input "5"
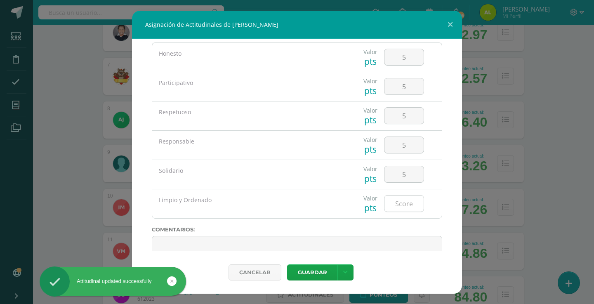
click at [397, 207] on input "number" at bounding box center [404, 204] width 39 height 16
type input "5"
click at [305, 279] on button "Guardar" at bounding box center [312, 273] width 50 height 16
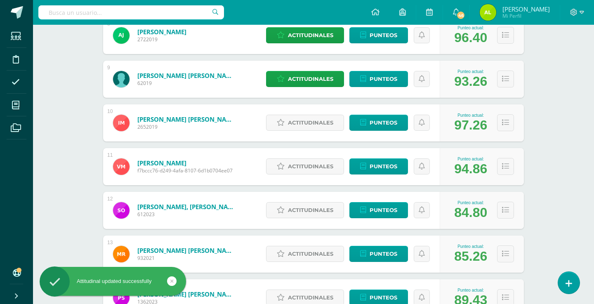
scroll to position [469, 0]
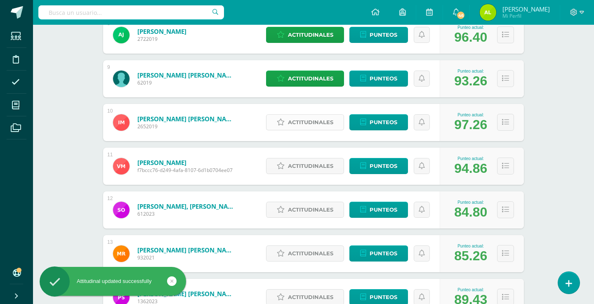
click at [300, 124] on span "Actitudinales" at bounding box center [310, 122] width 45 height 15
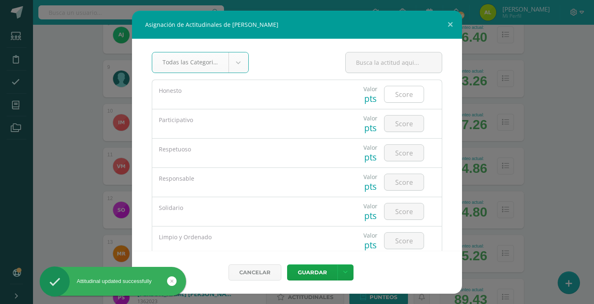
click at [397, 101] on input "number" at bounding box center [404, 94] width 39 height 16
type input "5"
click at [399, 123] on input "number" at bounding box center [404, 124] width 39 height 16
type input "5"
click at [396, 152] on input "5" at bounding box center [404, 153] width 39 height 16
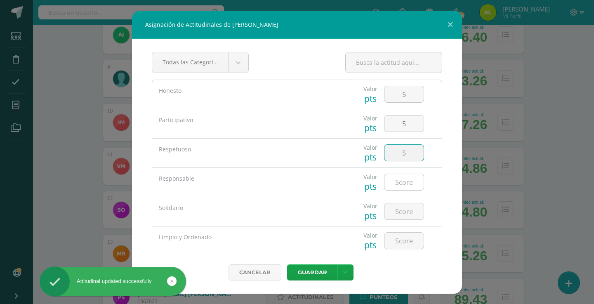
type input "5"
click at [396, 183] on input "5" at bounding box center [404, 182] width 39 height 16
type input "5"
click at [396, 213] on input "5" at bounding box center [404, 212] width 39 height 16
type input "5"
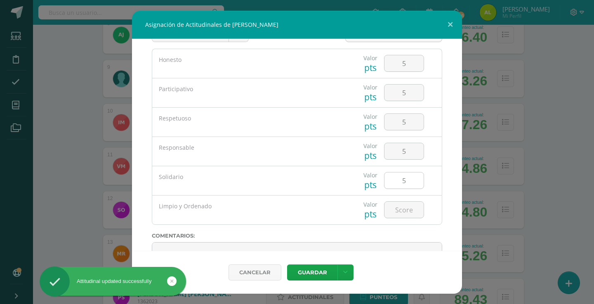
scroll to position [32, 0]
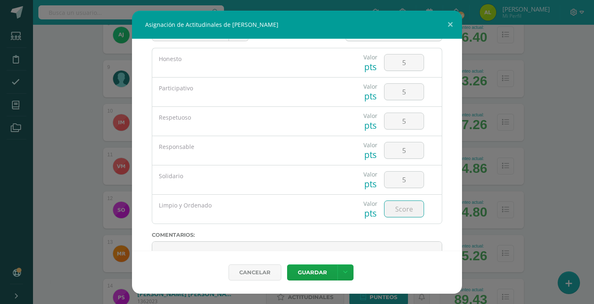
click at [397, 210] on input "number" at bounding box center [404, 209] width 39 height 16
type input "5"
click at [308, 267] on button "Guardar" at bounding box center [312, 273] width 50 height 16
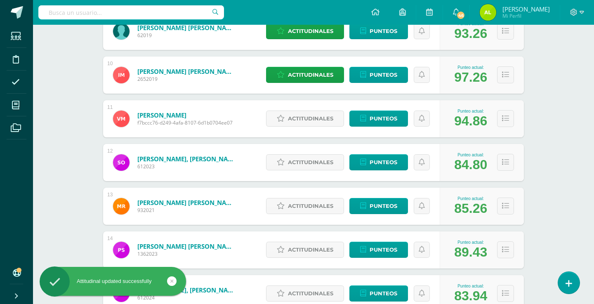
scroll to position [533, 0]
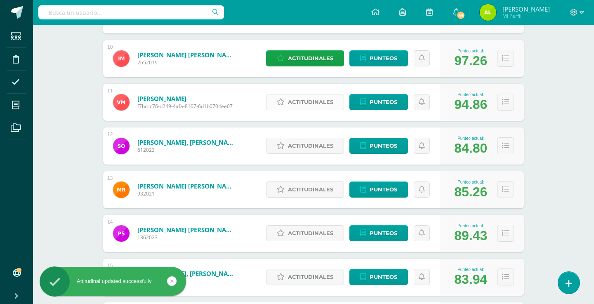
click at [317, 109] on span "Actitudinales" at bounding box center [310, 102] width 45 height 15
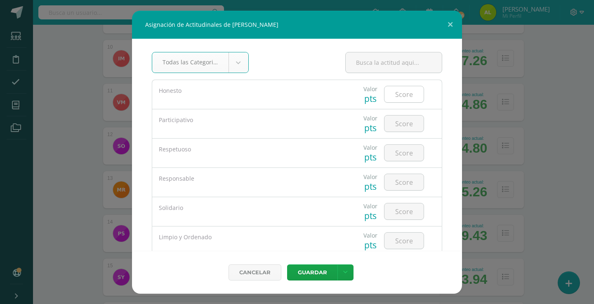
click at [403, 97] on input "number" at bounding box center [404, 94] width 39 height 16
type input "5"
click at [395, 129] on input "number" at bounding box center [404, 124] width 39 height 16
type input "5"
click at [406, 150] on input "number" at bounding box center [404, 153] width 39 height 16
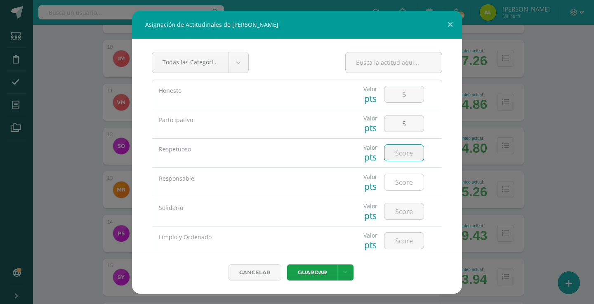
click at [406, 185] on input "number" at bounding box center [404, 182] width 39 height 16
type input "5"
click at [403, 213] on input "number" at bounding box center [404, 212] width 39 height 16
type input "5"
click at [407, 159] on input "number" at bounding box center [404, 153] width 39 height 16
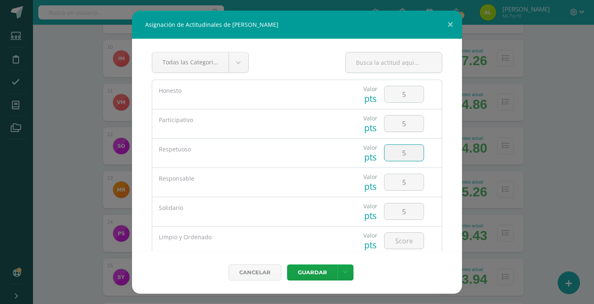
type input "5"
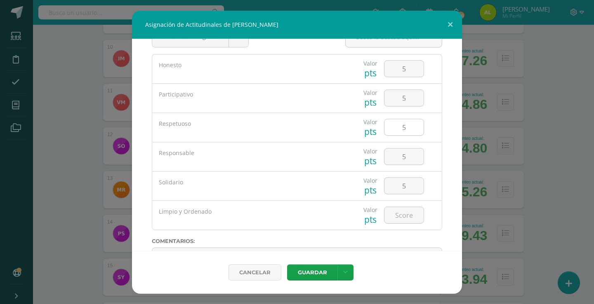
scroll to position [27, 0]
click at [396, 220] on input "number" at bounding box center [404, 214] width 39 height 16
type input "5"
click at [320, 273] on button "Guardar" at bounding box center [312, 273] width 50 height 16
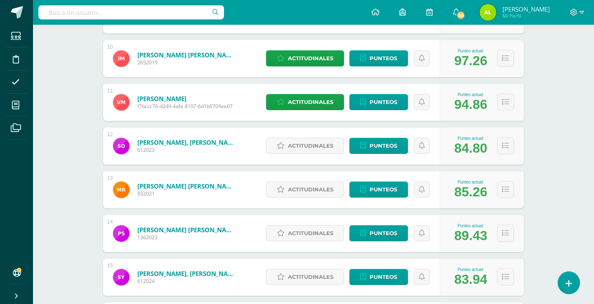
click at [313, 144] on span "Actitudinales" at bounding box center [310, 145] width 45 height 15
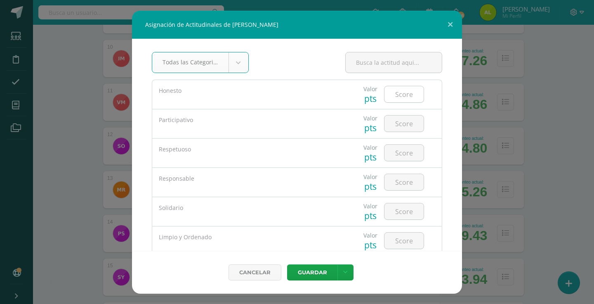
click at [410, 100] on input "number" at bounding box center [404, 94] width 39 height 16
type input "5"
click at [409, 129] on input "number" at bounding box center [404, 124] width 39 height 16
type input "2"
click at [407, 156] on input "number" at bounding box center [404, 153] width 39 height 16
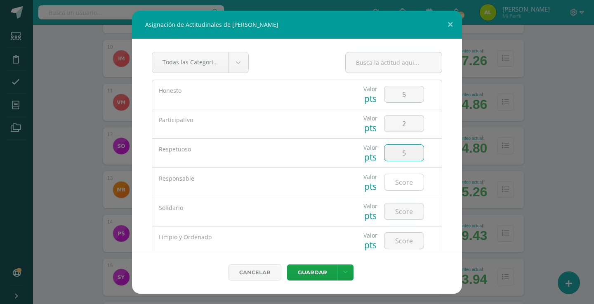
type input "5"
click at [402, 179] on input "number" at bounding box center [404, 182] width 39 height 16
type input "4"
click at [411, 207] on input "number" at bounding box center [404, 212] width 39 height 16
type input "5"
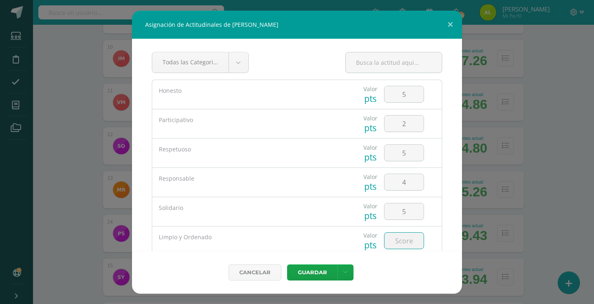
click at [409, 242] on input "number" at bounding box center [404, 241] width 39 height 16
type input "5"
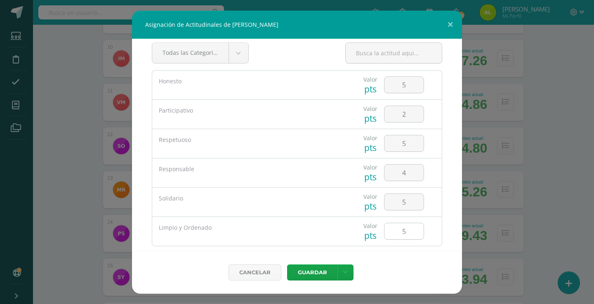
scroll to position [10, 0]
click at [310, 278] on button "Guardar" at bounding box center [312, 273] width 50 height 16
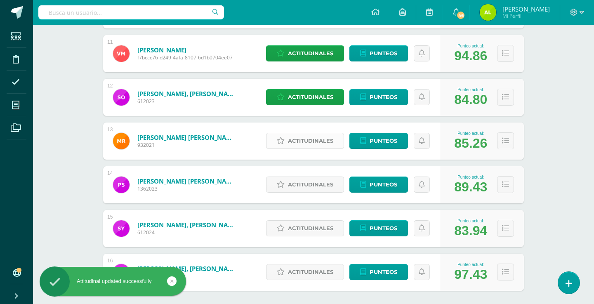
scroll to position [592, 0]
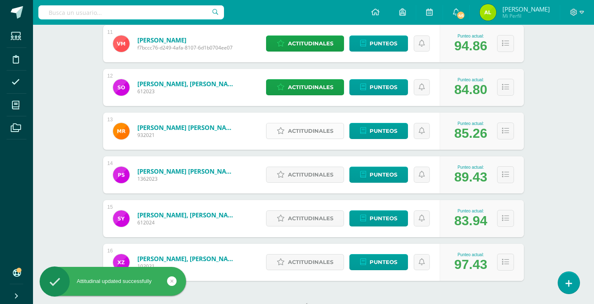
click at [302, 134] on span "Actitudinales" at bounding box center [310, 130] width 45 height 15
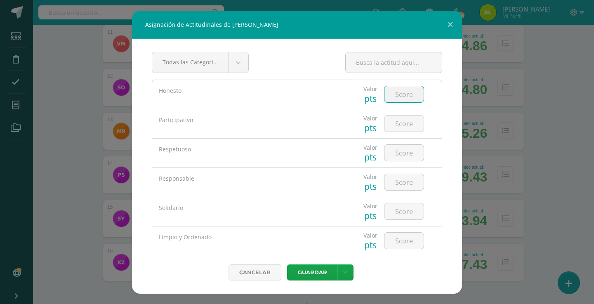
click at [409, 92] on input "number" at bounding box center [404, 94] width 39 height 16
type input "5"
click at [405, 127] on input "number" at bounding box center [404, 124] width 39 height 16
type input "3"
click at [408, 150] on input "number" at bounding box center [404, 153] width 39 height 16
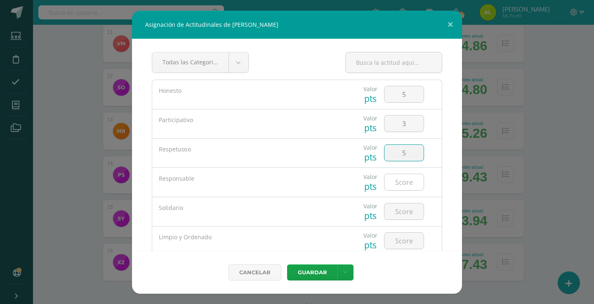
type input "5"
click at [406, 182] on input "4" at bounding box center [404, 182] width 39 height 16
type input "4"
click at [406, 208] on input "number" at bounding box center [404, 212] width 39 height 16
type input "5"
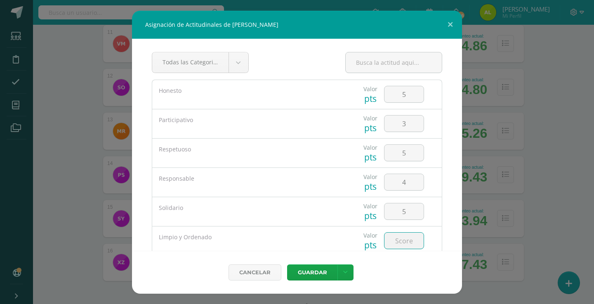
click at [405, 241] on input "number" at bounding box center [404, 241] width 39 height 16
type input "5"
click at [311, 275] on button "Guardar" at bounding box center [312, 273] width 50 height 16
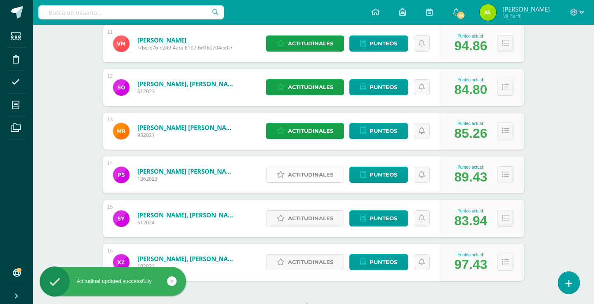
click at [290, 172] on span "Actitudinales" at bounding box center [310, 174] width 45 height 15
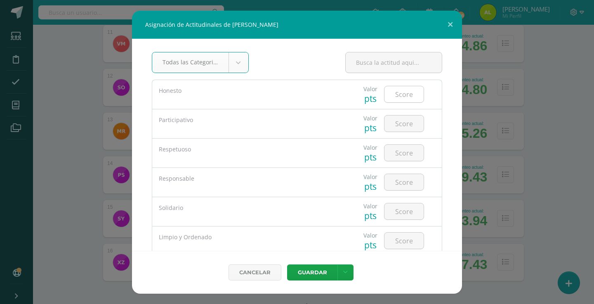
click at [399, 102] on input "number" at bounding box center [404, 94] width 39 height 16
type input "5"
click at [405, 124] on input "number" at bounding box center [404, 124] width 39 height 16
type input "5"
click at [405, 157] on input "number" at bounding box center [404, 153] width 39 height 16
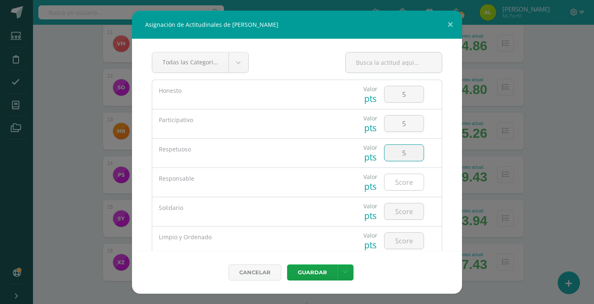
type input "5"
click at [405, 181] on input "5" at bounding box center [404, 182] width 39 height 16
type input "5"
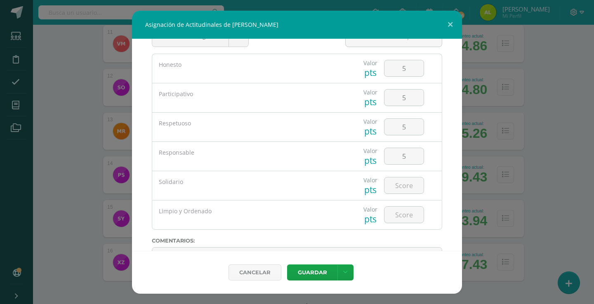
scroll to position [43, 0]
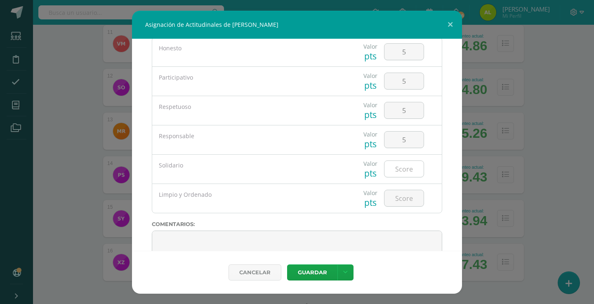
click at [400, 173] on input "number" at bounding box center [404, 169] width 39 height 16
type input "5"
click at [400, 201] on input "number" at bounding box center [404, 198] width 39 height 16
type input "5"
click at [310, 275] on button "Guardar" at bounding box center [312, 273] width 50 height 16
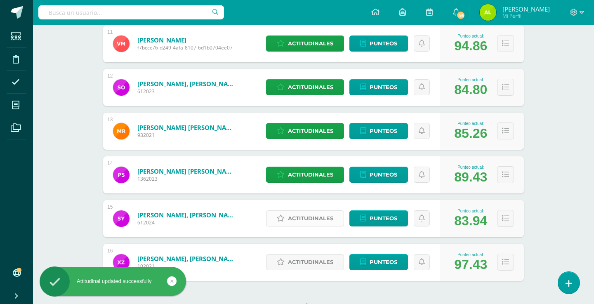
click at [290, 226] on span "Actitudinales" at bounding box center [310, 218] width 45 height 15
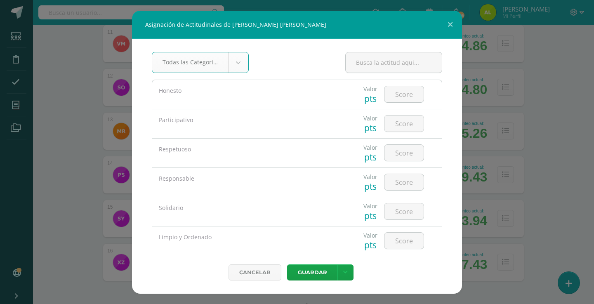
click at [412, 102] on input "number" at bounding box center [404, 94] width 39 height 16
type input "5"
click at [410, 122] on input "number" at bounding box center [404, 124] width 39 height 16
type input "3"
click at [406, 149] on input "number" at bounding box center [404, 153] width 39 height 16
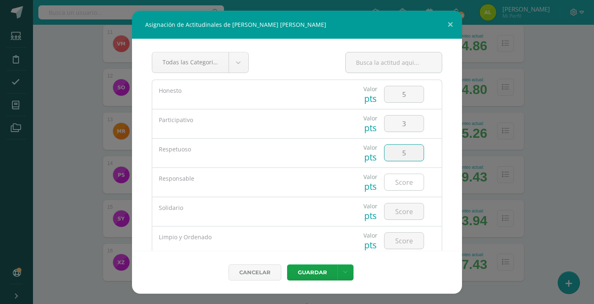
type input "5"
click at [405, 187] on input "number" at bounding box center [404, 182] width 39 height 16
type input "3"
click at [405, 206] on input "number" at bounding box center [404, 212] width 39 height 16
type input "5"
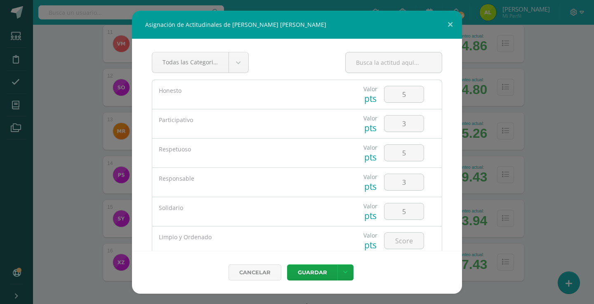
click at [404, 251] on div at bounding box center [404, 241] width 47 height 29
click at [404, 241] on input "number" at bounding box center [404, 241] width 39 height 16
type input "5"
click at [313, 277] on button "Guardar" at bounding box center [312, 273] width 50 height 16
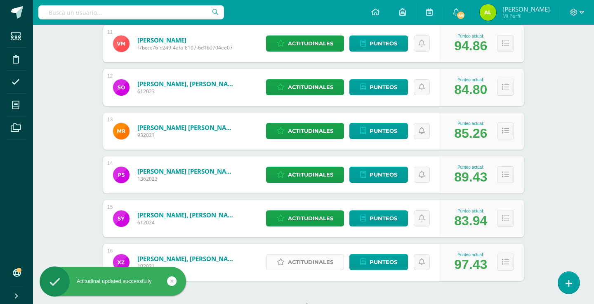
click at [315, 260] on span "Actitudinales" at bounding box center [310, 262] width 45 height 15
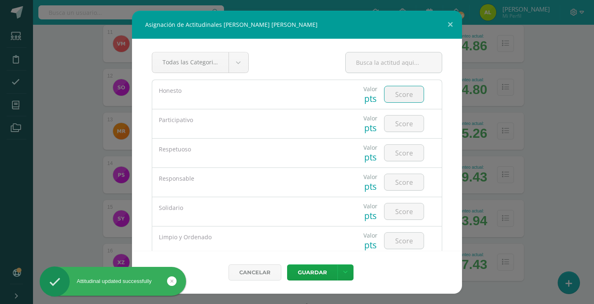
click at [411, 96] on input "number" at bounding box center [404, 94] width 39 height 16
type input "5"
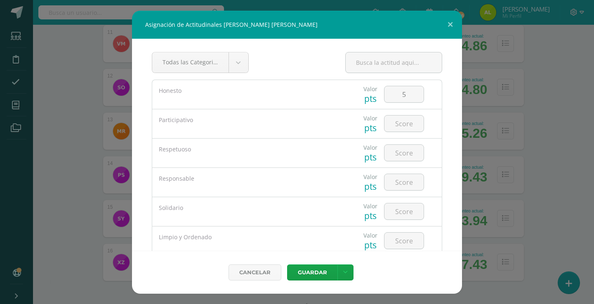
click at [410, 133] on div at bounding box center [404, 123] width 47 height 29
click at [412, 127] on input "number" at bounding box center [404, 124] width 39 height 16
type input "5"
click at [412, 146] on input "number" at bounding box center [404, 153] width 39 height 16
type input "5"
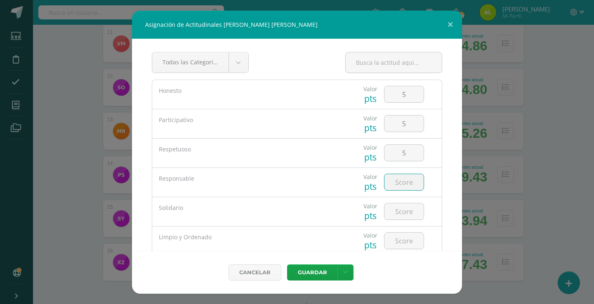
click at [412, 188] on input "number" at bounding box center [404, 182] width 39 height 16
type input "5"
click at [405, 211] on input "number" at bounding box center [404, 212] width 39 height 16
type input "5"
click at [405, 247] on input "number" at bounding box center [404, 241] width 39 height 16
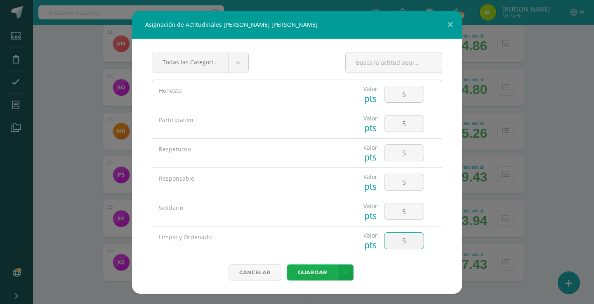
type input "5"
click at [319, 268] on button "Guardar" at bounding box center [312, 273] width 50 height 16
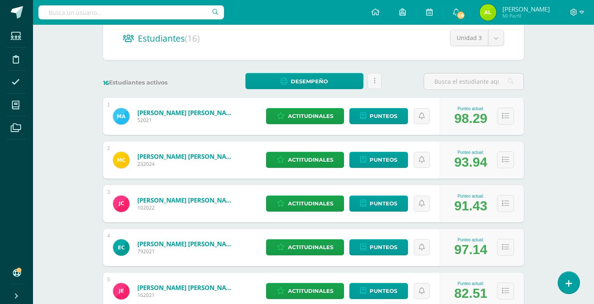
scroll to position [82, 2]
